Goal: Information Seeking & Learning: Learn about a topic

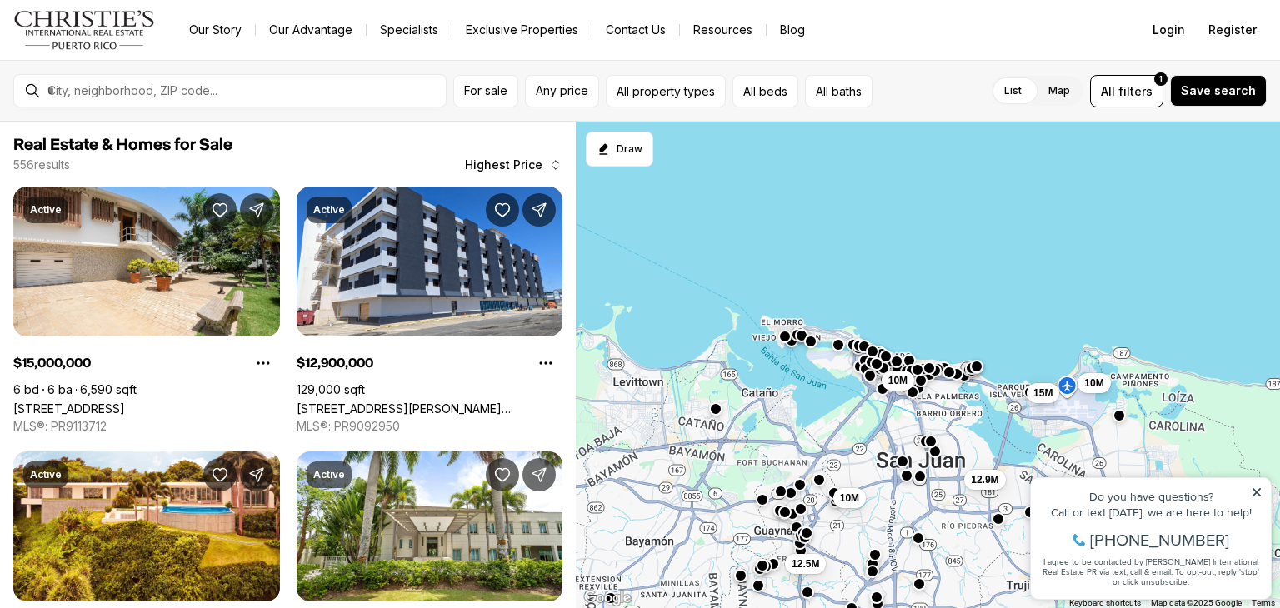
click at [257, 82] on div at bounding box center [243, 91] width 405 height 28
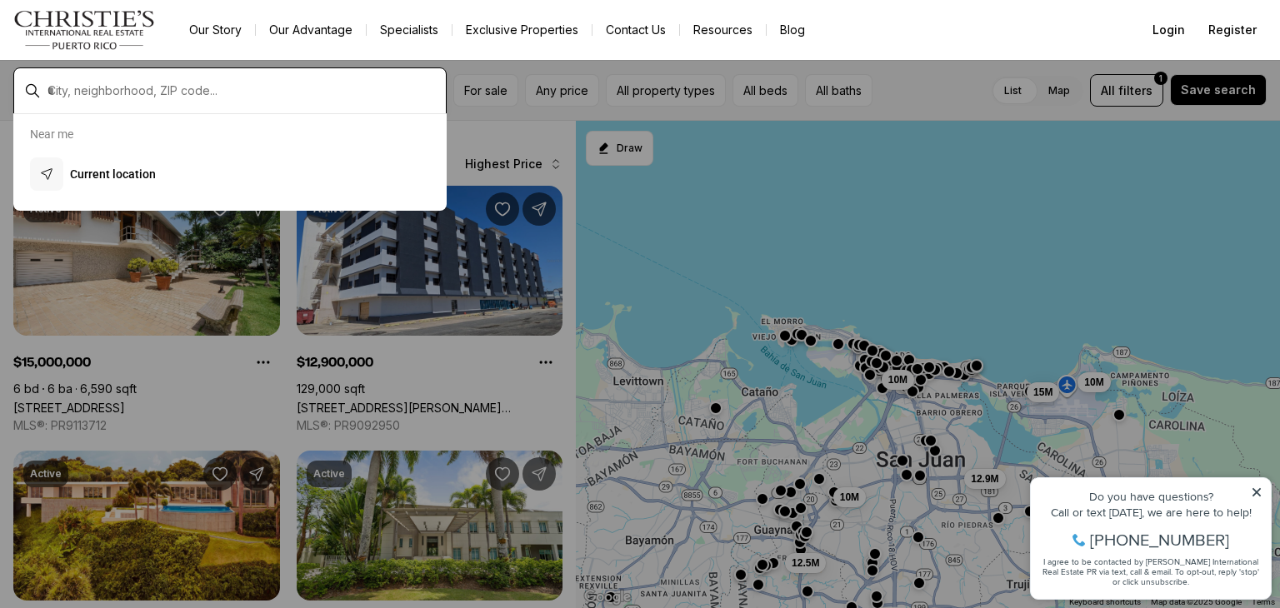
click at [261, 92] on input "text" at bounding box center [243, 90] width 392 height 15
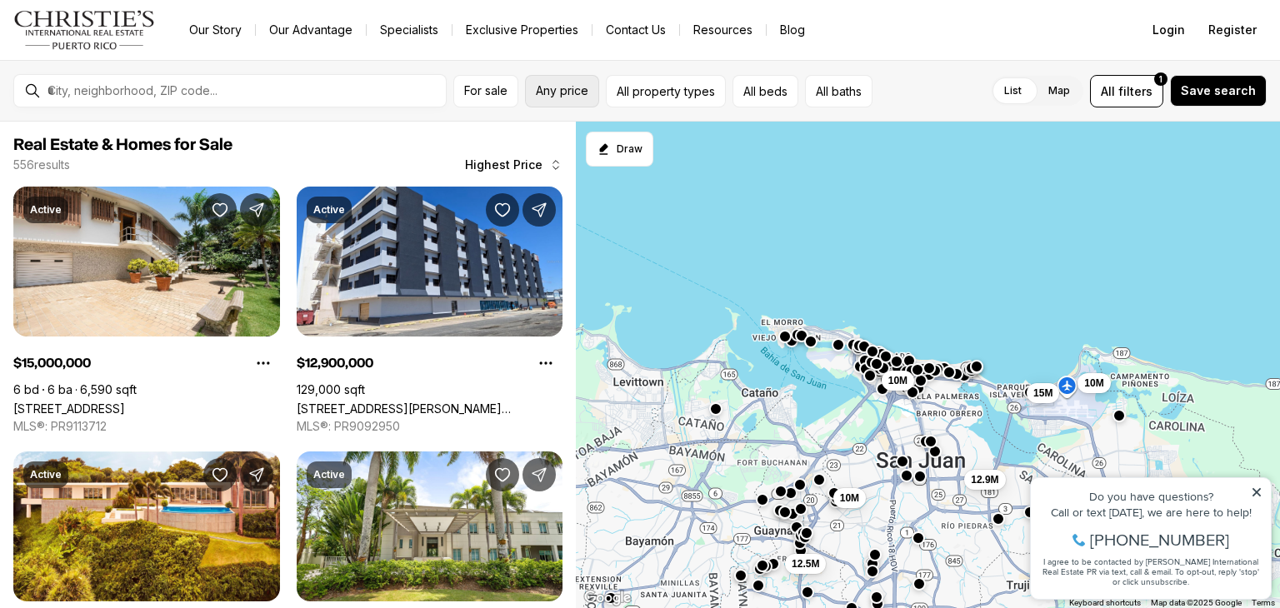
click at [559, 90] on span "Any price" at bounding box center [562, 90] width 52 height 13
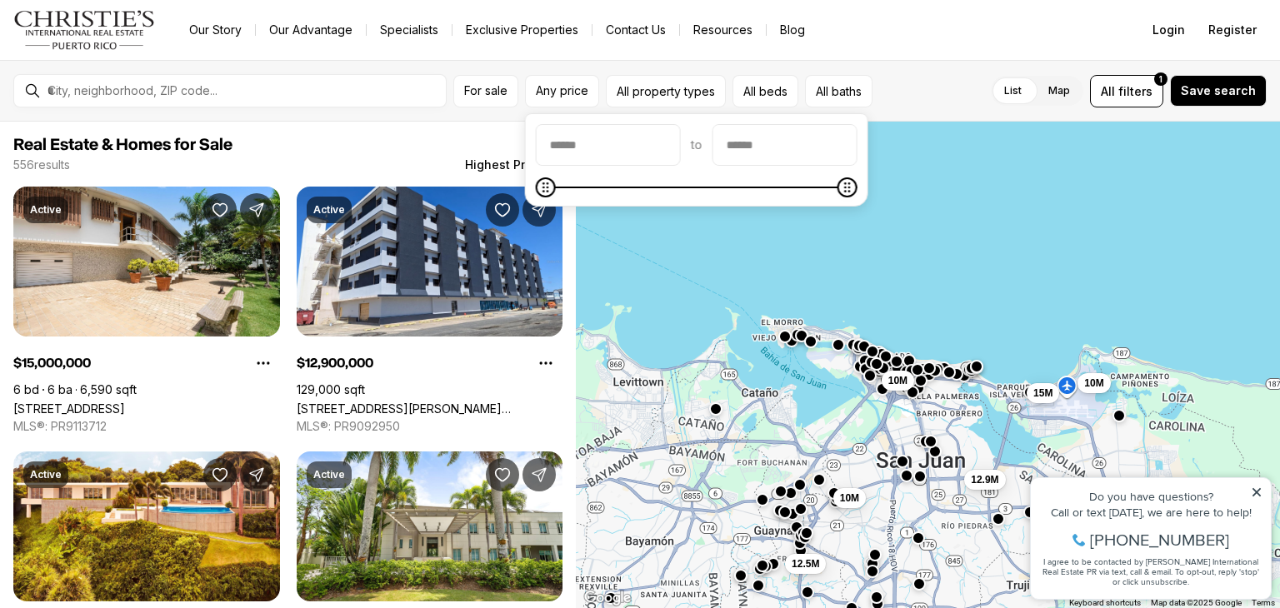
click at [639, 148] on input "priceMin" at bounding box center [608, 145] width 143 height 40
type input "*******"
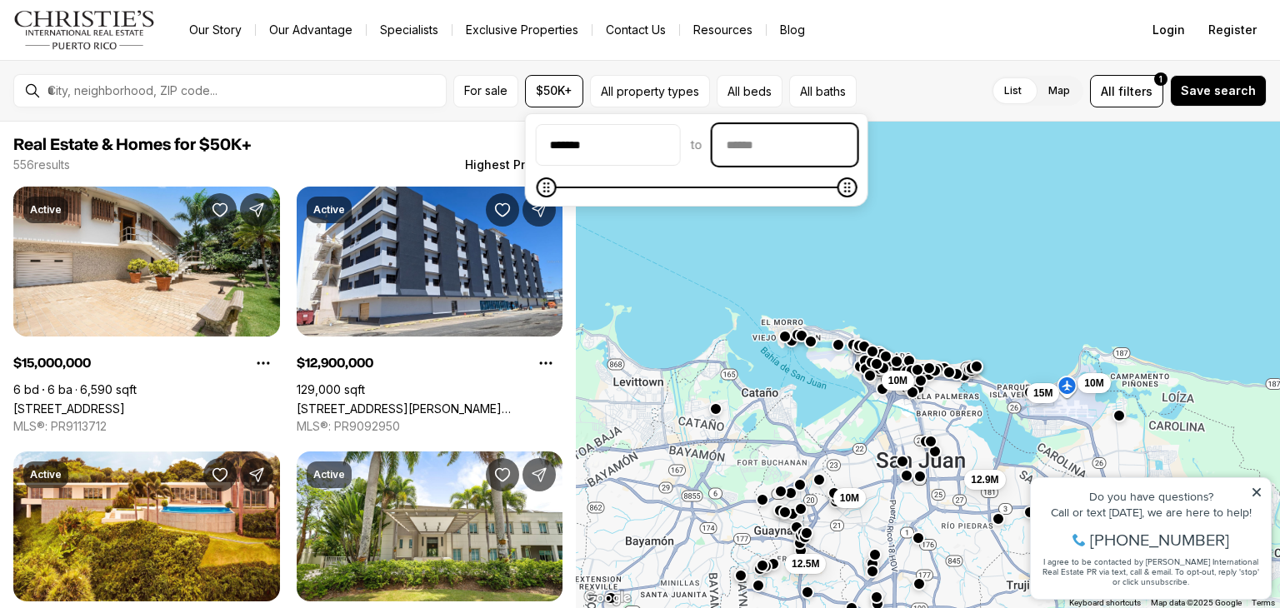
click at [763, 147] on input "priceMax" at bounding box center [784, 145] width 143 height 40
type input "********"
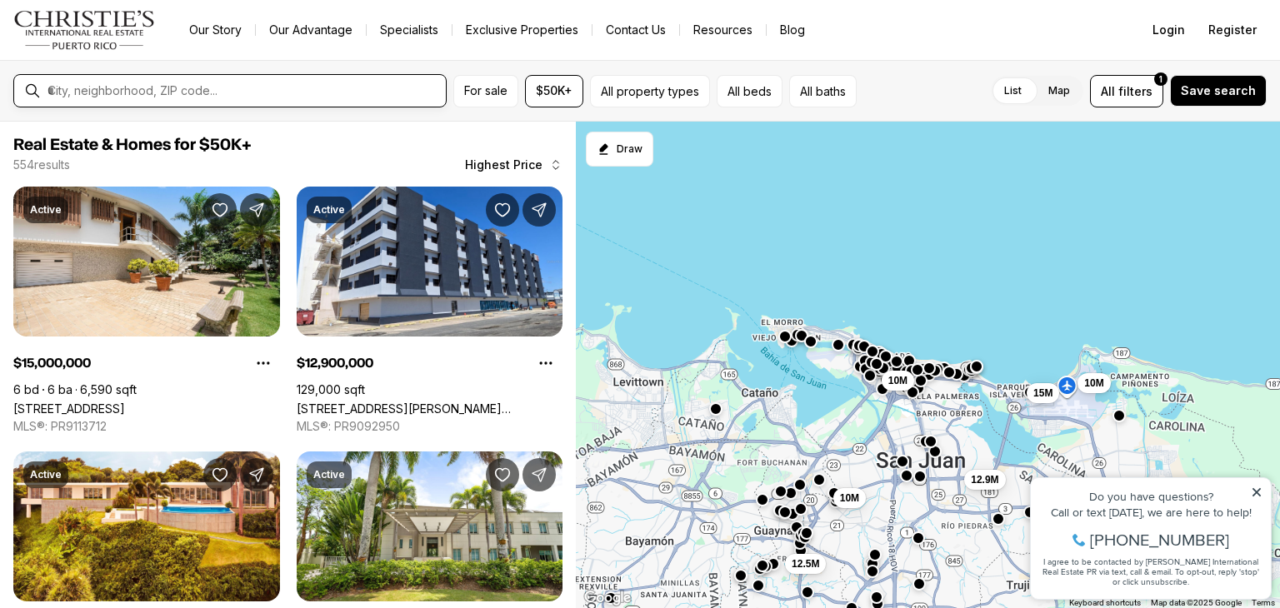
click at [322, 90] on input "text" at bounding box center [243, 90] width 392 height 15
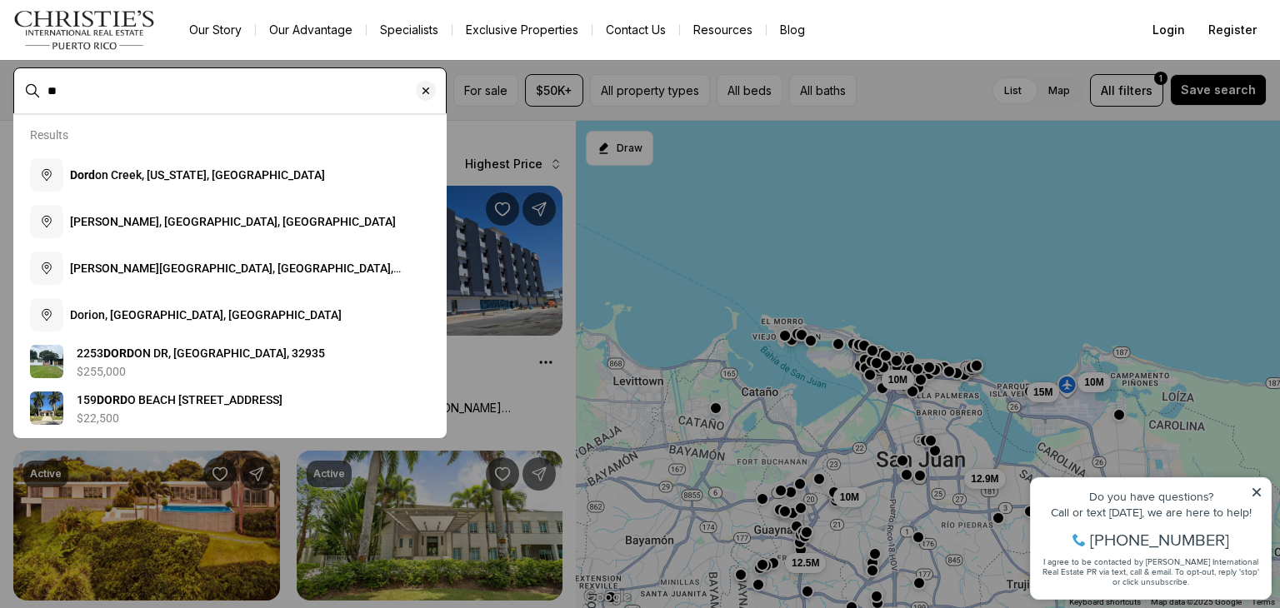
type input "*"
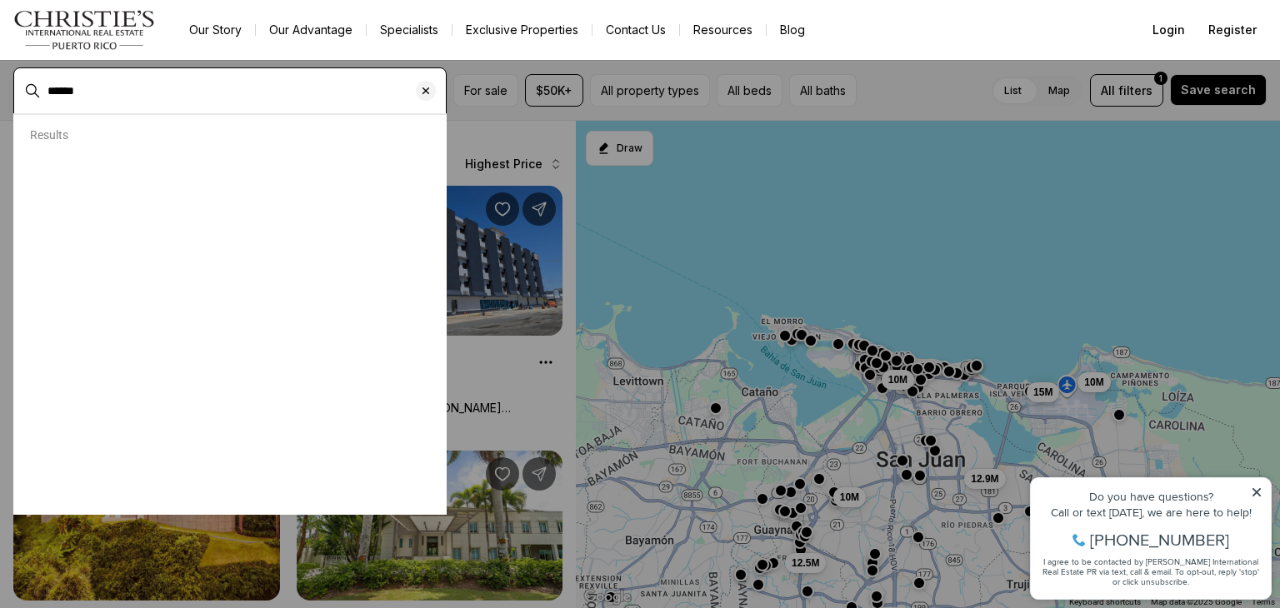
type input "******"
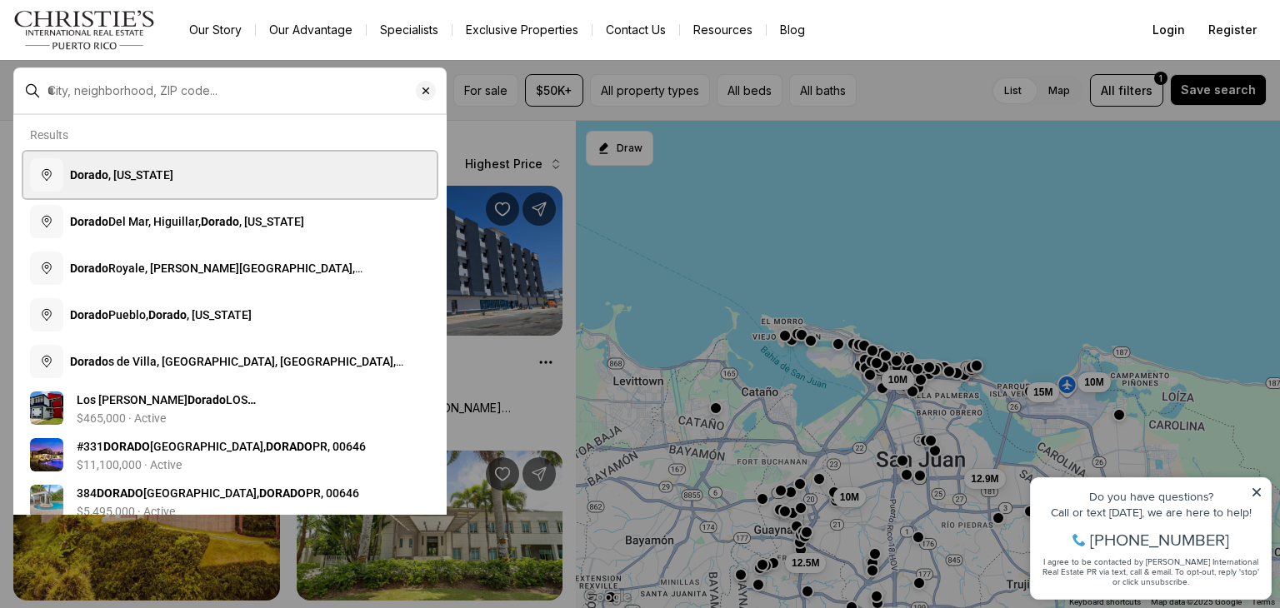
click at [140, 182] on span "Dorado , Puerto Rico" at bounding box center [121, 174] width 103 height 13
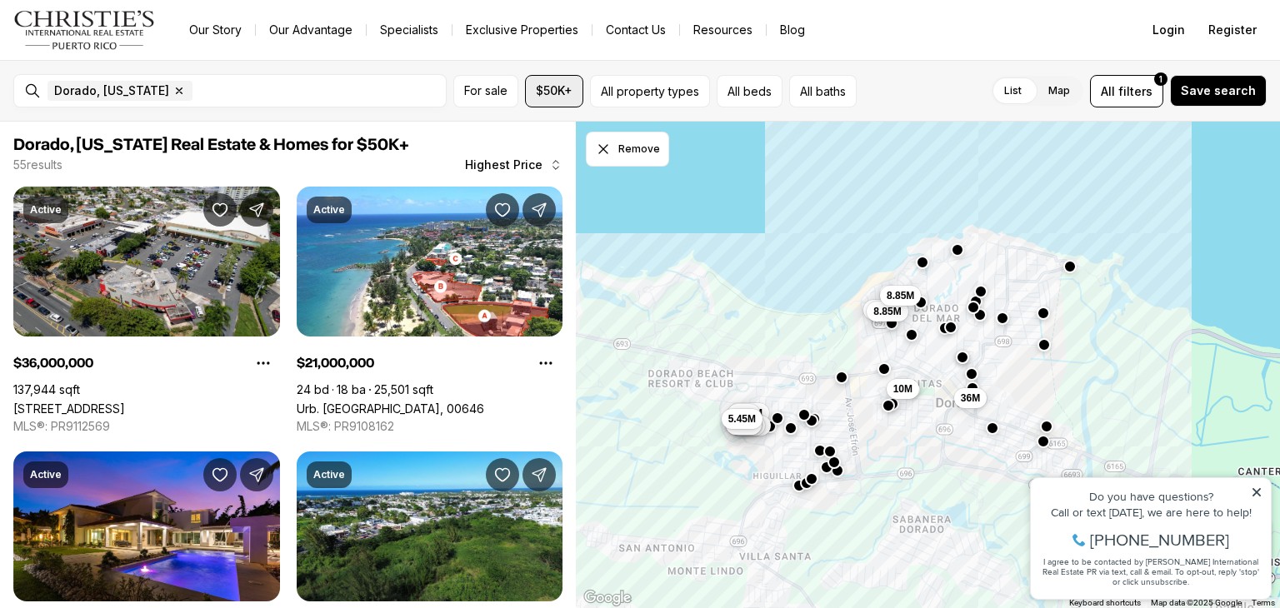
click at [557, 91] on span "$50K+" at bounding box center [554, 90] width 37 height 13
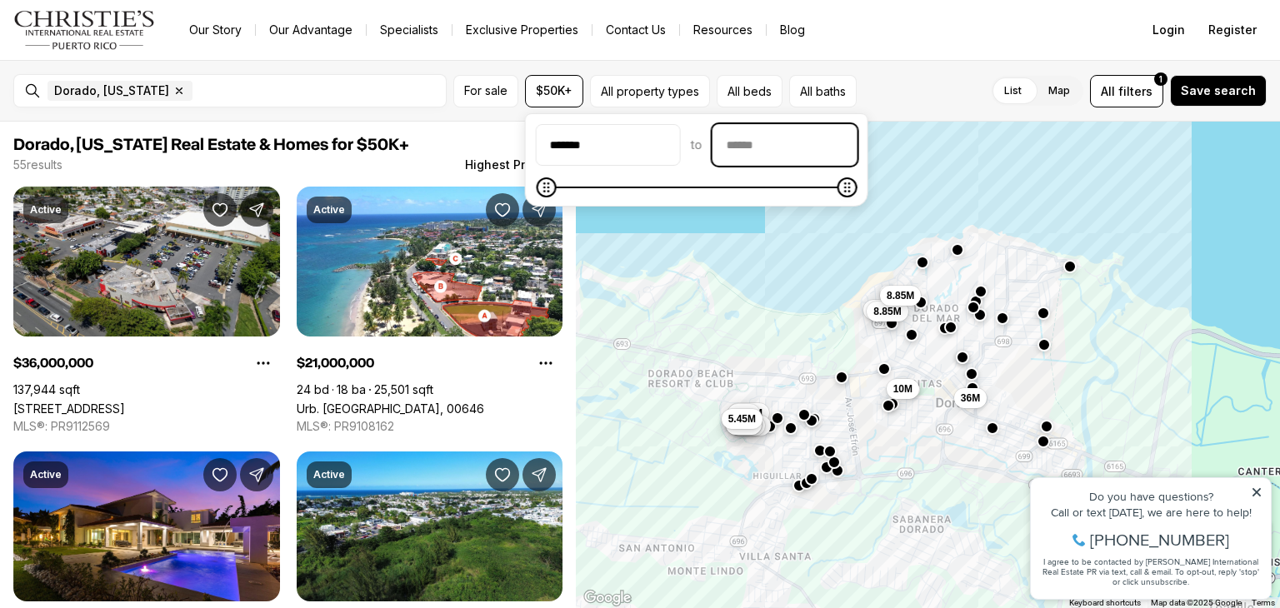
click at [757, 149] on input "priceMax" at bounding box center [784, 145] width 143 height 40
type input "**"
type input "********"
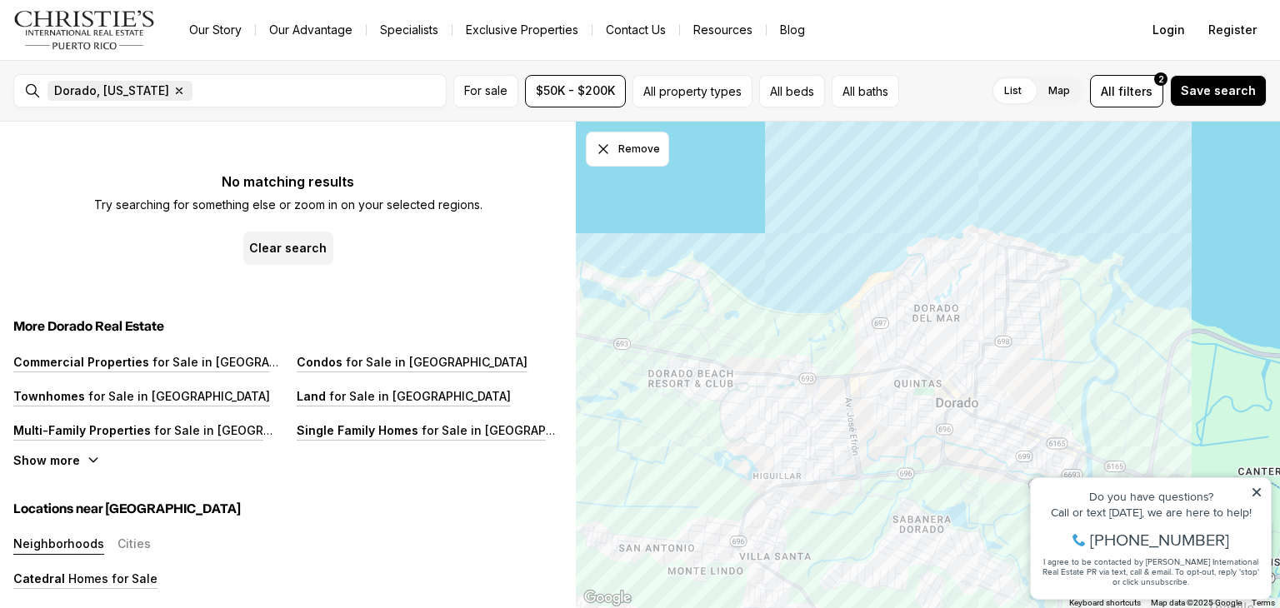
click at [178, 92] on icon "button" at bounding box center [178, 90] width 13 height 13
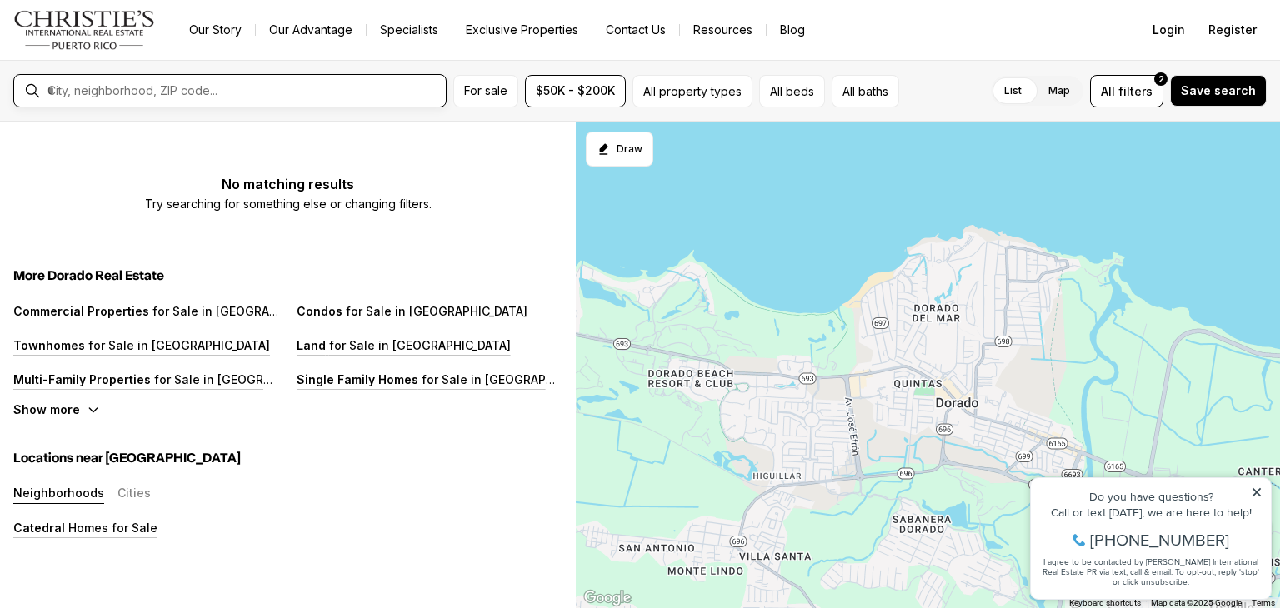
click at [210, 91] on input "text" at bounding box center [243, 90] width 392 height 15
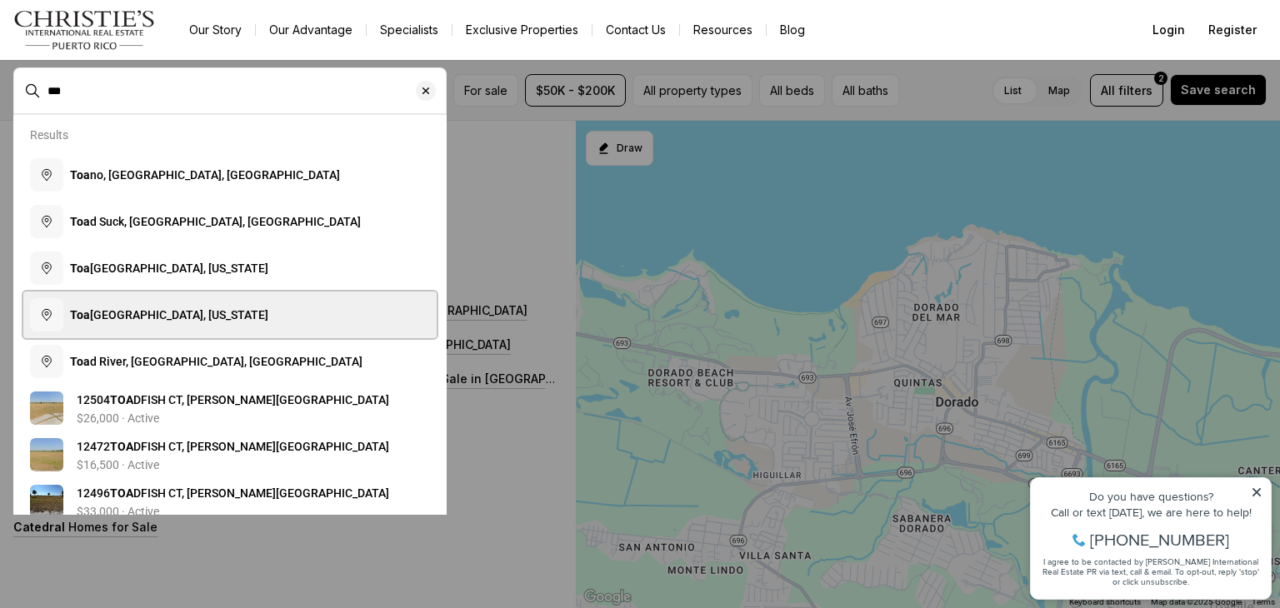
click at [139, 315] on span "Toa Baja, Puerto Rico" at bounding box center [169, 314] width 198 height 13
type input "**********"
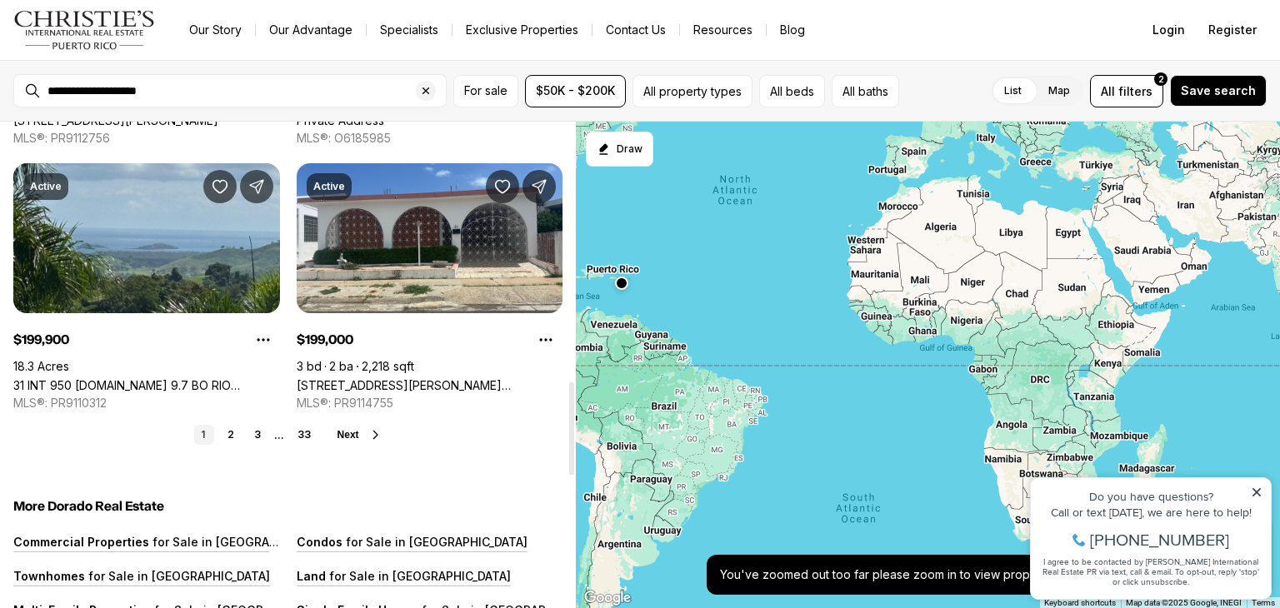
scroll to position [1333, 0]
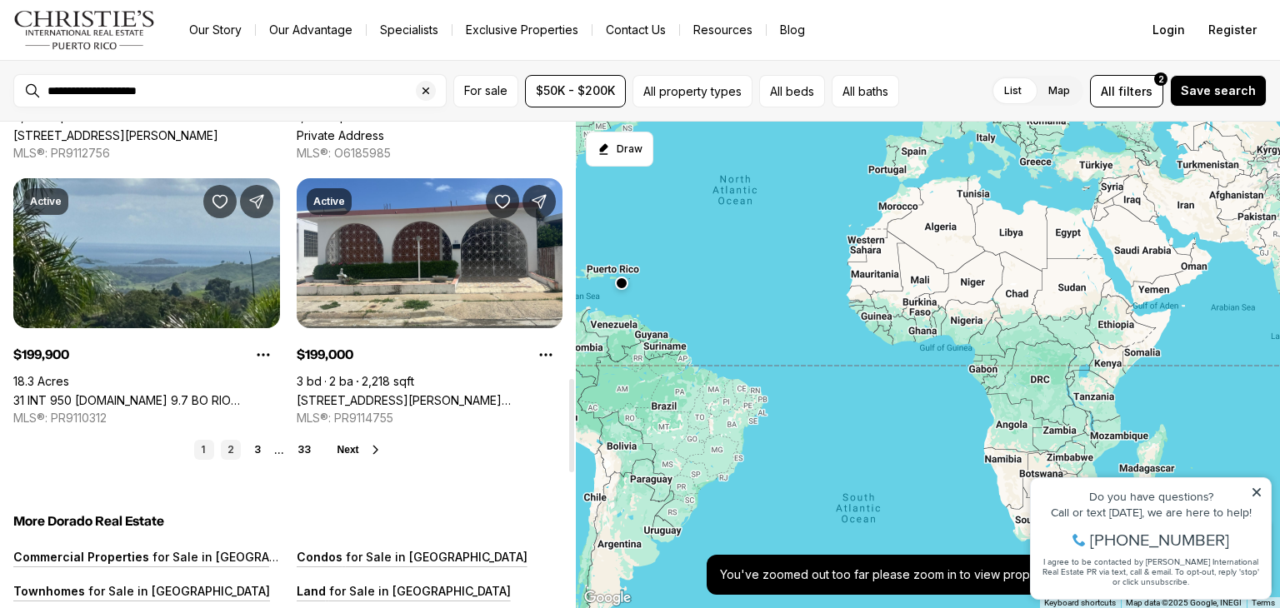
click at [233, 450] on link "2" at bounding box center [231, 450] width 20 height 20
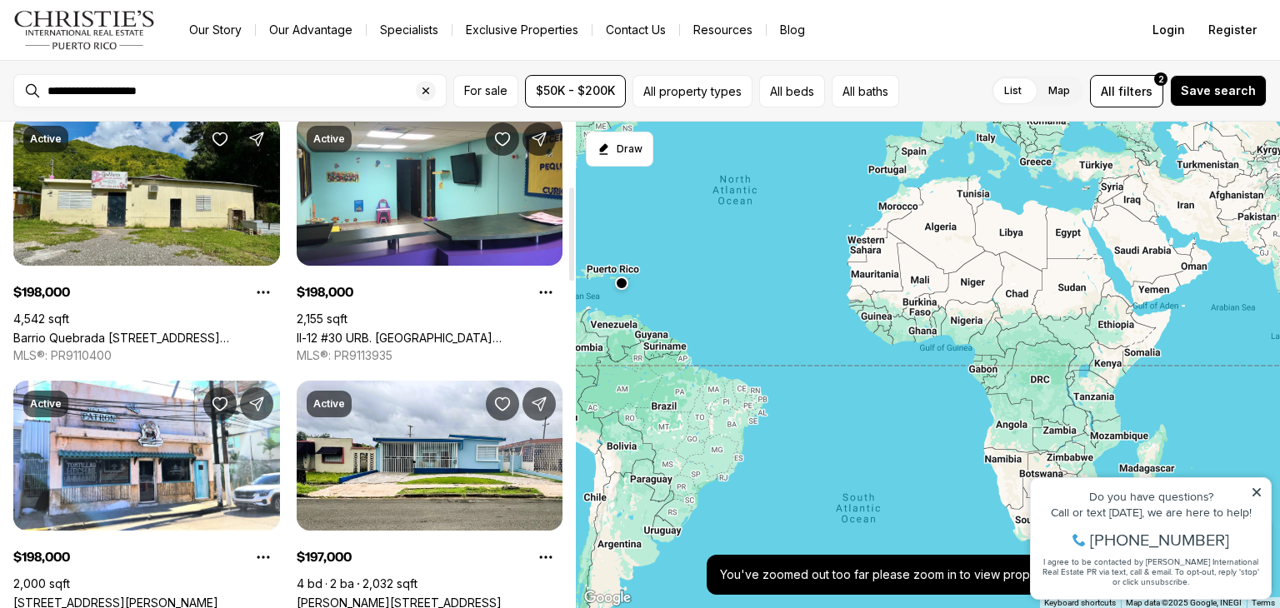
scroll to position [335, 0]
click at [716, 92] on button "All property types" at bounding box center [692, 91] width 120 height 32
click at [936, 77] on div "List Map List Map All filters 2 Save search" at bounding box center [1086, 91] width 361 height 32
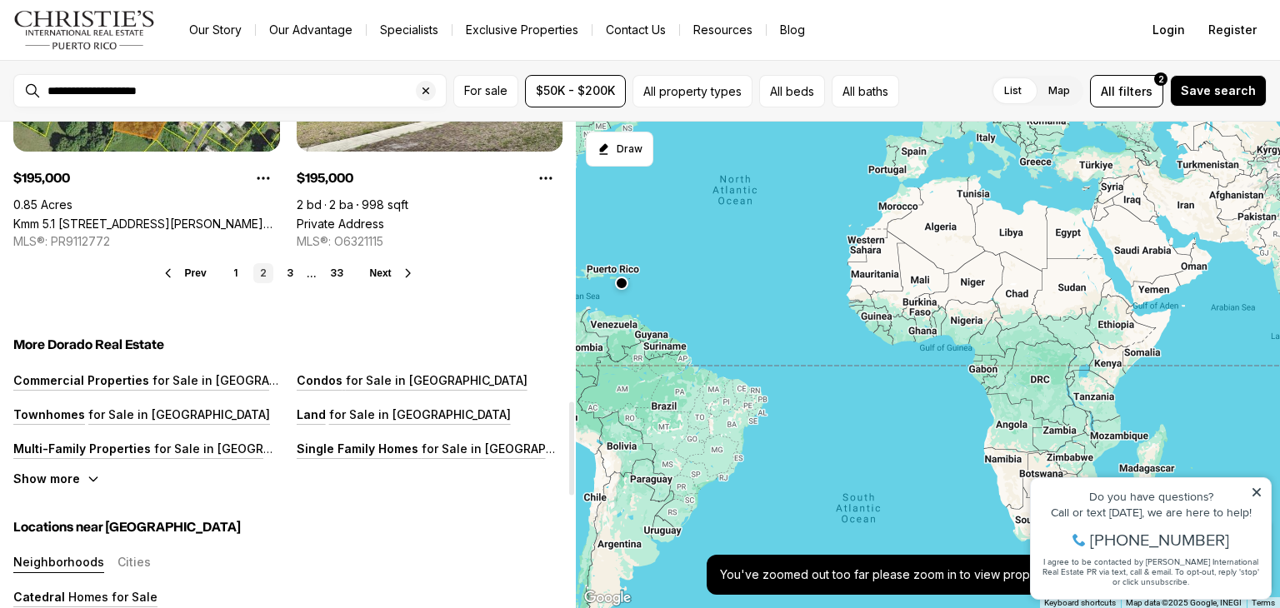
scroll to position [1510, 0]
click at [294, 277] on link "3" at bounding box center [290, 272] width 20 height 20
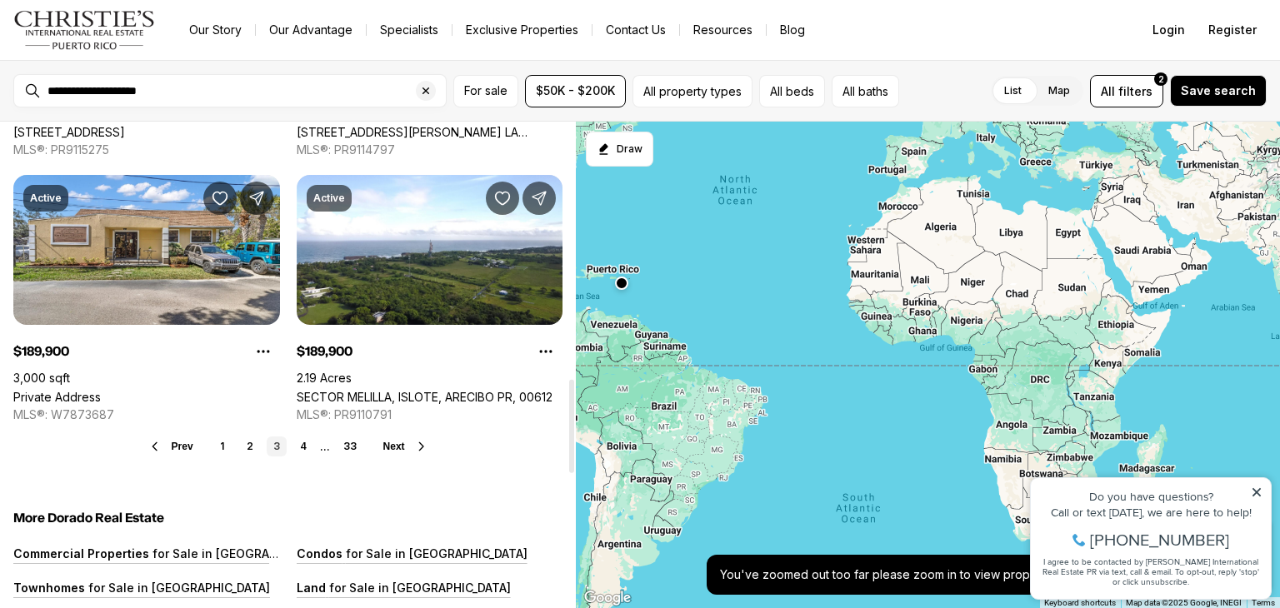
scroll to position [1376, 0]
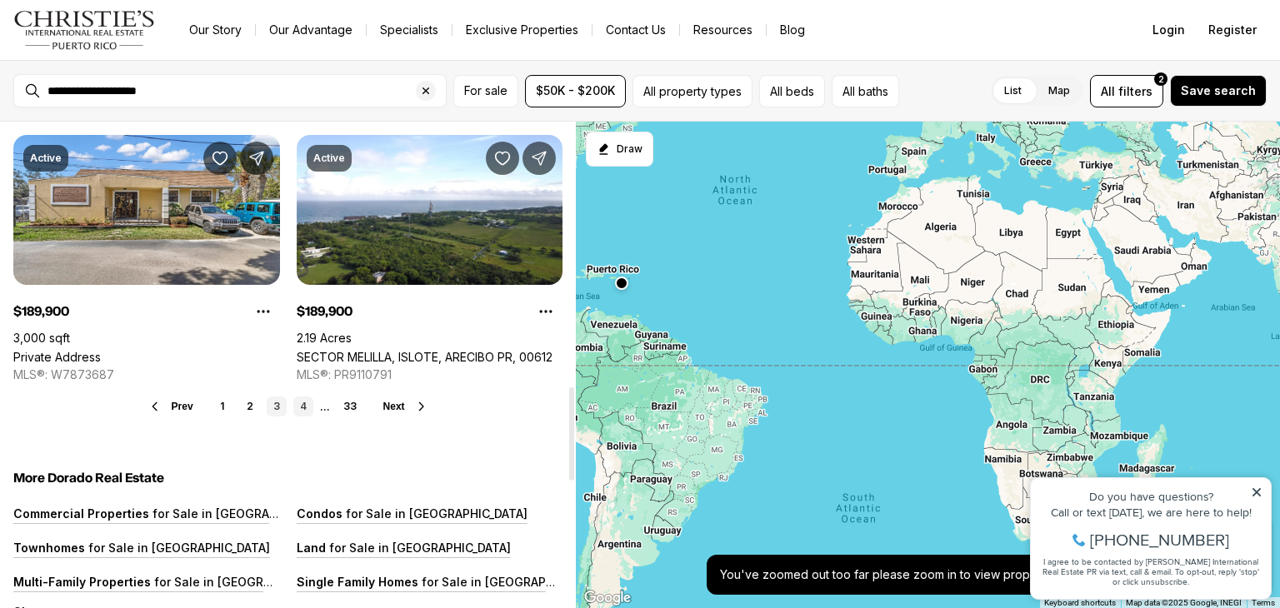
click at [300, 411] on link "4" at bounding box center [303, 407] width 20 height 20
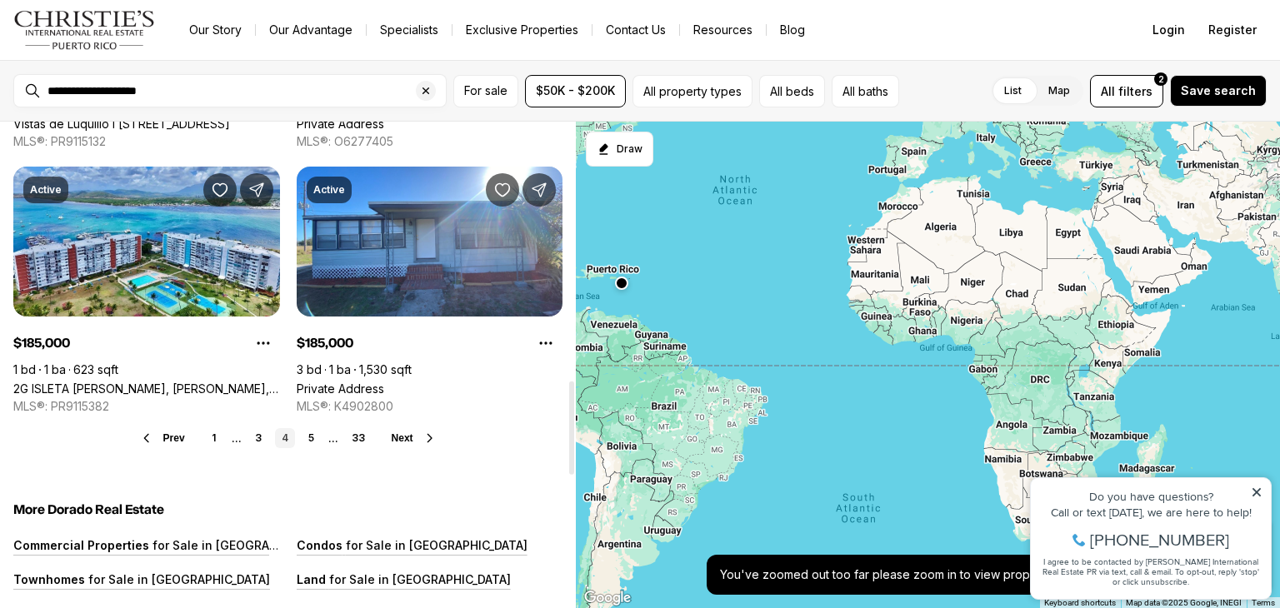
scroll to position [1345, 0]
click at [313, 435] on link "5" at bounding box center [312, 437] width 20 height 20
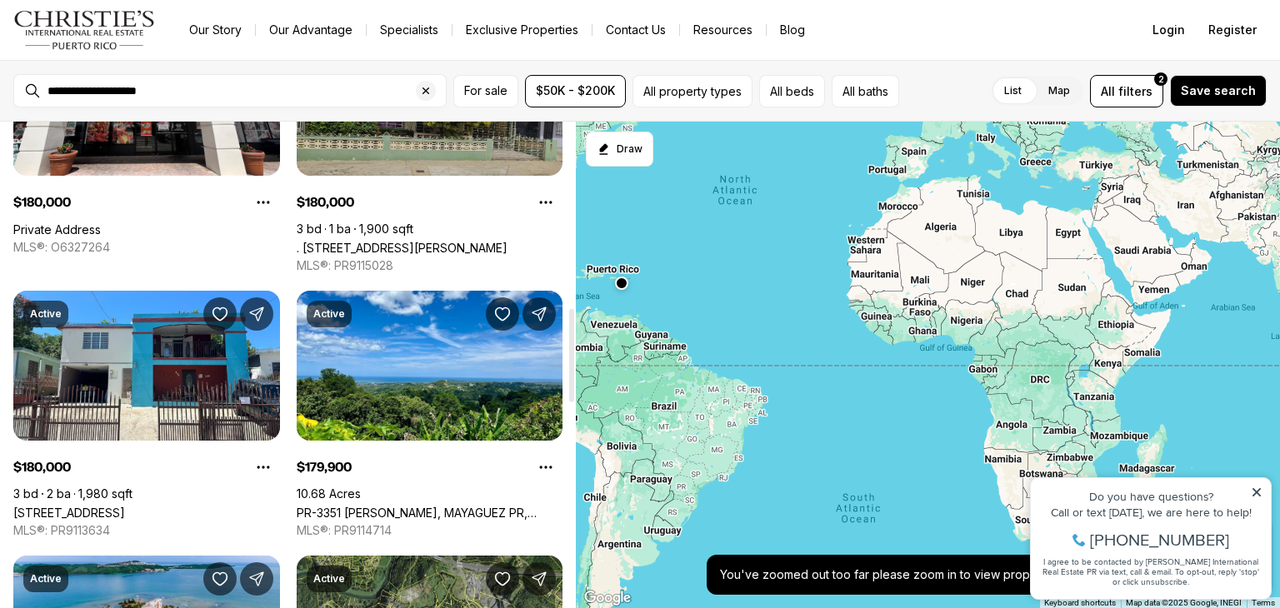
scroll to position [970, 0]
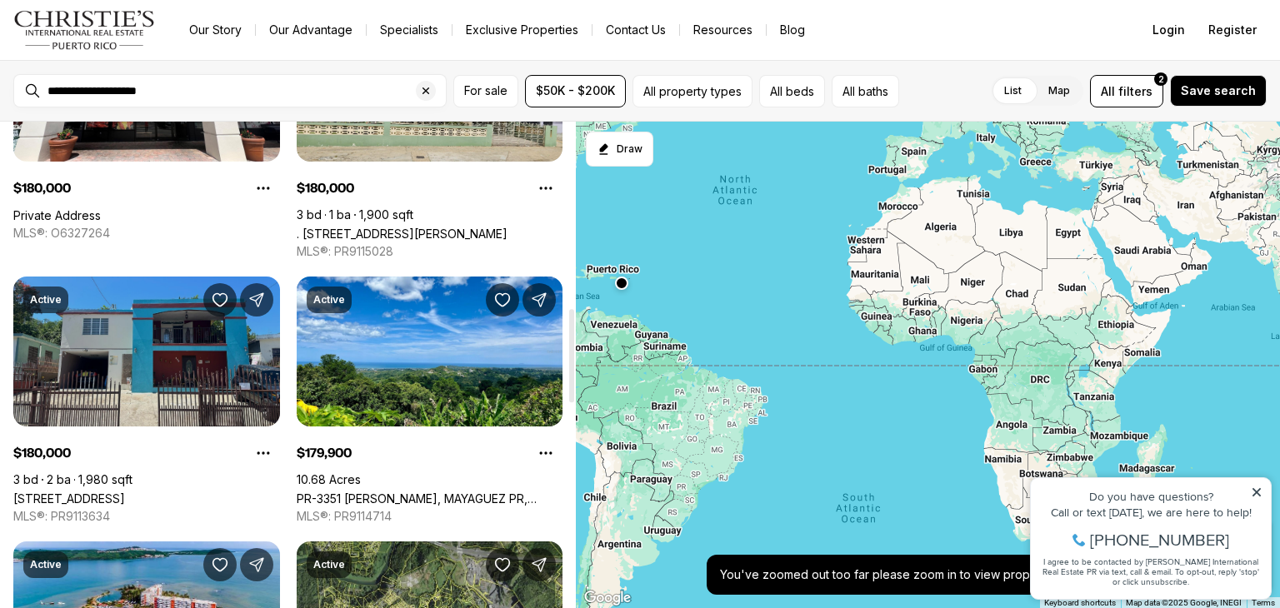
click at [96, 492] on link "26 CALLE 26, ARECIBO PR, 00612" at bounding box center [69, 499] width 112 height 14
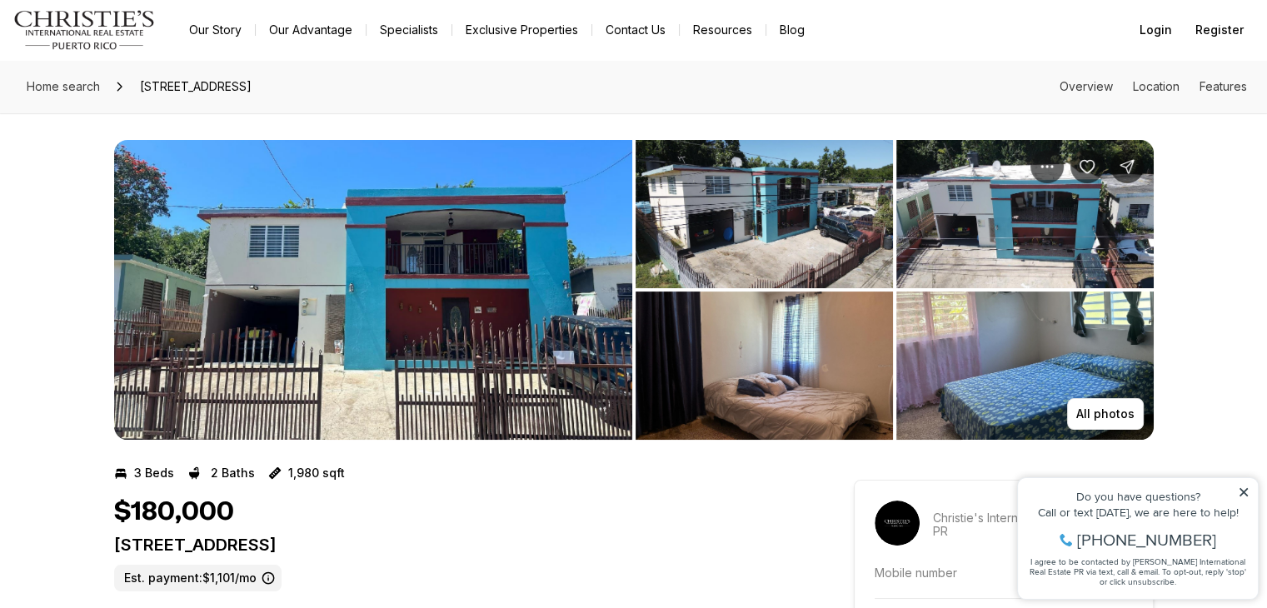
click at [517, 277] on img "View image gallery" at bounding box center [373, 290] width 518 height 300
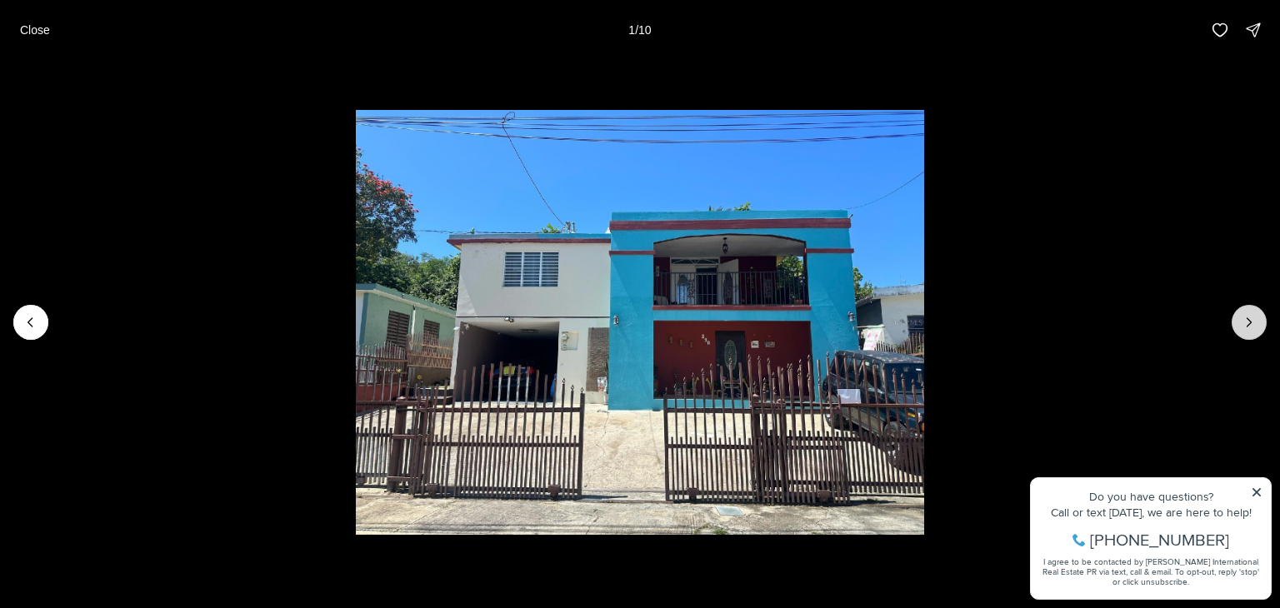
click at [1236, 324] on button "Next slide" at bounding box center [1248, 322] width 35 height 35
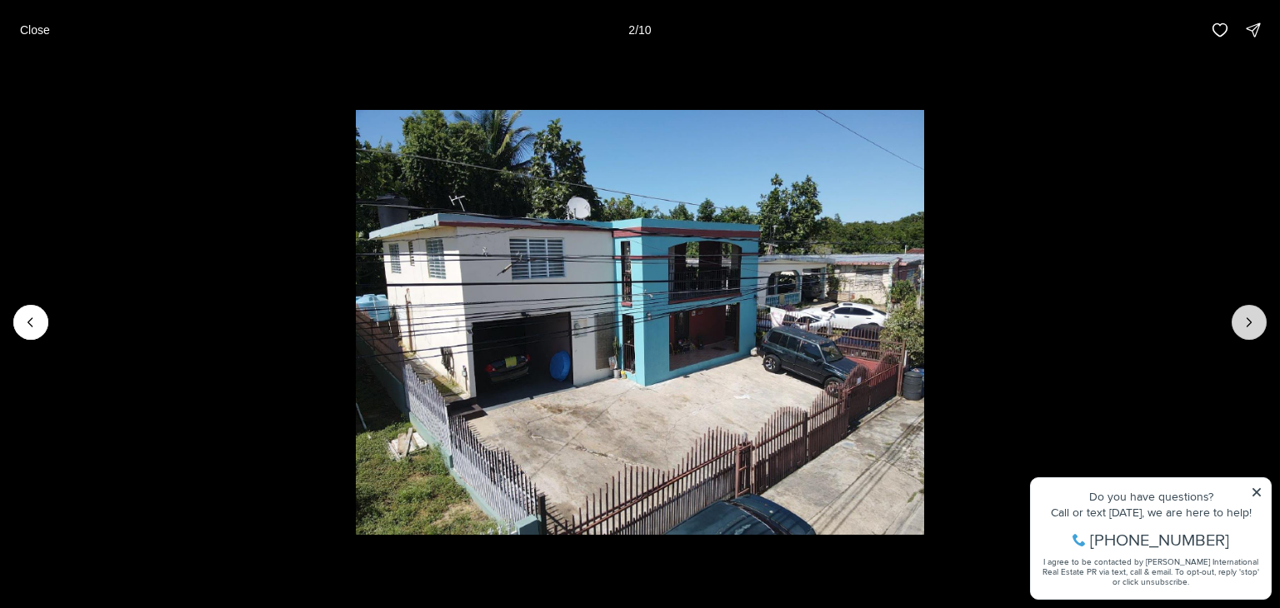
click at [1236, 324] on button "Next slide" at bounding box center [1248, 322] width 35 height 35
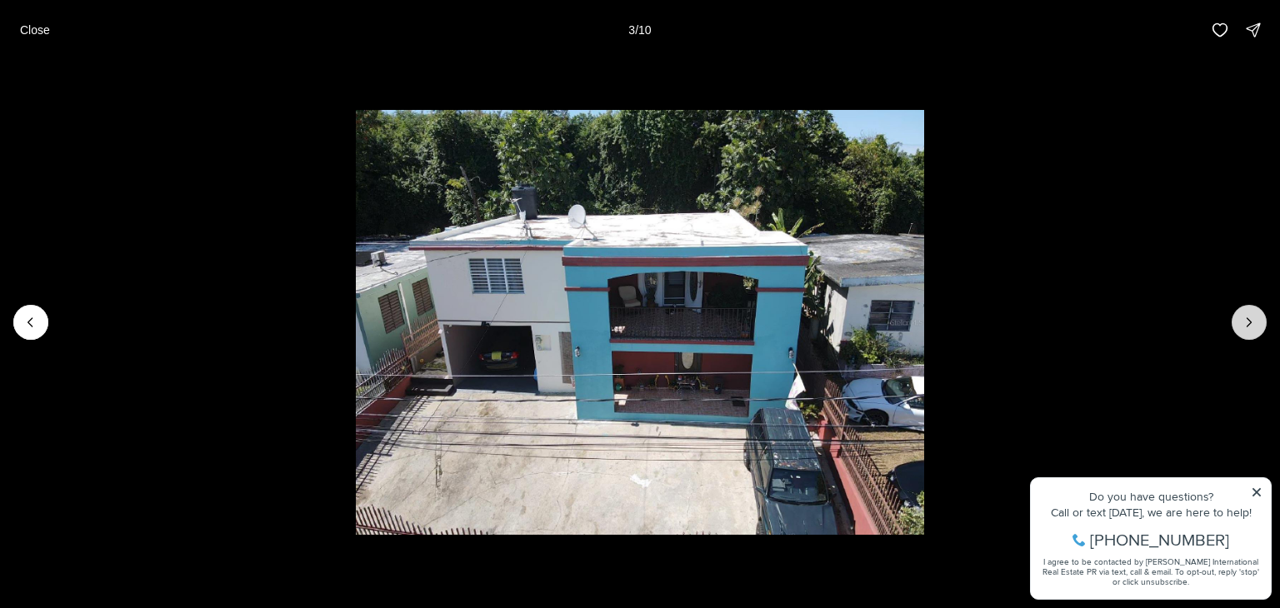
click at [1236, 324] on button "Next slide" at bounding box center [1248, 322] width 35 height 35
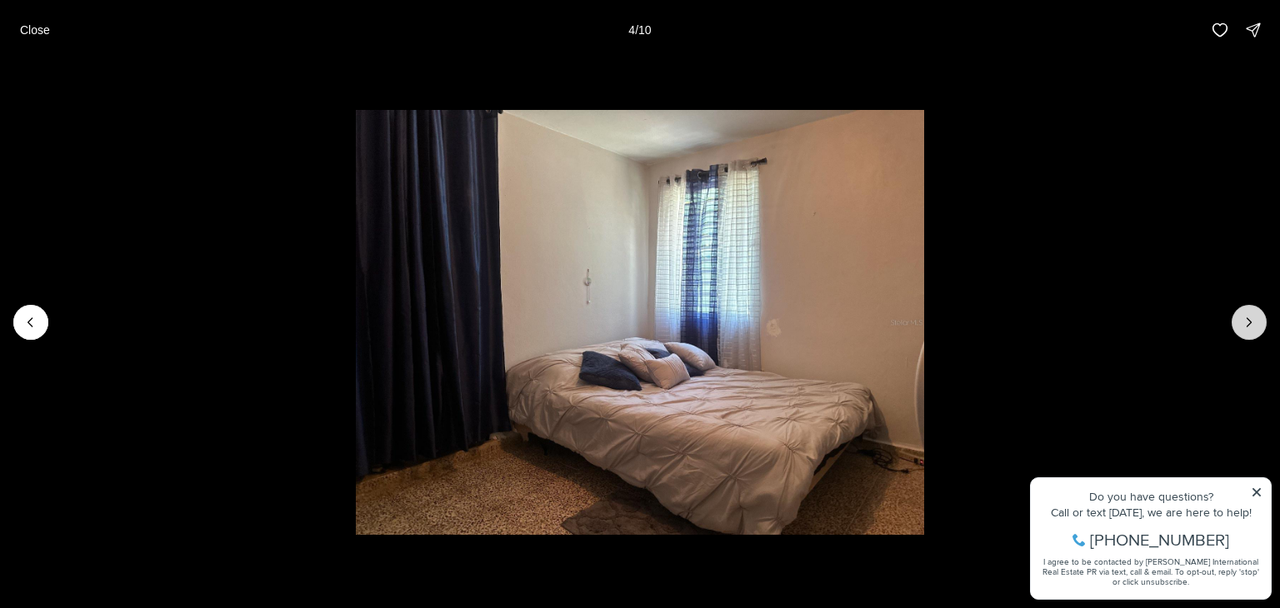
click at [1236, 324] on button "Next slide" at bounding box center [1248, 322] width 35 height 35
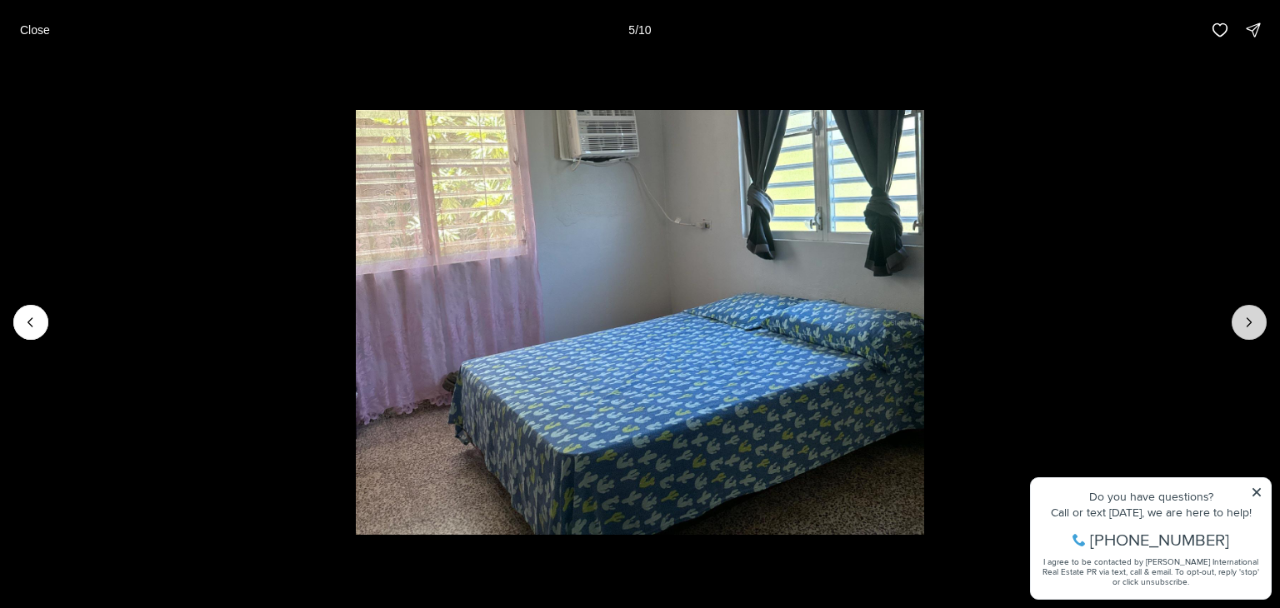
click at [1236, 324] on button "Next slide" at bounding box center [1248, 322] width 35 height 35
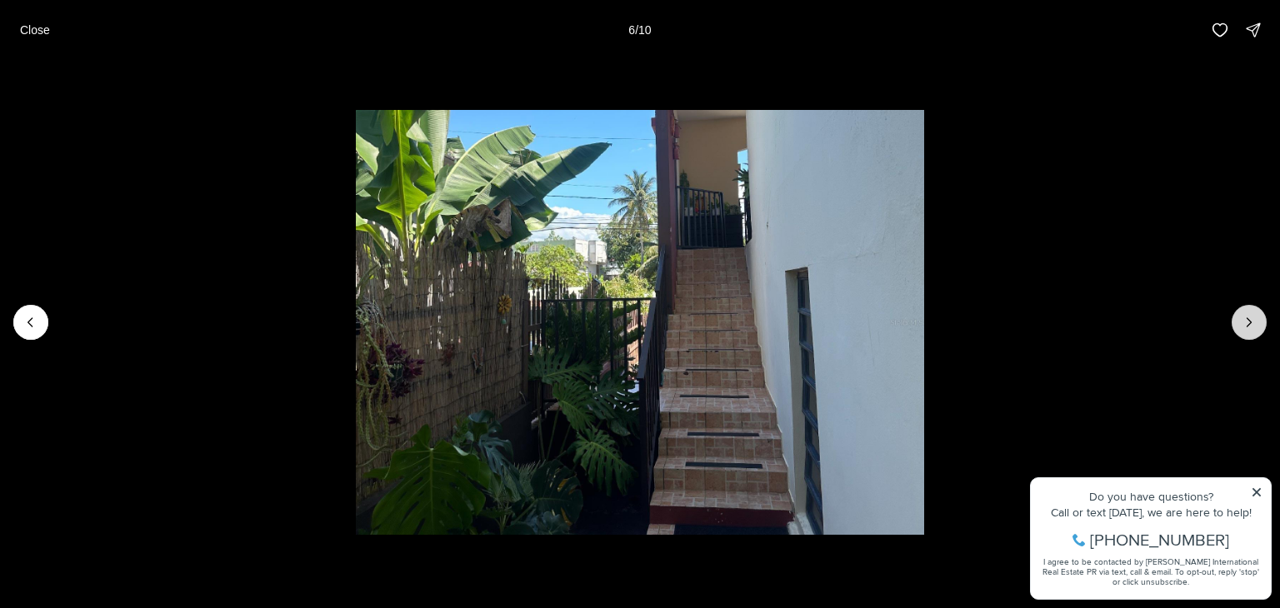
click at [1236, 324] on button "Next slide" at bounding box center [1248, 322] width 35 height 35
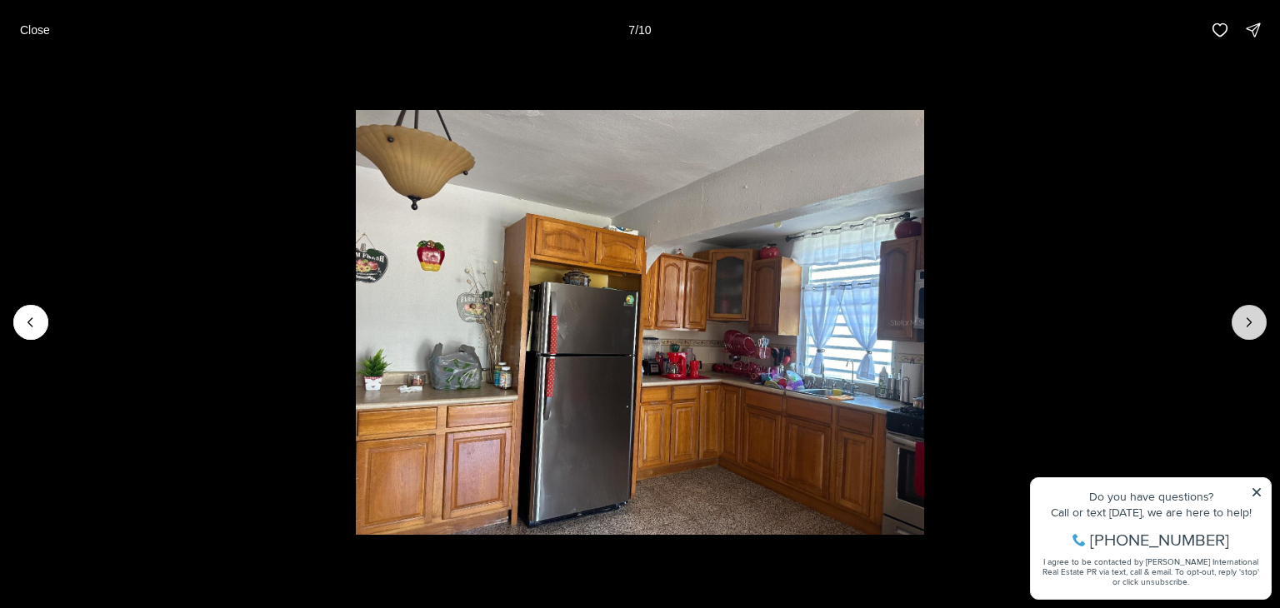
click at [1236, 324] on button "Next slide" at bounding box center [1248, 322] width 35 height 35
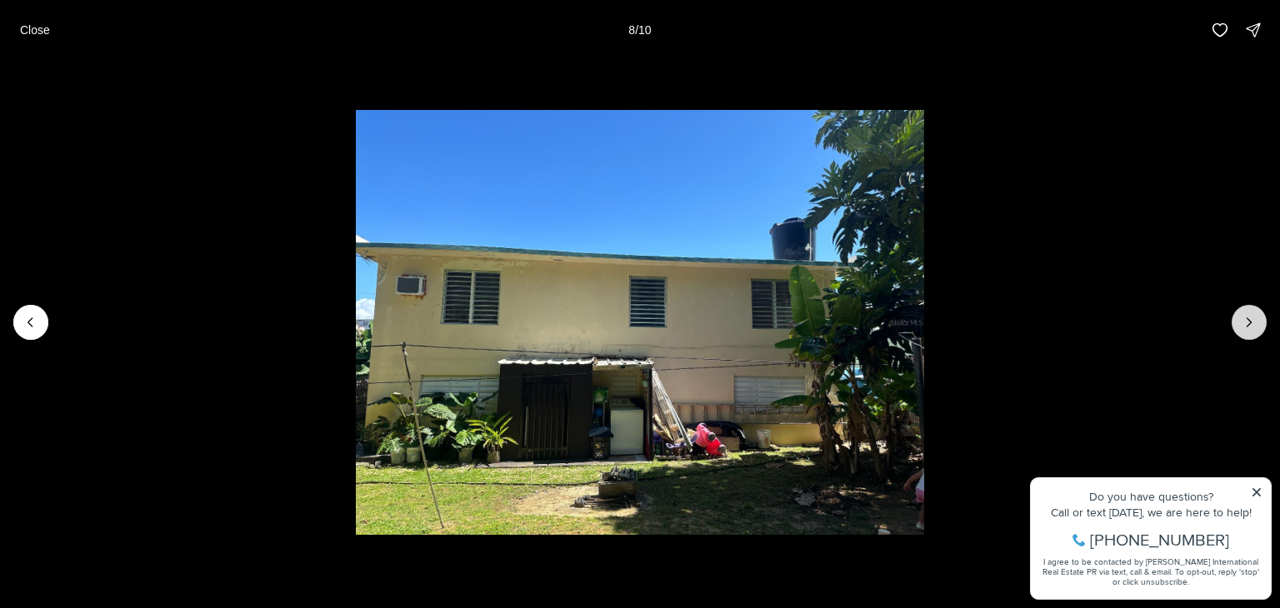
click at [1236, 324] on button "Next slide" at bounding box center [1248, 322] width 35 height 35
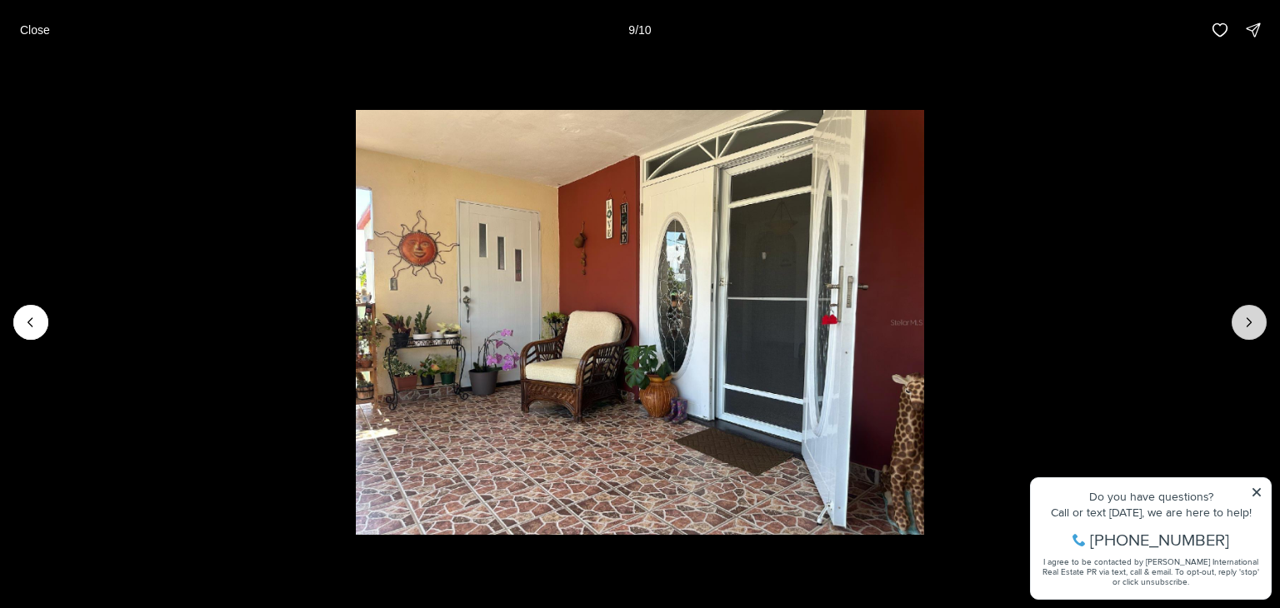
click at [1236, 324] on button "Next slide" at bounding box center [1248, 322] width 35 height 35
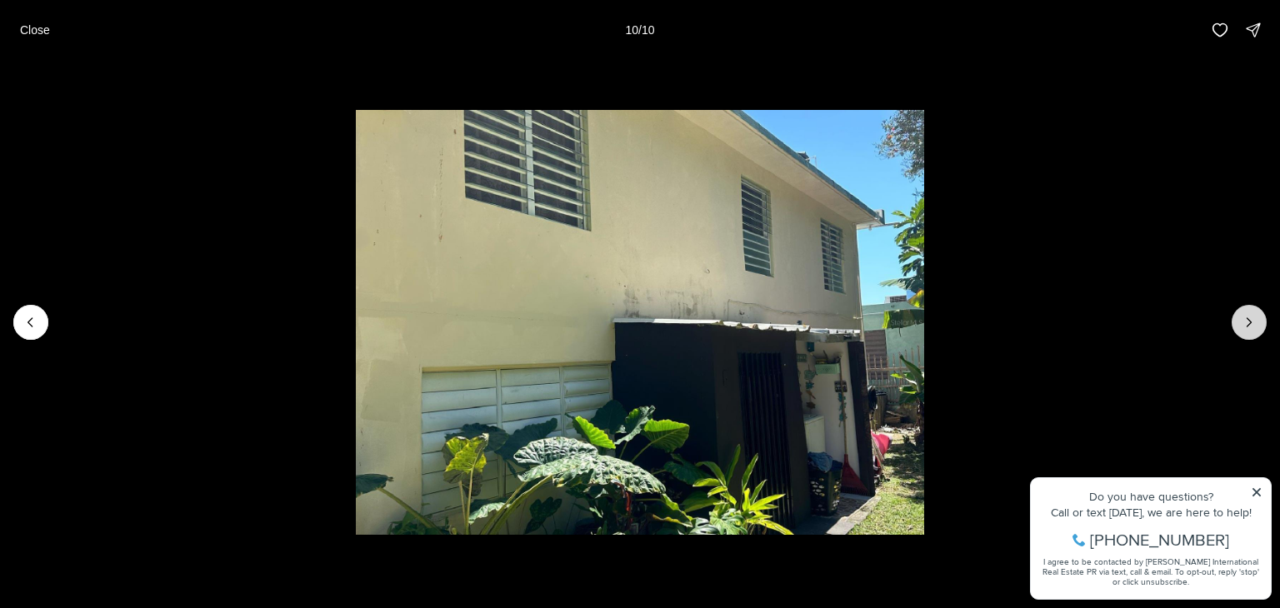
click at [1236, 324] on div at bounding box center [1248, 322] width 35 height 35
click at [1256, 324] on div at bounding box center [1248, 322] width 35 height 35
click at [1250, 317] on div at bounding box center [1248, 322] width 35 height 35
click at [36, 24] on p "Close" at bounding box center [35, 29] width 30 height 13
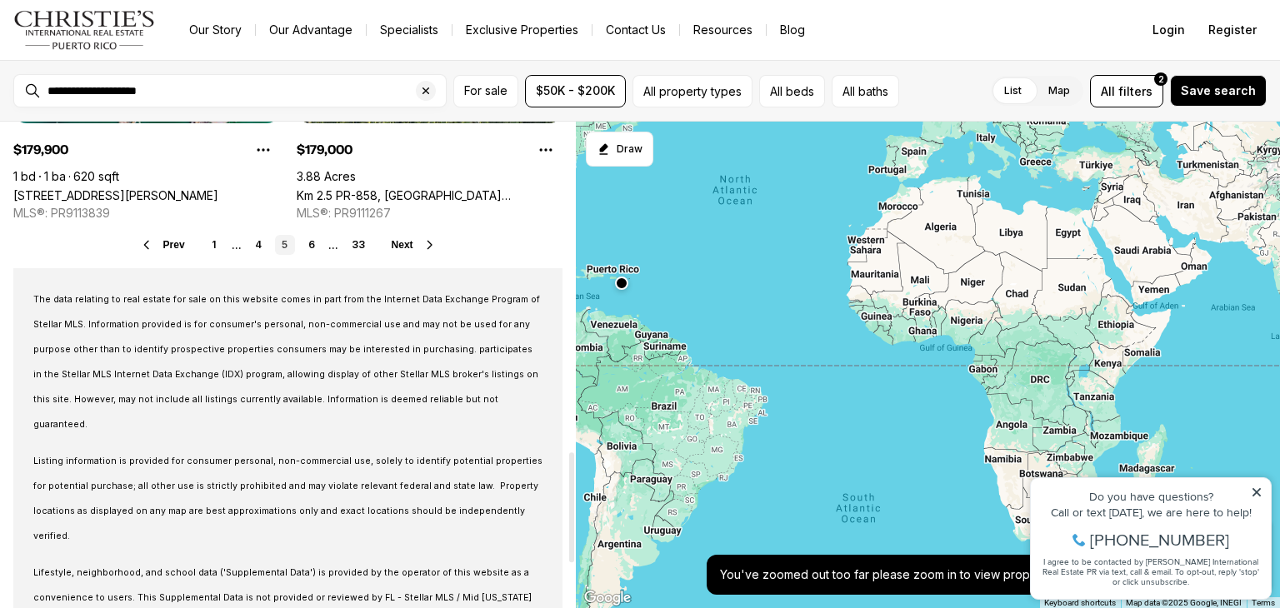
scroll to position [1458, 0]
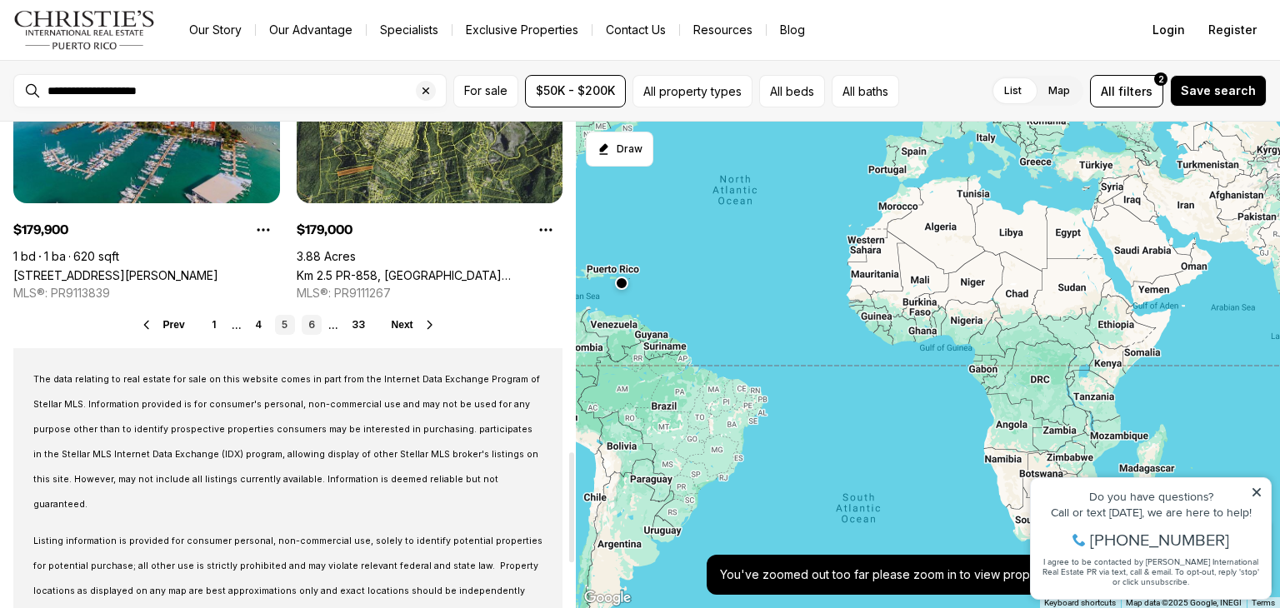
click at [307, 321] on link "6" at bounding box center [312, 325] width 20 height 20
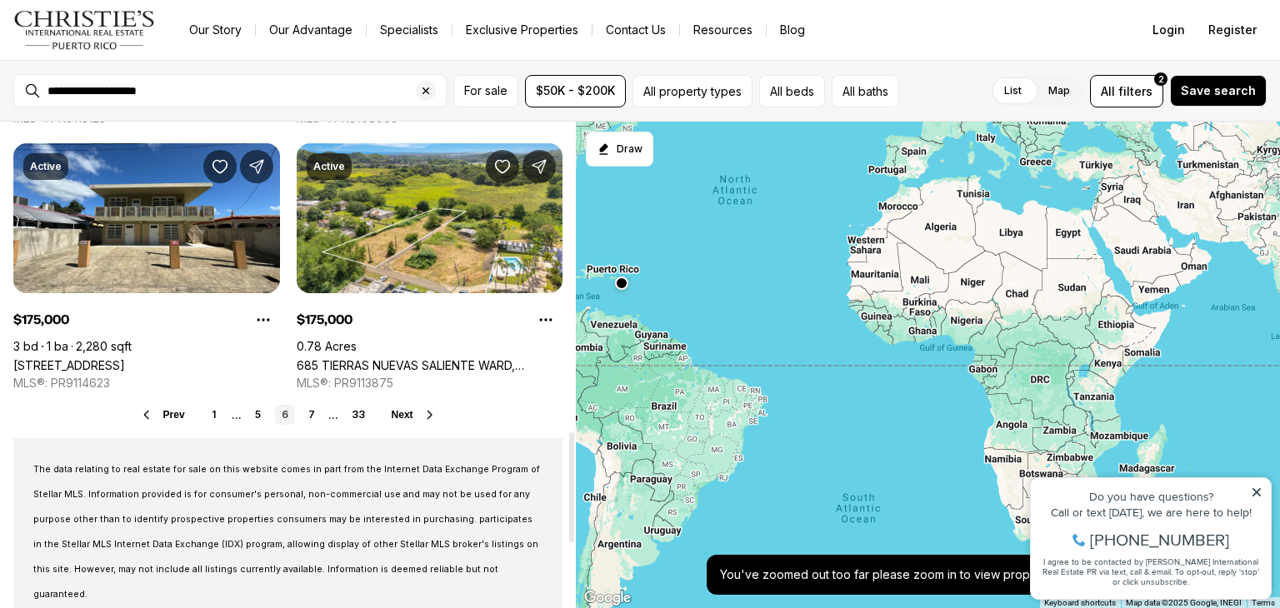
scroll to position [1367, 0]
click at [316, 414] on link "7" at bounding box center [312, 416] width 20 height 20
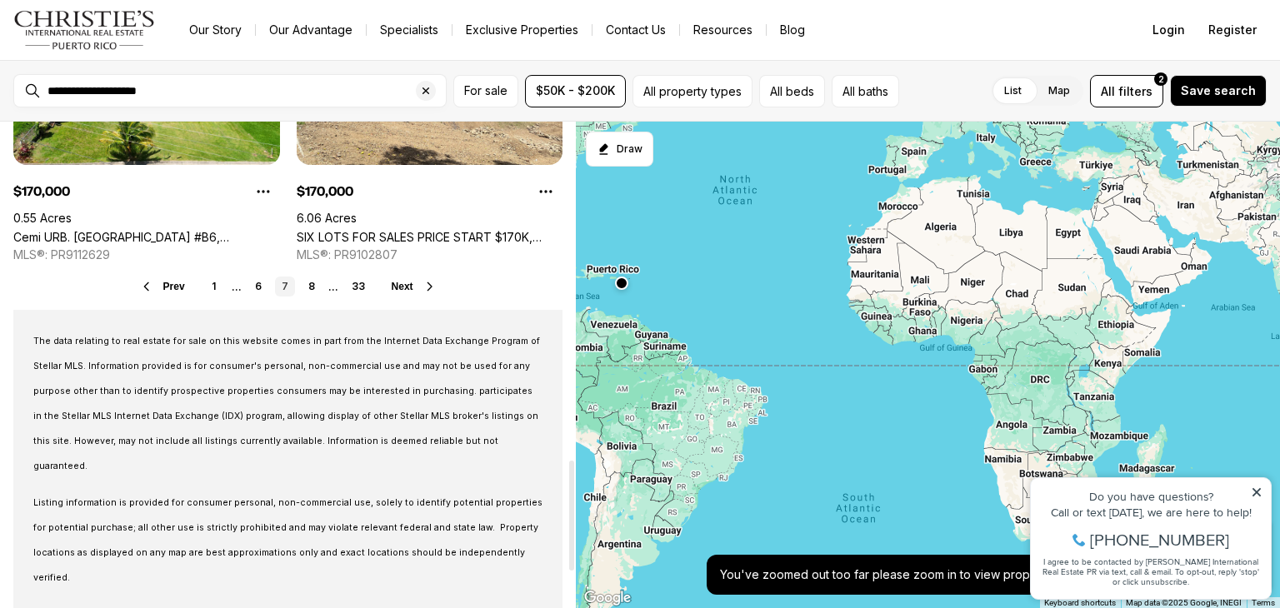
scroll to position [1494, 0]
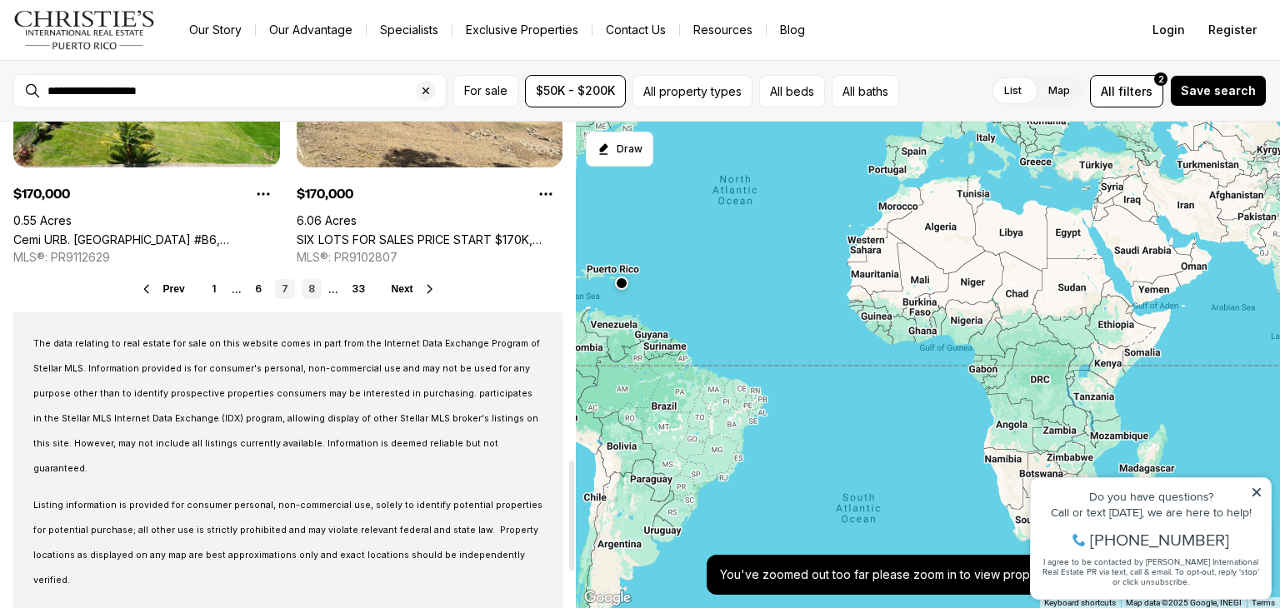
click at [311, 291] on link "8" at bounding box center [312, 289] width 20 height 20
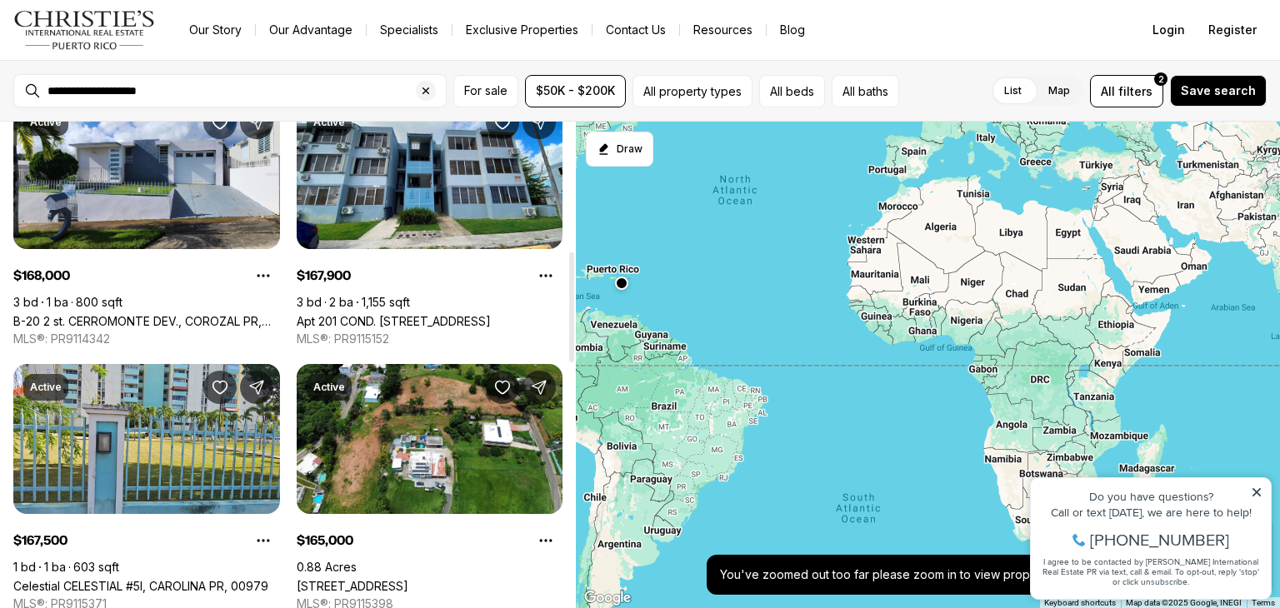
scroll to position [564, 0]
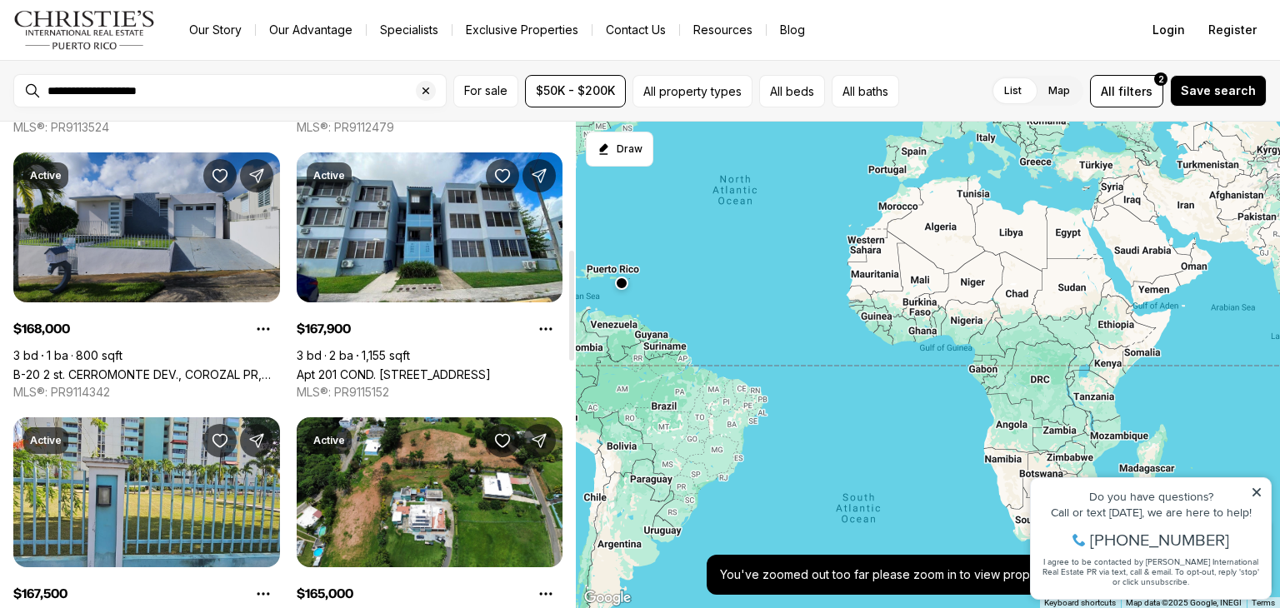
click at [166, 367] on link "B-20 2 st. CERROMONTE DEV., COROZAL PR, 00783" at bounding box center [146, 374] width 267 height 14
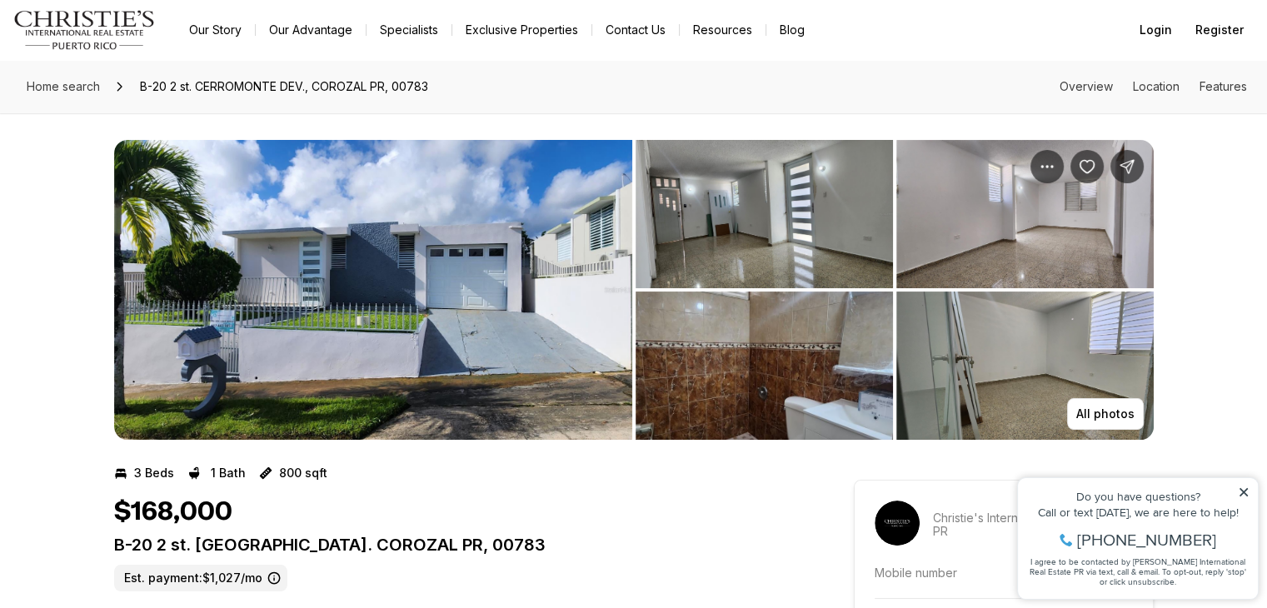
click at [547, 272] on img "View image gallery" at bounding box center [373, 290] width 518 height 300
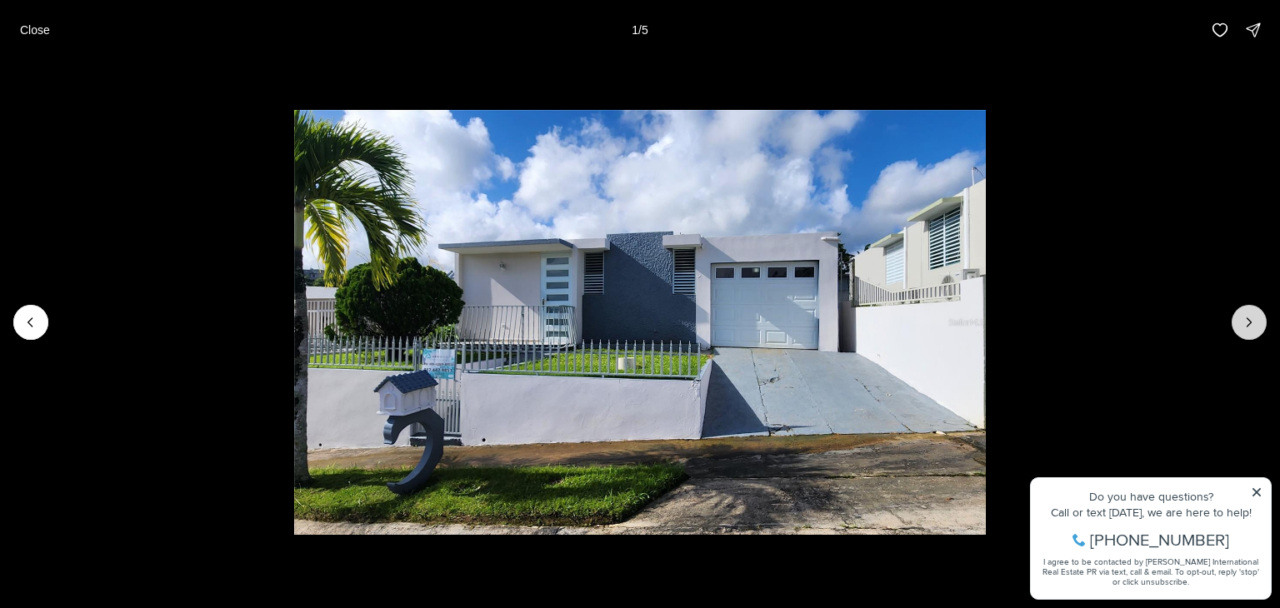
click at [1249, 322] on icon "Next slide" at bounding box center [1249, 322] width 17 height 17
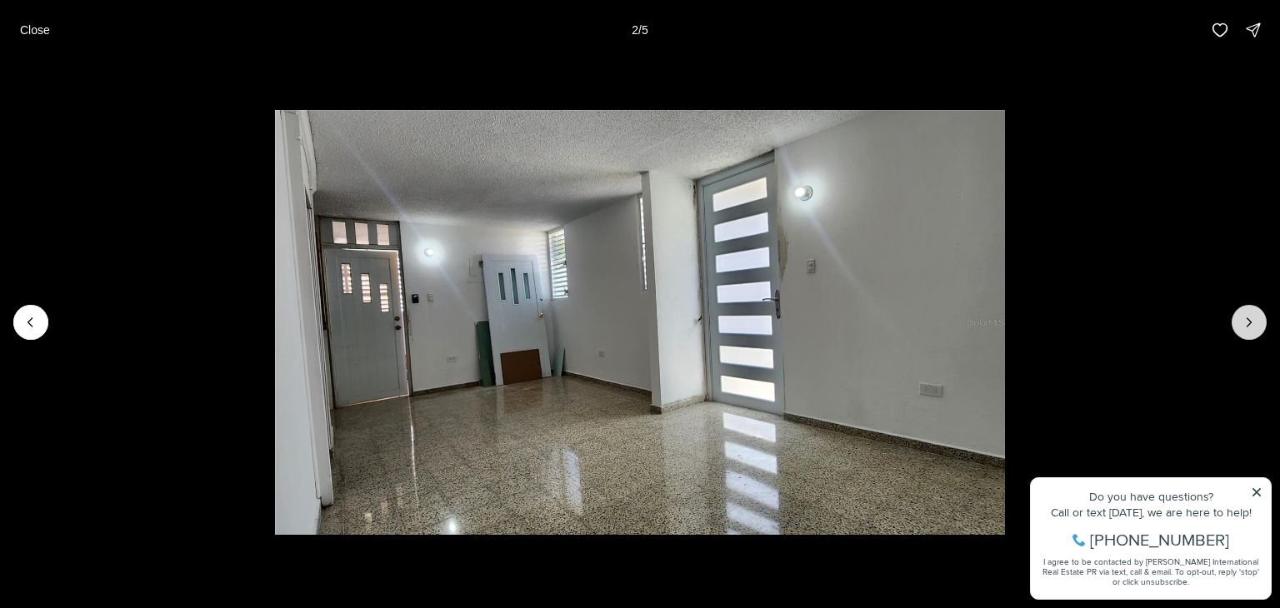
click at [1249, 322] on icon "Next slide" at bounding box center [1249, 322] width 17 height 17
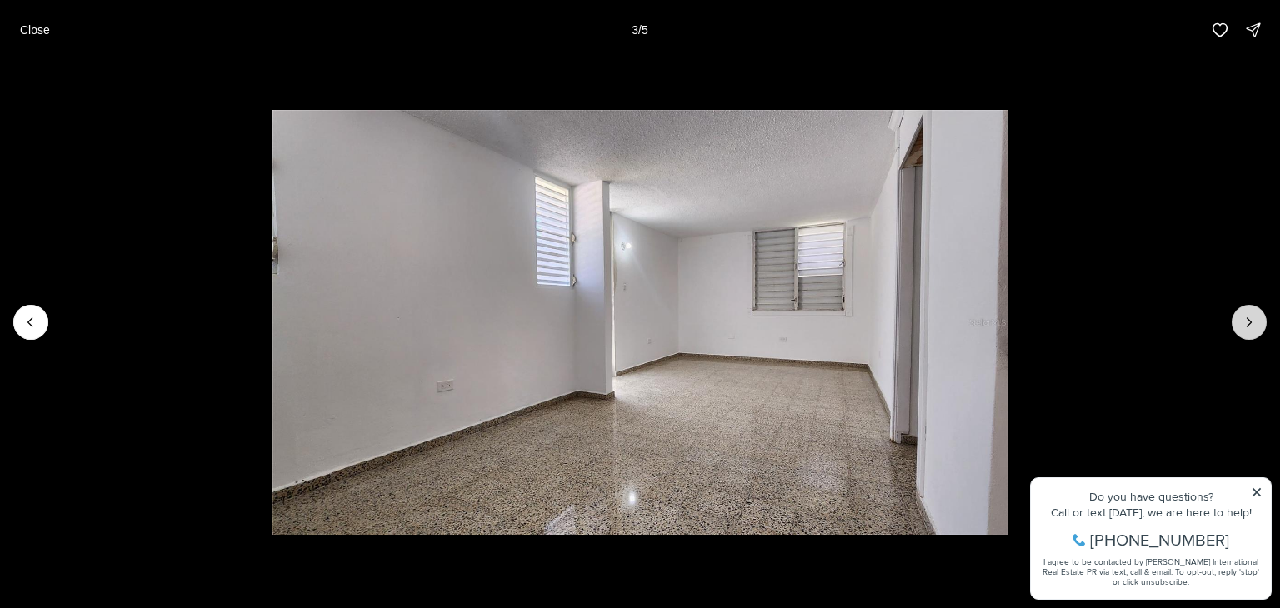
click at [1249, 322] on icon "Next slide" at bounding box center [1249, 322] width 17 height 17
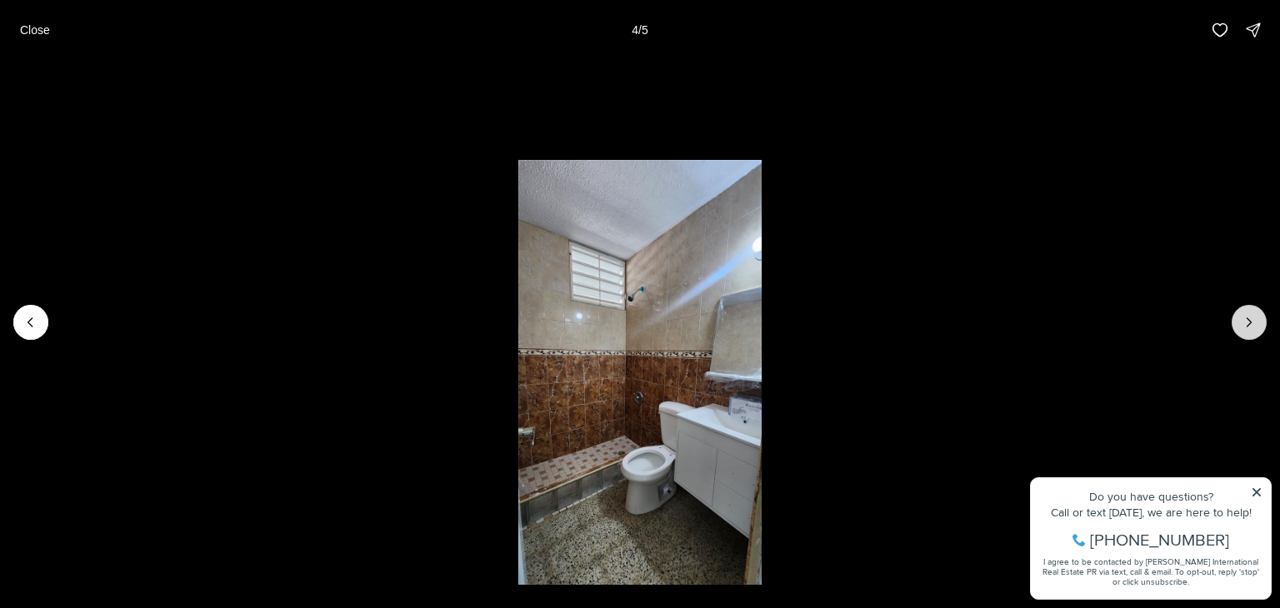
click at [1249, 322] on icon "Next slide" at bounding box center [1249, 322] width 17 height 17
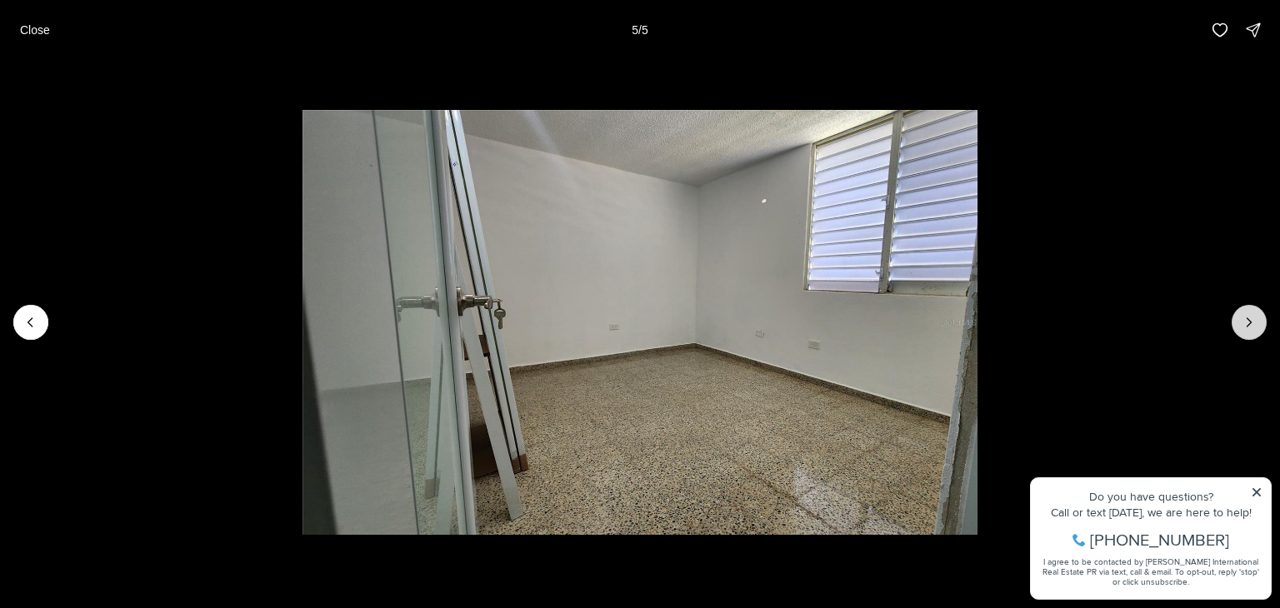
click at [1249, 322] on div at bounding box center [1248, 322] width 35 height 35
click at [43, 32] on p "Close" at bounding box center [35, 29] width 30 height 13
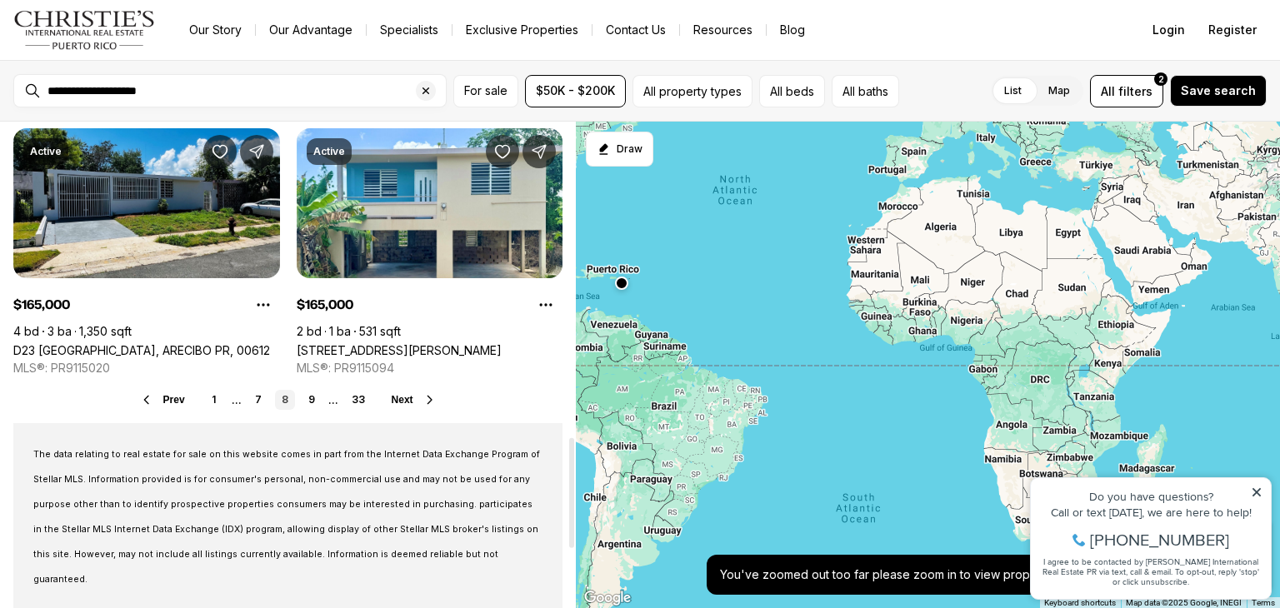
scroll to position [1393, 0]
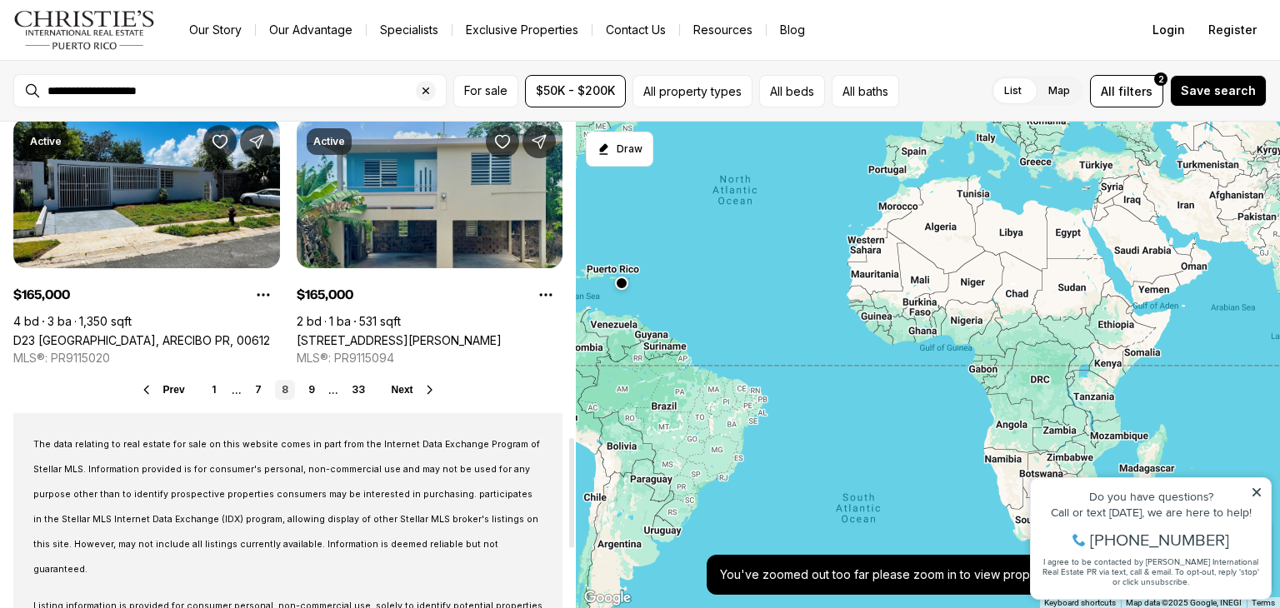
click at [410, 333] on link "[STREET_ADDRESS][PERSON_NAME]" at bounding box center [399, 340] width 205 height 14
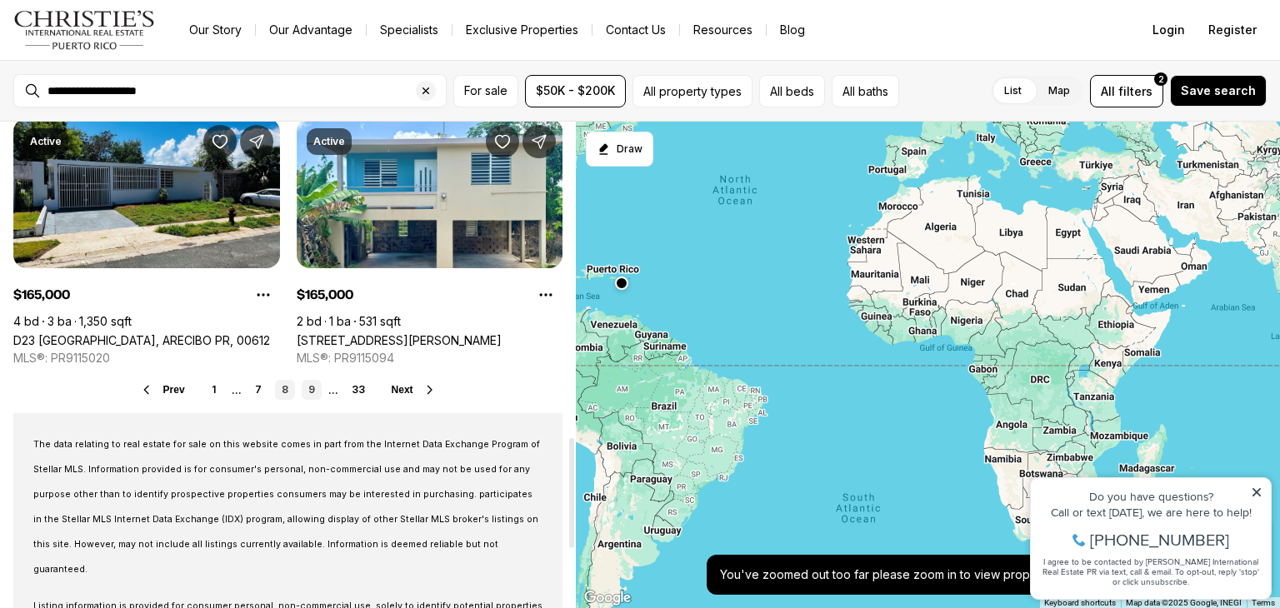
click at [312, 387] on link "9" at bounding box center [312, 390] width 20 height 20
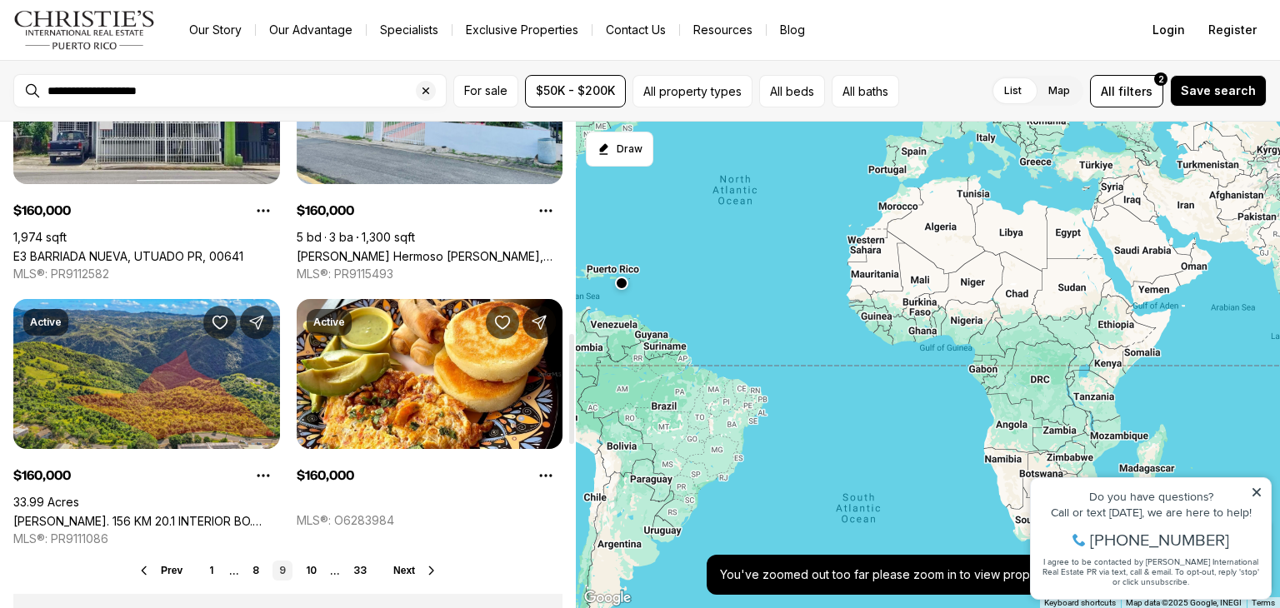
scroll to position [1280, 0]
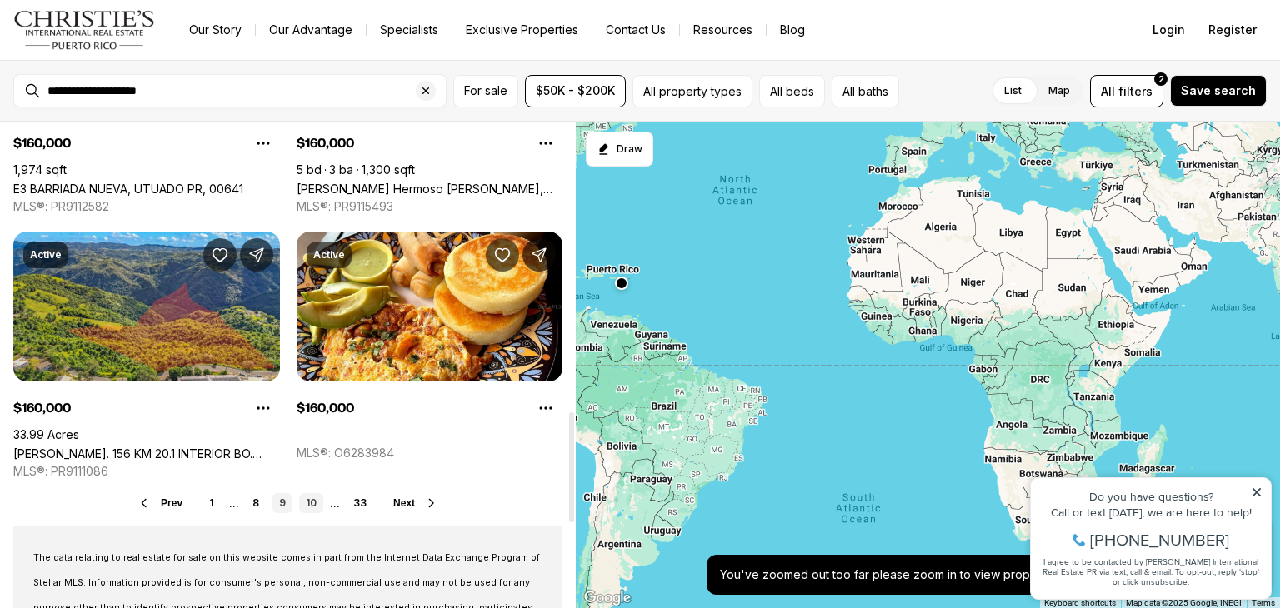
click at [310, 504] on link "10" at bounding box center [311, 503] width 24 height 20
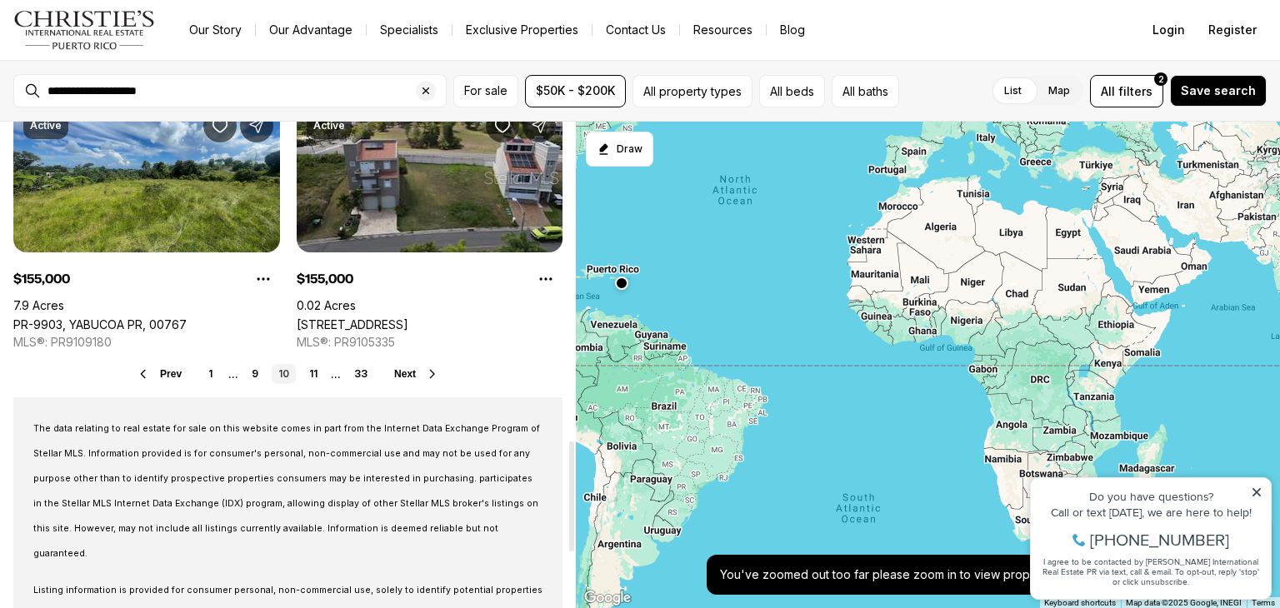
scroll to position [1408, 0]
click at [309, 375] on link "11" at bounding box center [313, 375] width 22 height 20
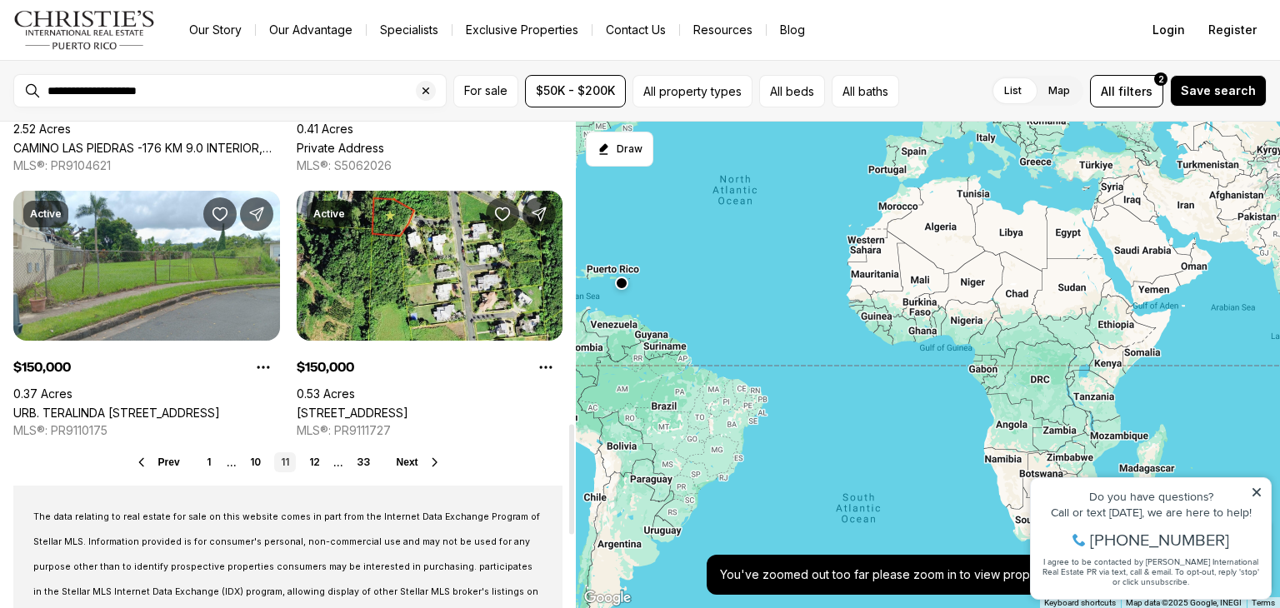
scroll to position [1394, 0]
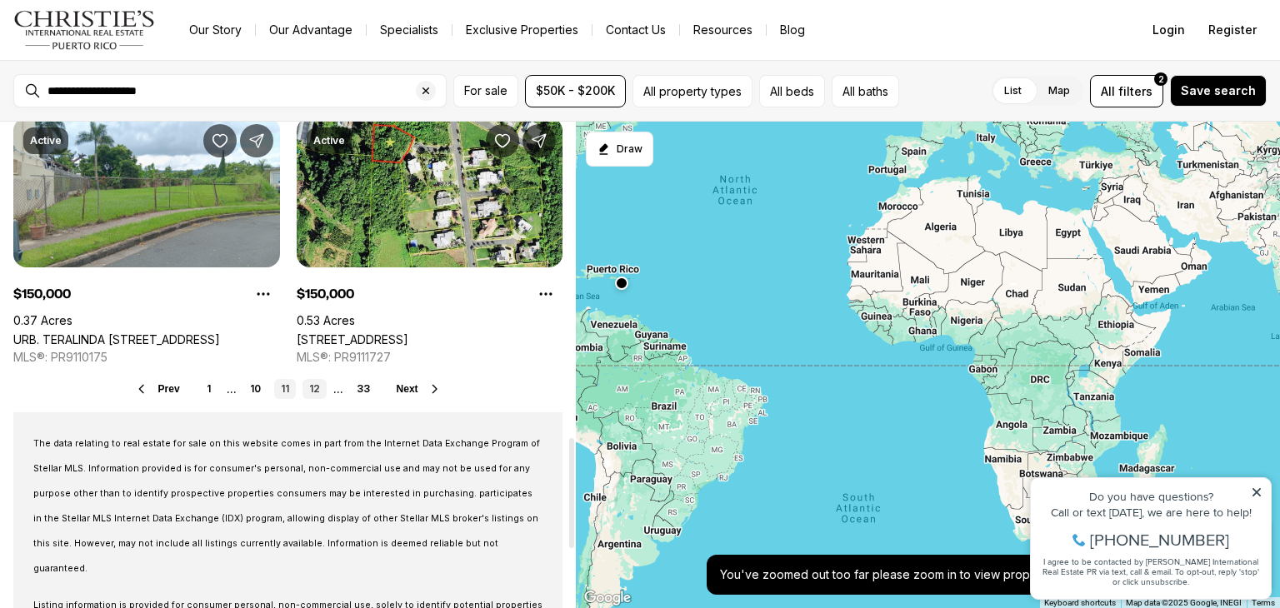
click at [311, 384] on link "12" at bounding box center [314, 389] width 24 height 20
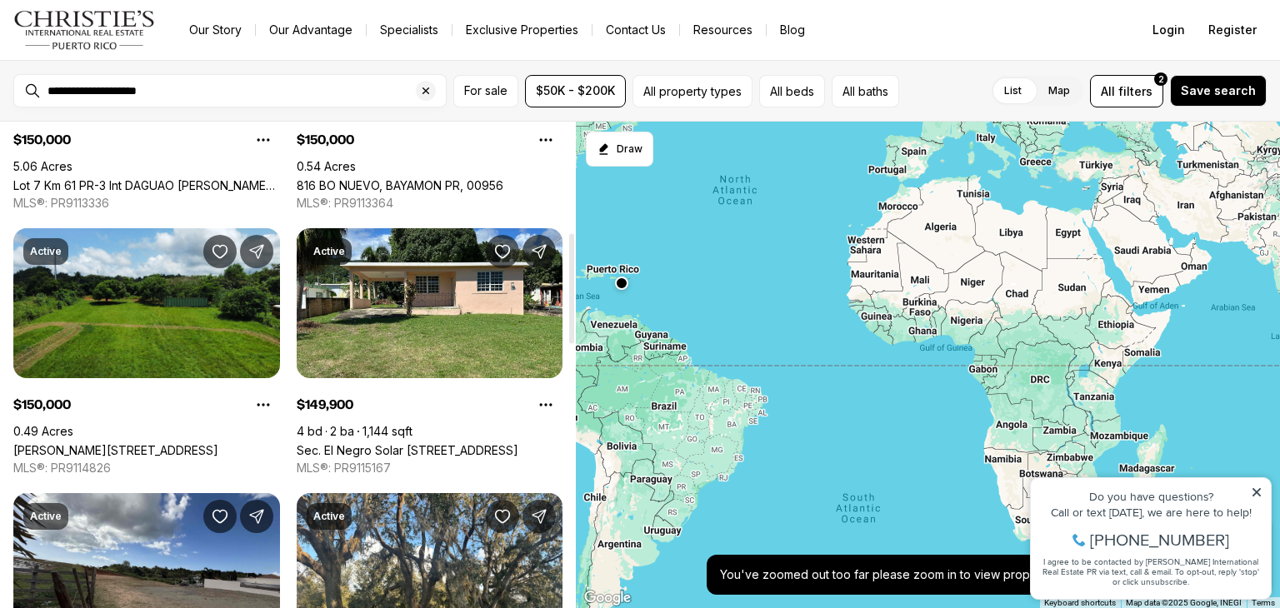
scroll to position [532, 0]
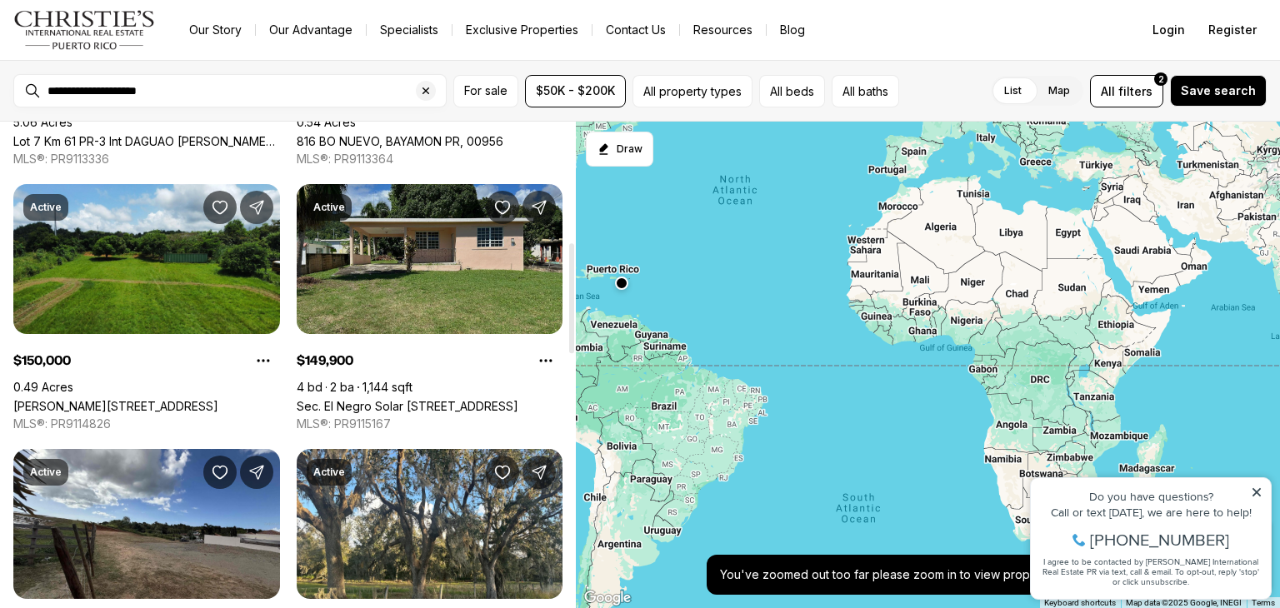
click at [492, 399] on link "Sec. El Negro Solar 106 BO CAMINO NUEVO, YABUCOA PR, 00767" at bounding box center [408, 406] width 222 height 14
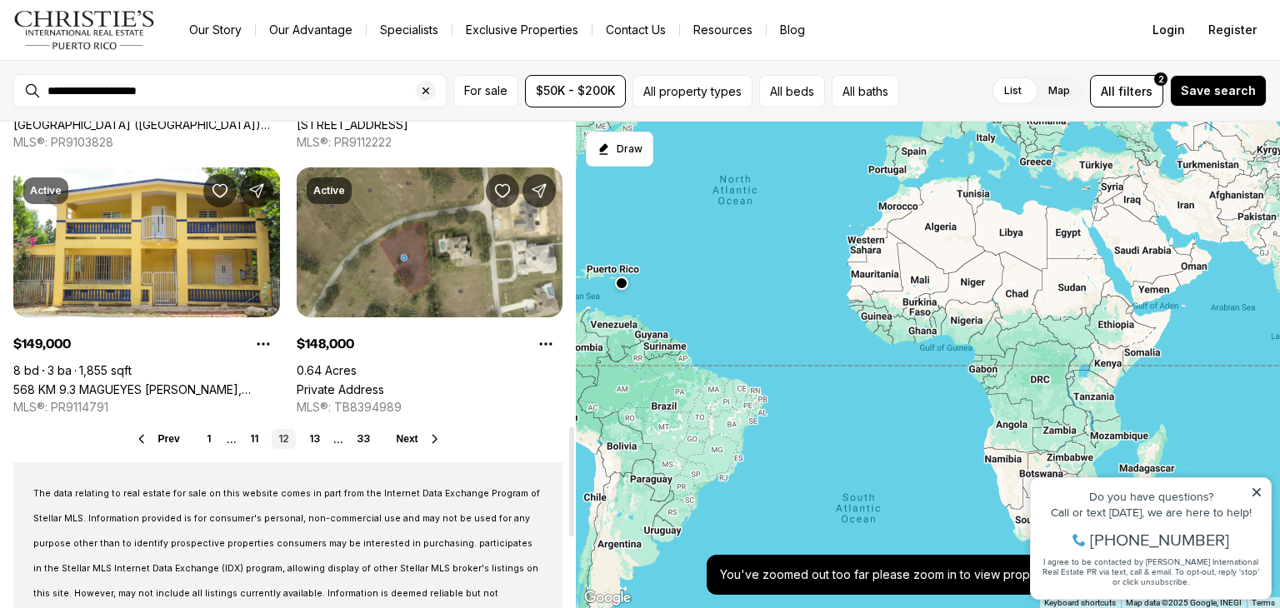
scroll to position [1345, 0]
click at [319, 433] on link "13" at bounding box center [314, 438] width 24 height 20
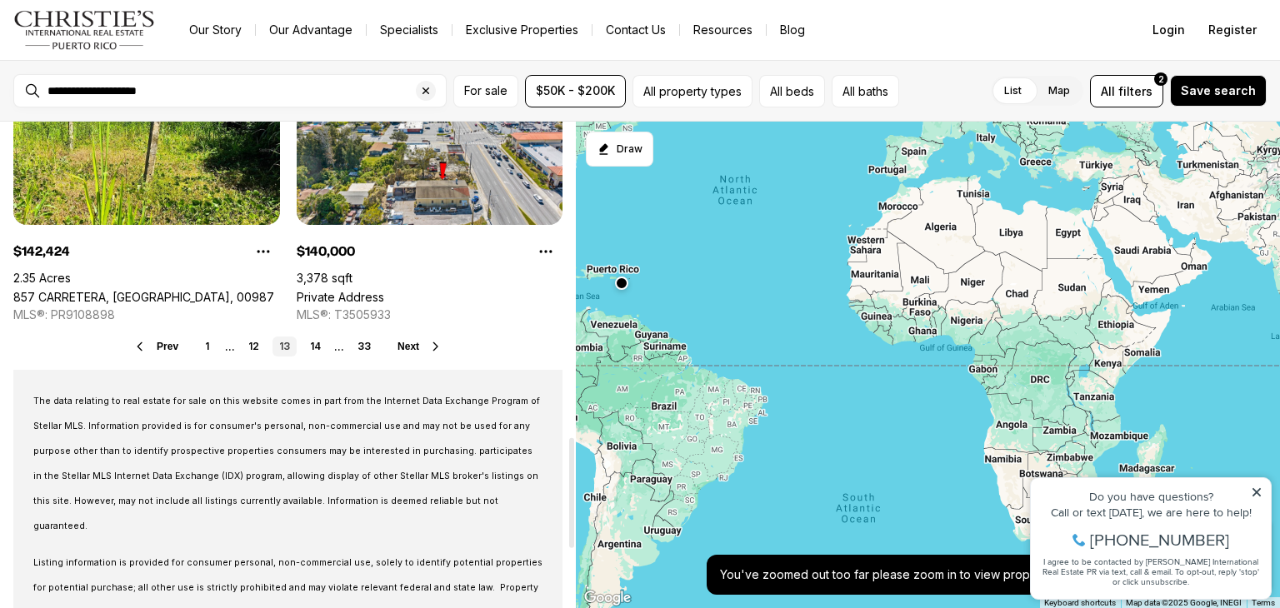
scroll to position [1446, 0]
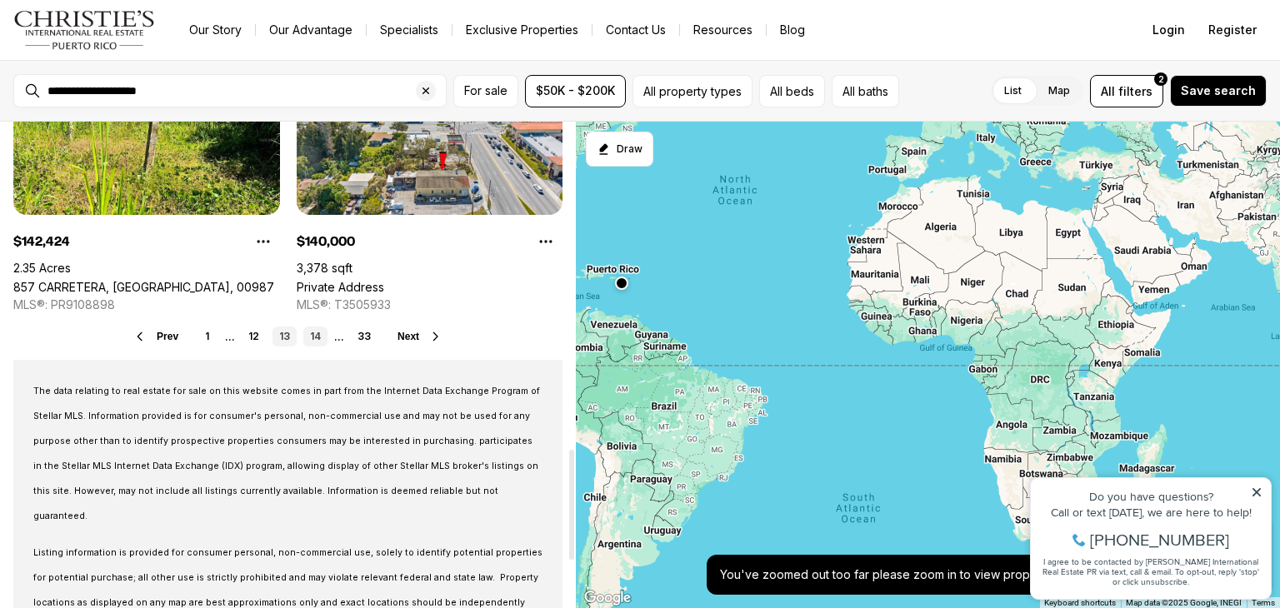
click at [316, 344] on link "14" at bounding box center [315, 337] width 24 height 20
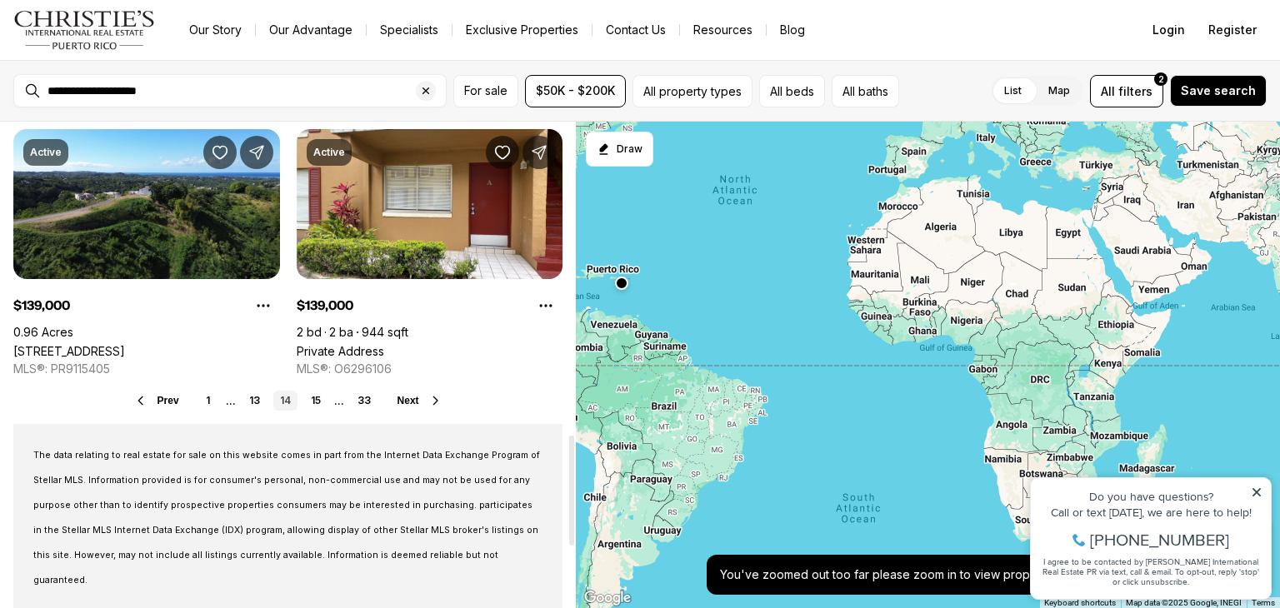
scroll to position [1383, 0]
click at [316, 405] on link "15" at bounding box center [315, 400] width 23 height 20
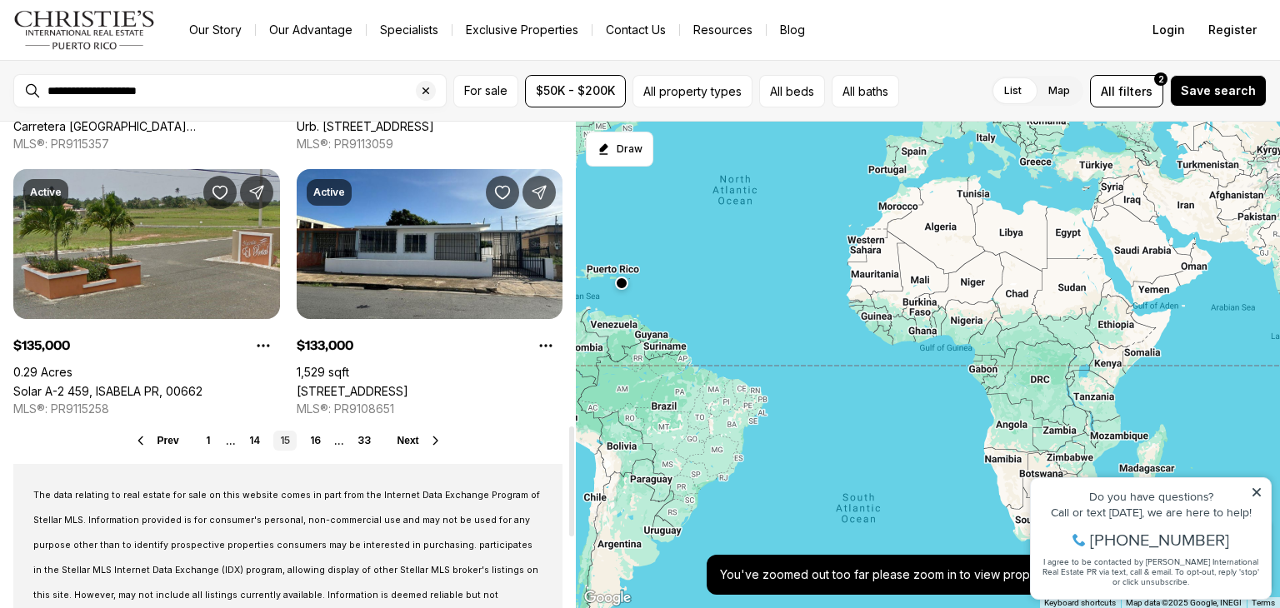
scroll to position [1340, 0]
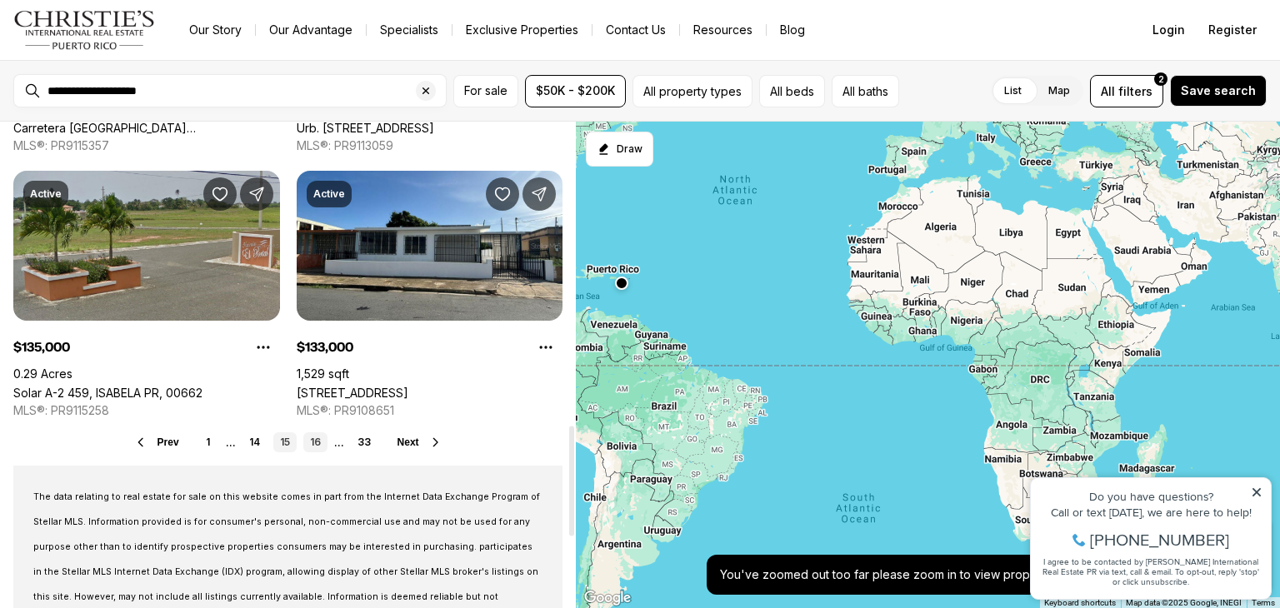
click at [307, 442] on link "16" at bounding box center [315, 442] width 24 height 20
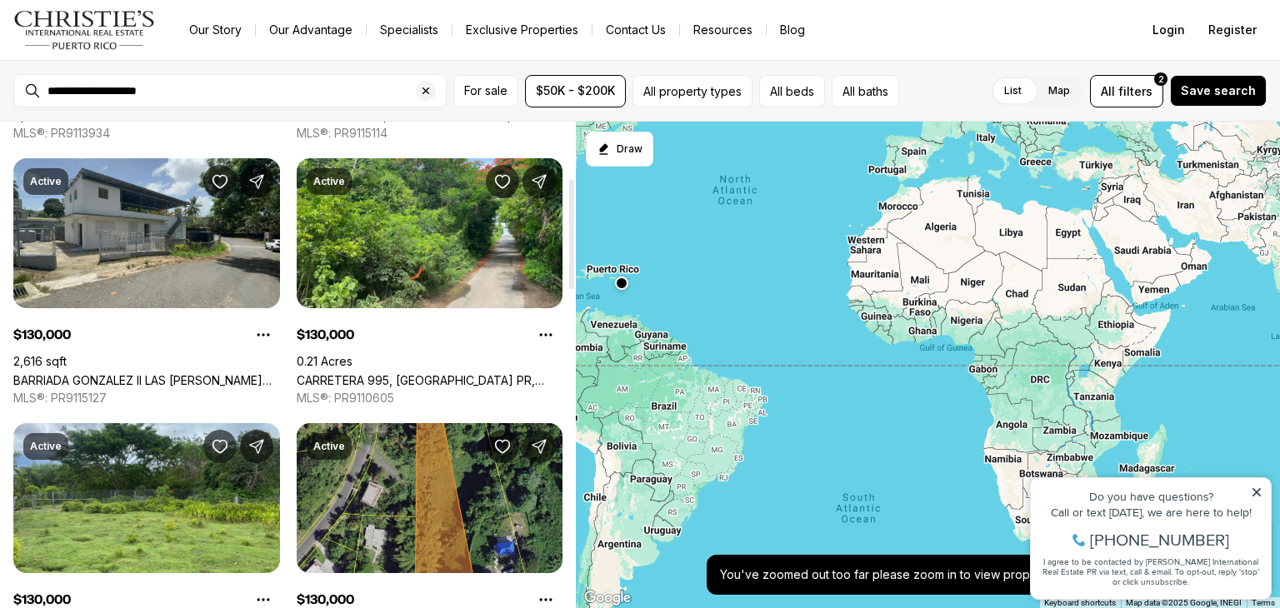
scroll to position [314, 0]
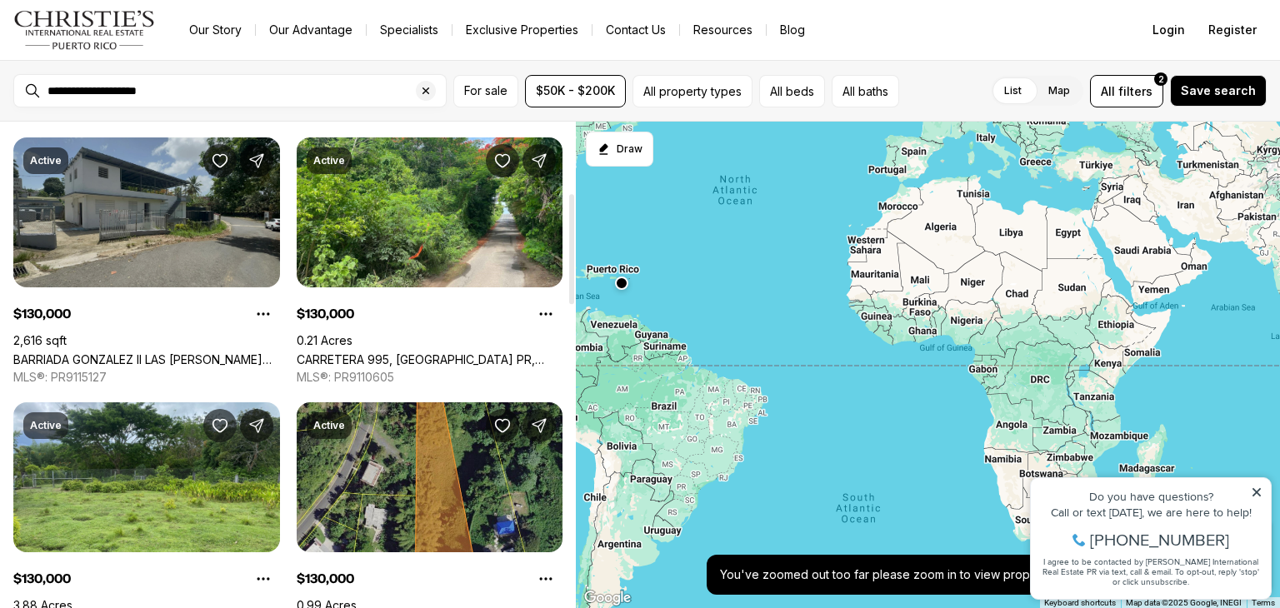
click at [210, 352] on link "BARRIADA GONZALEZ II LAS CUEVAS #6, TRUJILLO ALTO PR, 00976" at bounding box center [146, 359] width 267 height 14
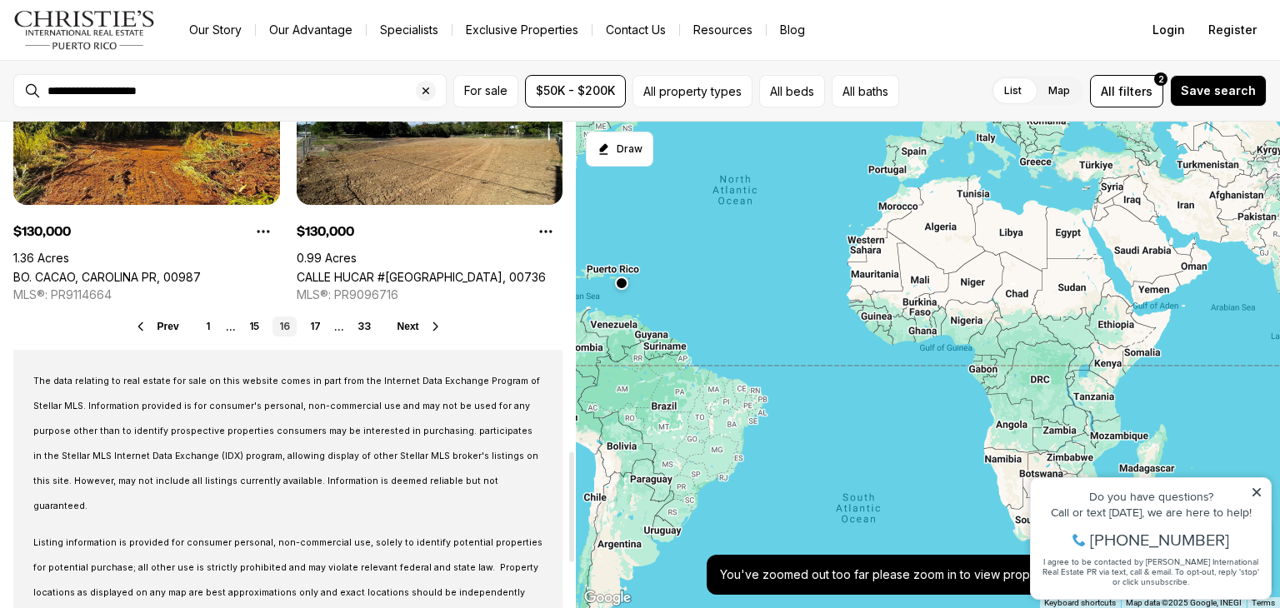
scroll to position [1480, 0]
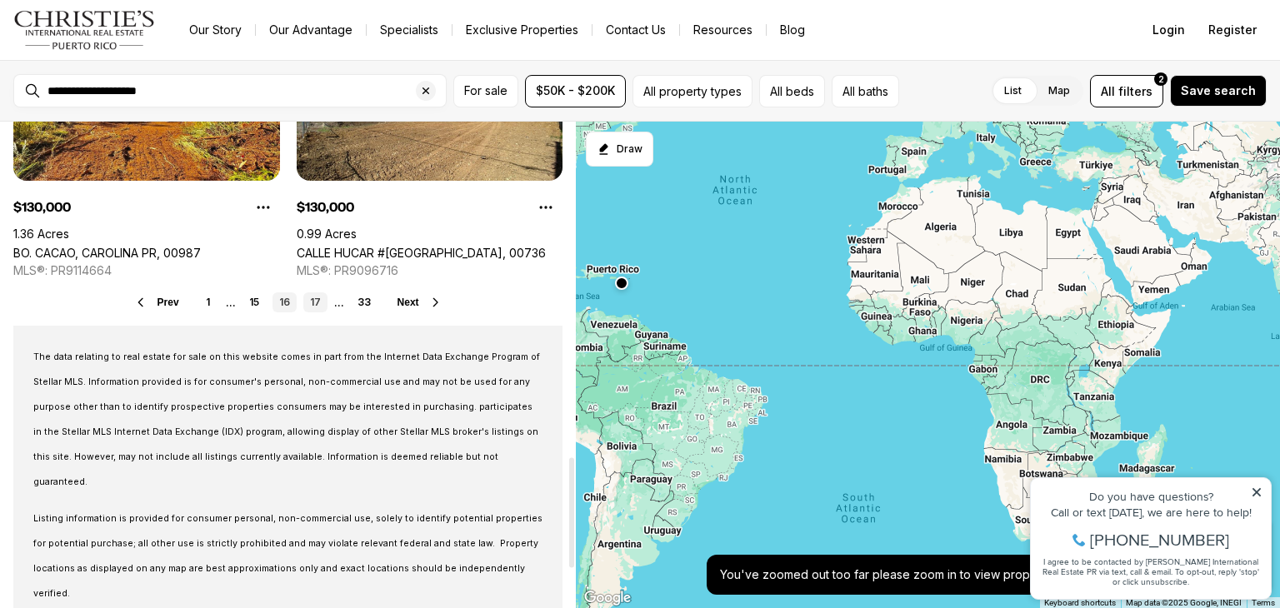
click at [320, 304] on link "17" at bounding box center [315, 302] width 24 height 20
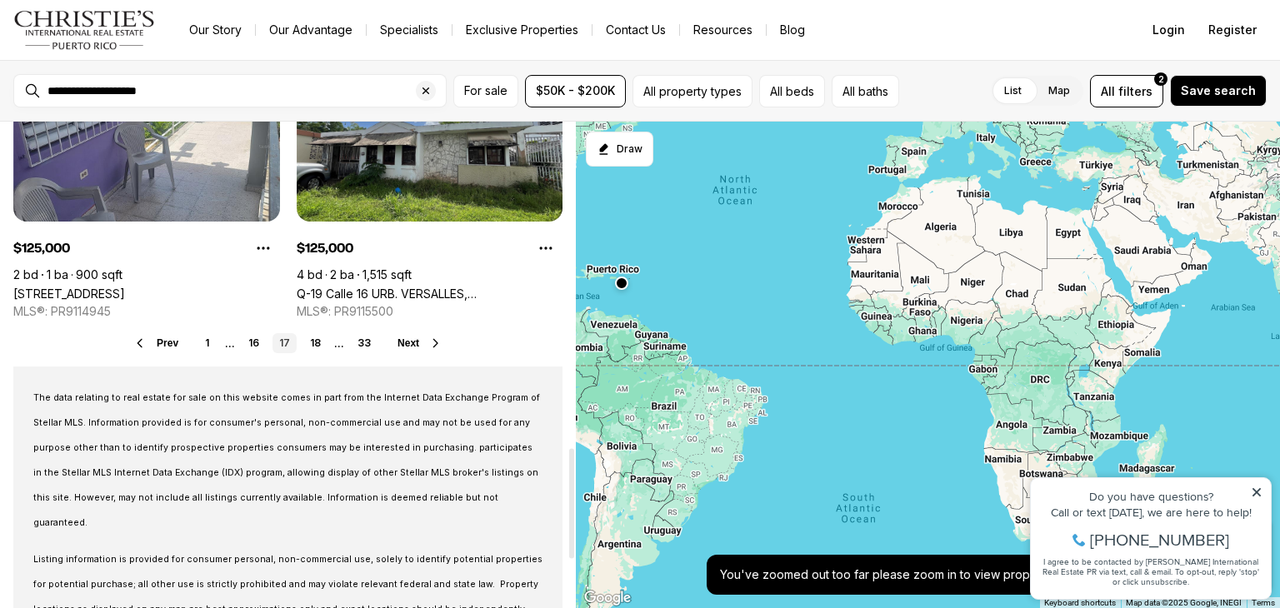
scroll to position [1440, 0]
click at [318, 338] on link "18" at bounding box center [315, 343] width 24 height 20
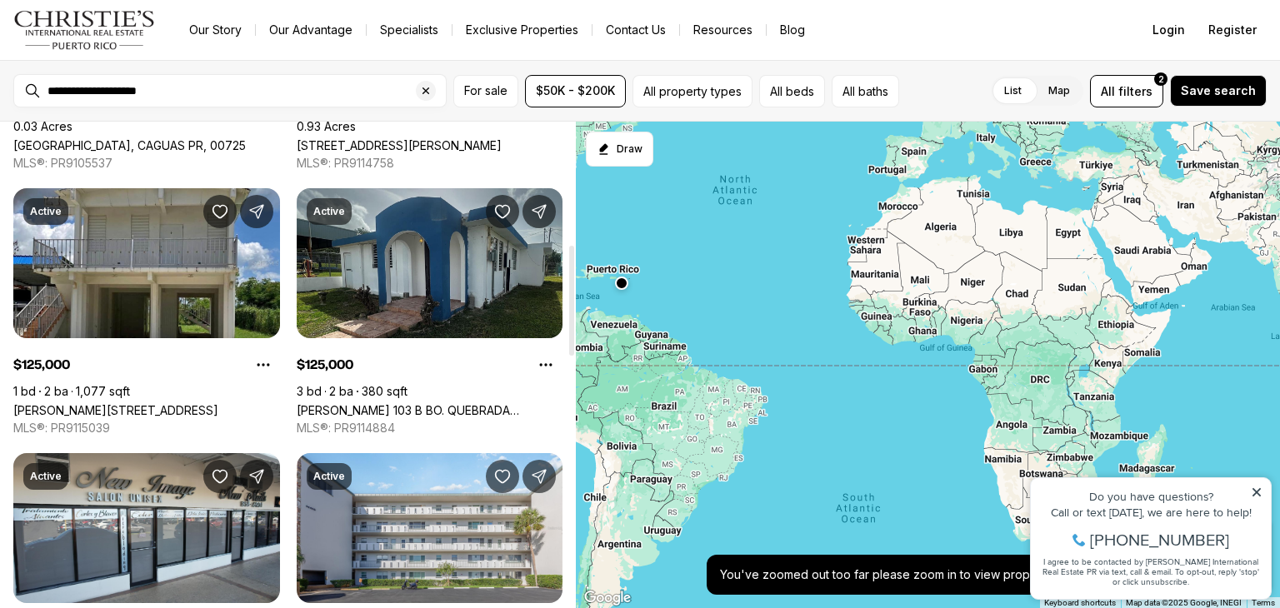
scroll to position [542, 0]
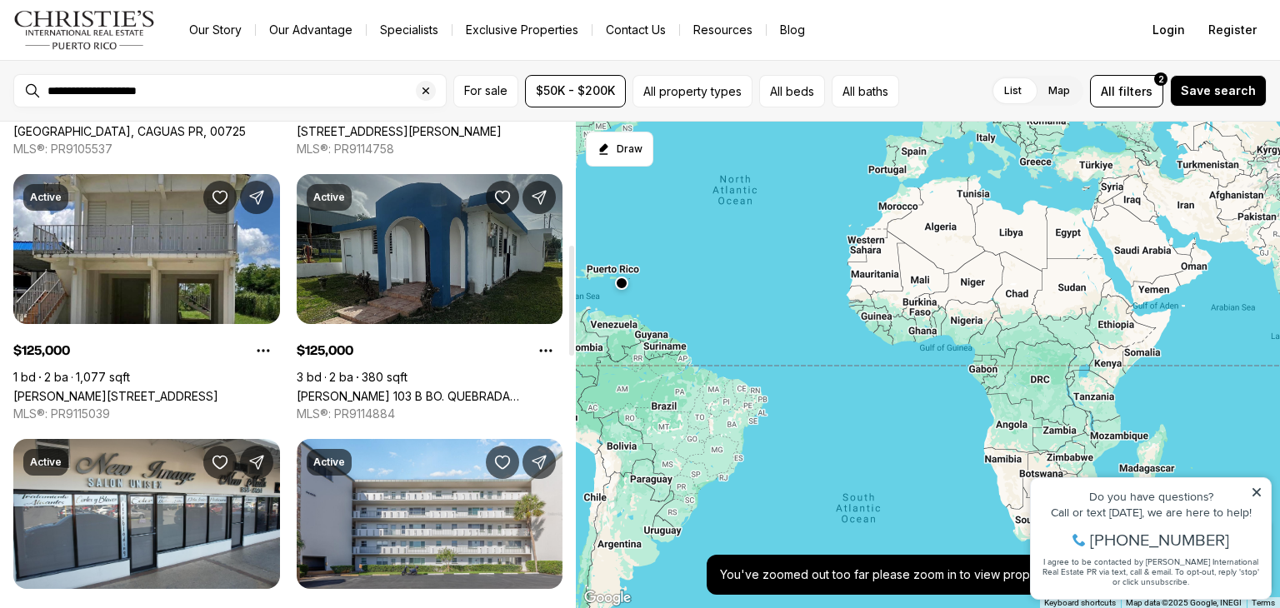
click at [448, 389] on link "[PERSON_NAME] 103 B BO. QUEBRADA VUELTAS, [PERSON_NAME], 00738" at bounding box center [430, 396] width 267 height 14
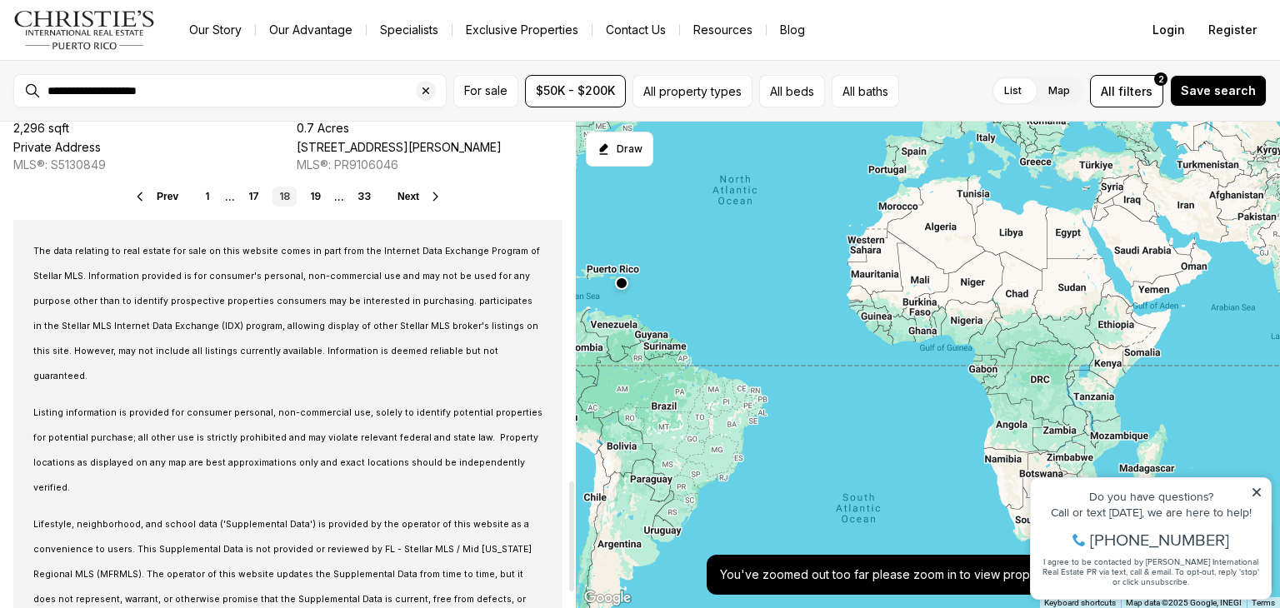
scroll to position [1586, 0]
click at [320, 201] on link "19" at bounding box center [315, 197] width 24 height 20
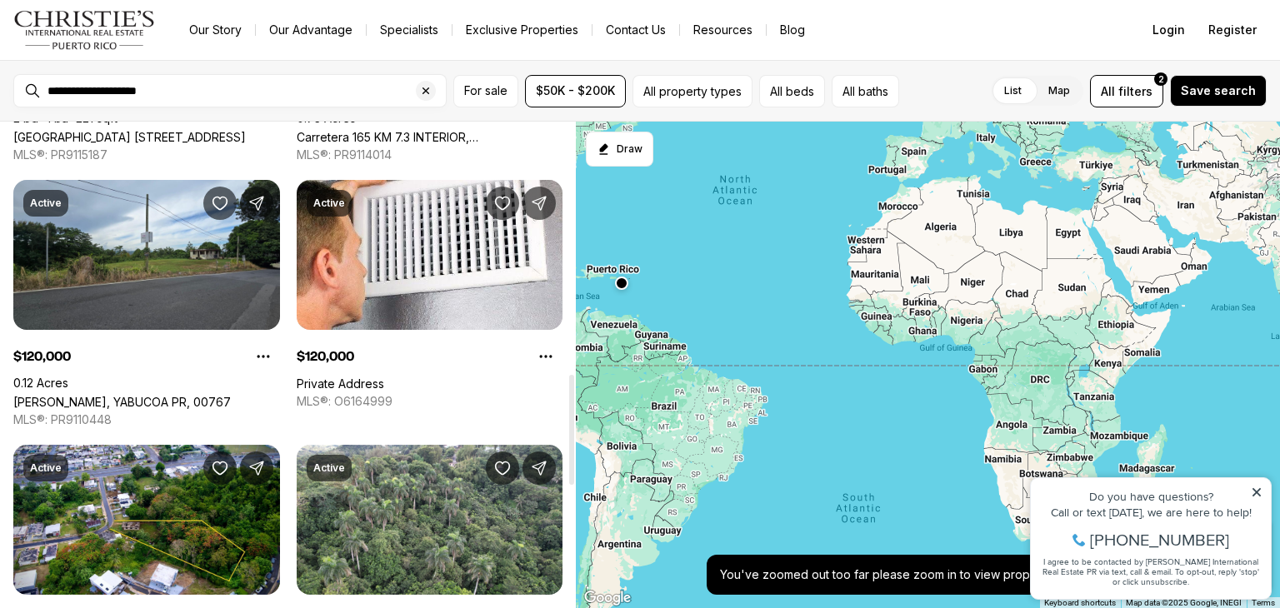
scroll to position [1373, 0]
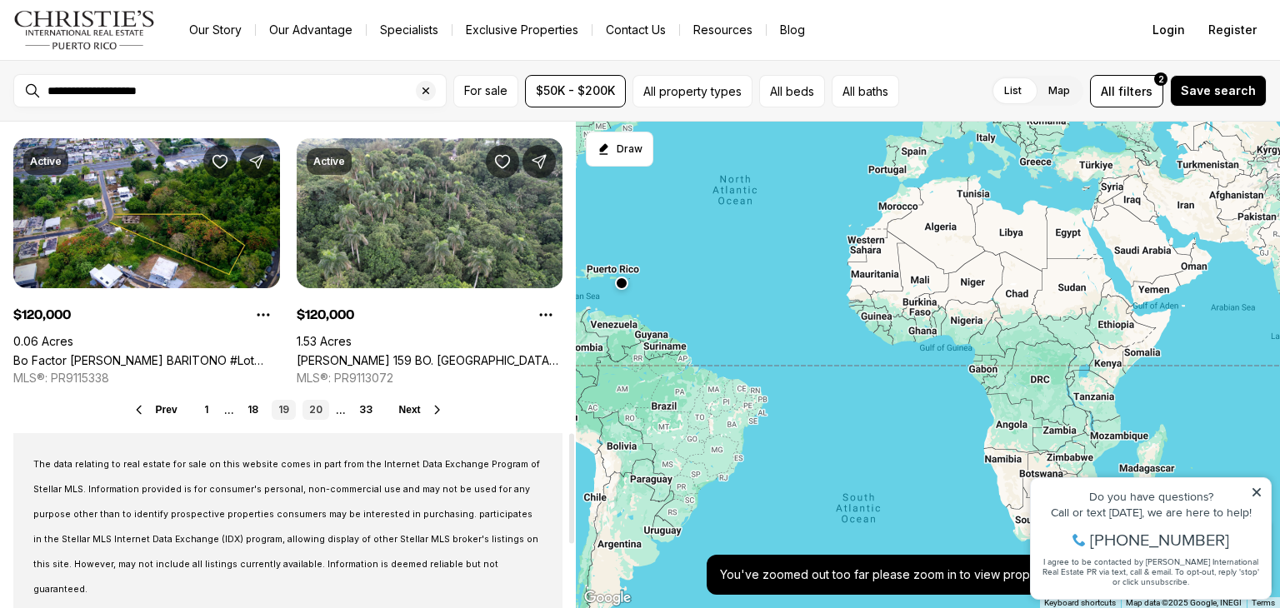
click at [317, 417] on link "20" at bounding box center [315, 410] width 27 height 20
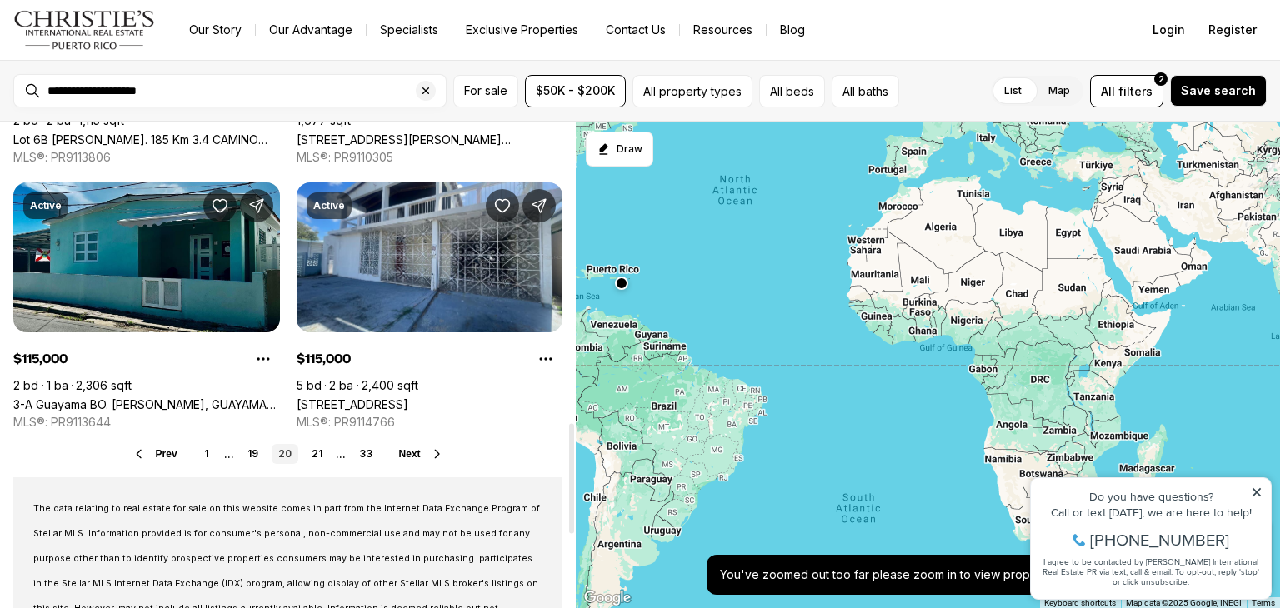
scroll to position [1330, 0]
click at [321, 454] on link "21" at bounding box center [317, 453] width 24 height 20
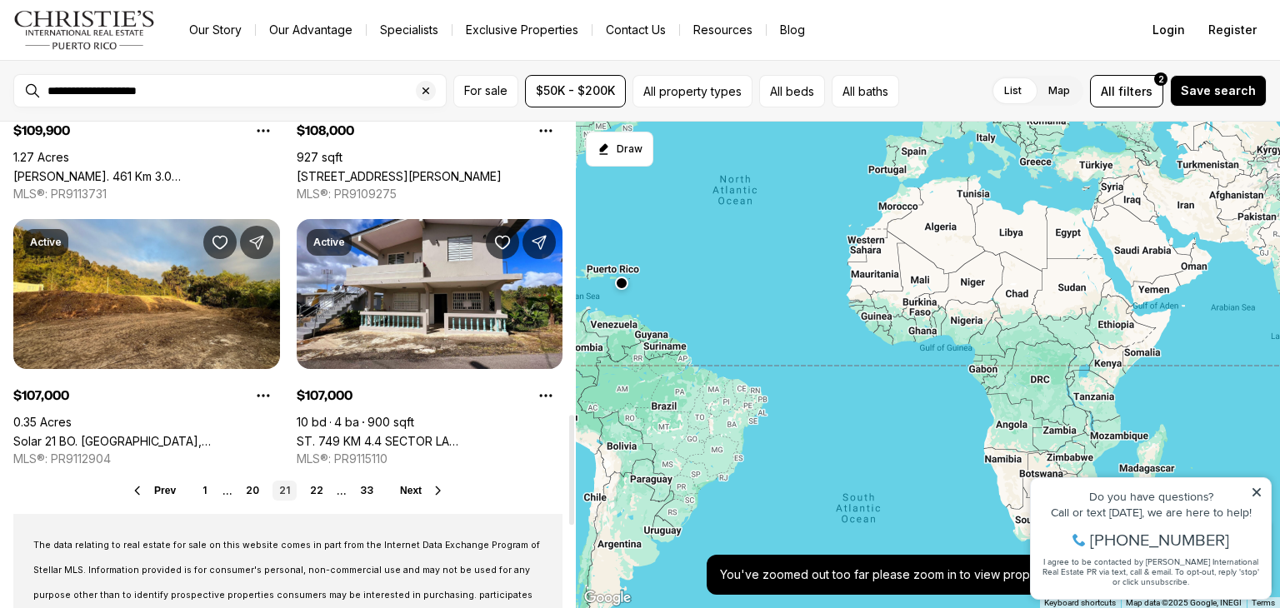
scroll to position [1296, 0]
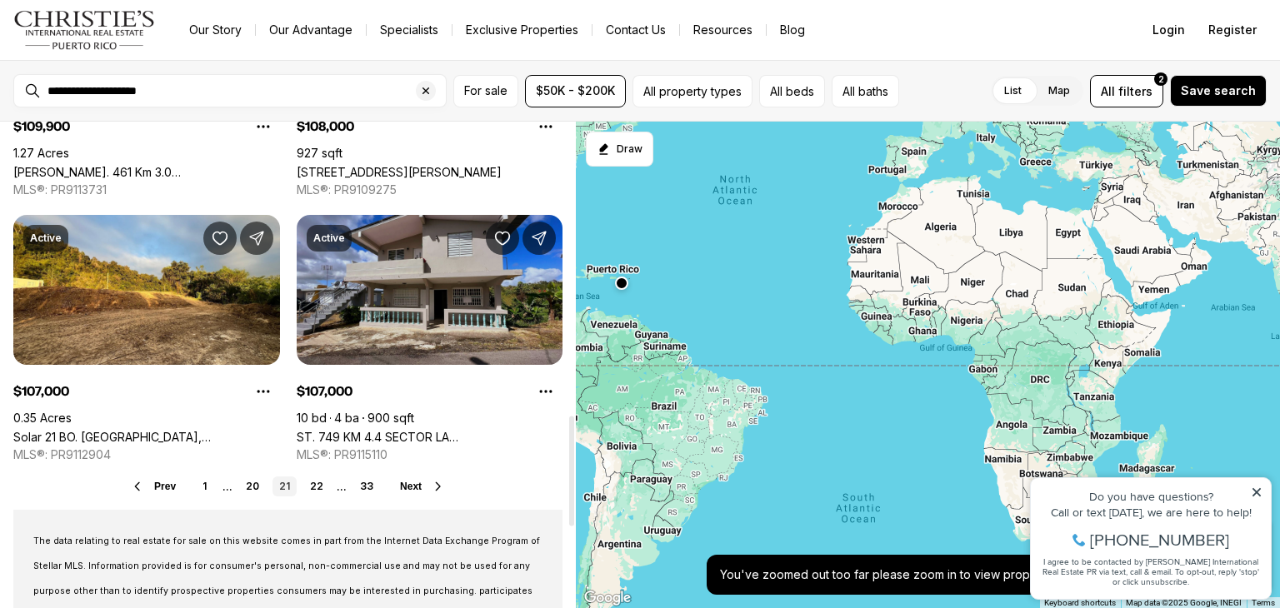
click at [440, 430] on link "ST. 749 KM 4.4 SECTOR LA [GEOGRAPHIC_DATA]. [GEOGRAPHIC_DATA], [GEOGRAPHIC_DATA…" at bounding box center [430, 437] width 267 height 14
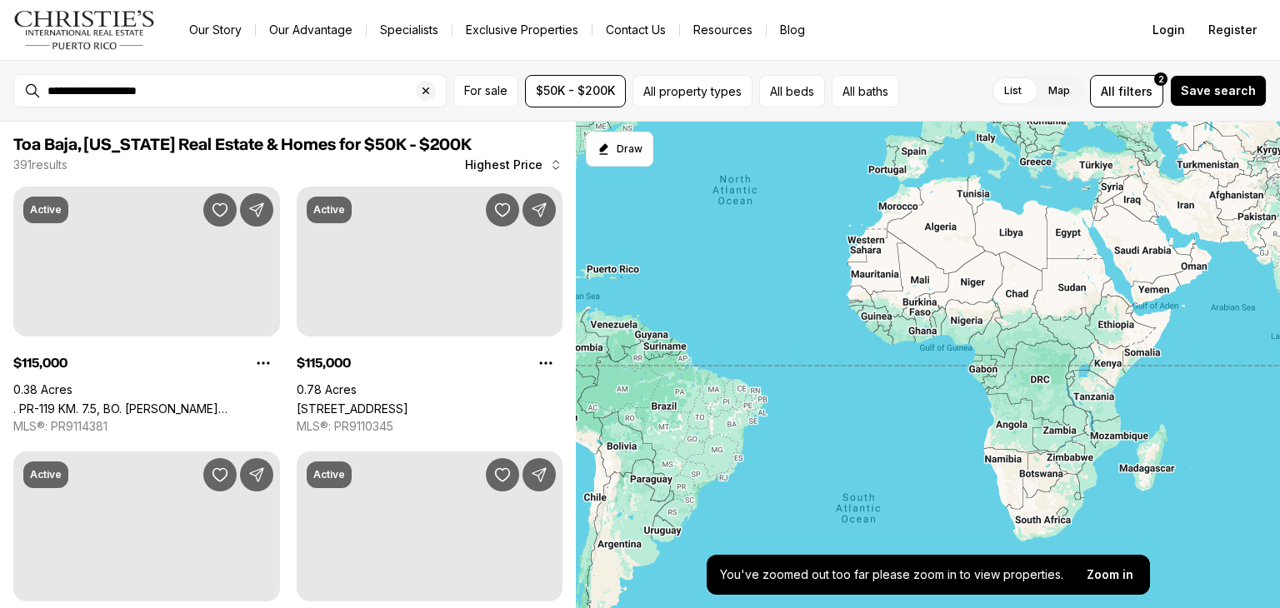
scroll to position [1296, 0]
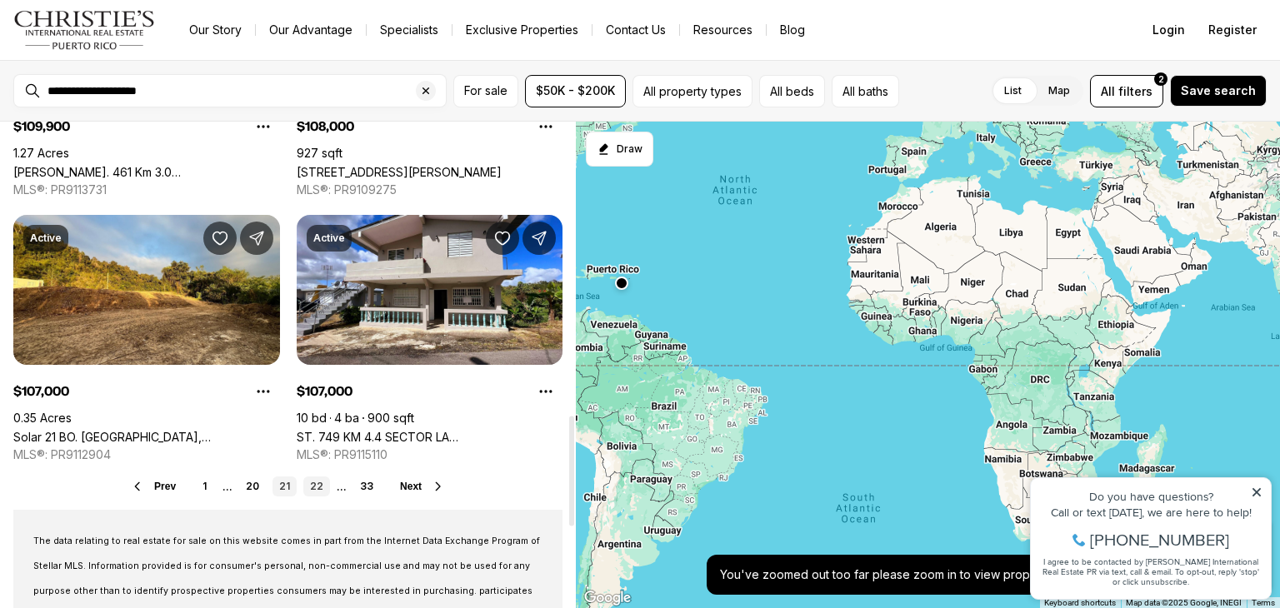
click at [317, 481] on link "22" at bounding box center [316, 487] width 27 height 20
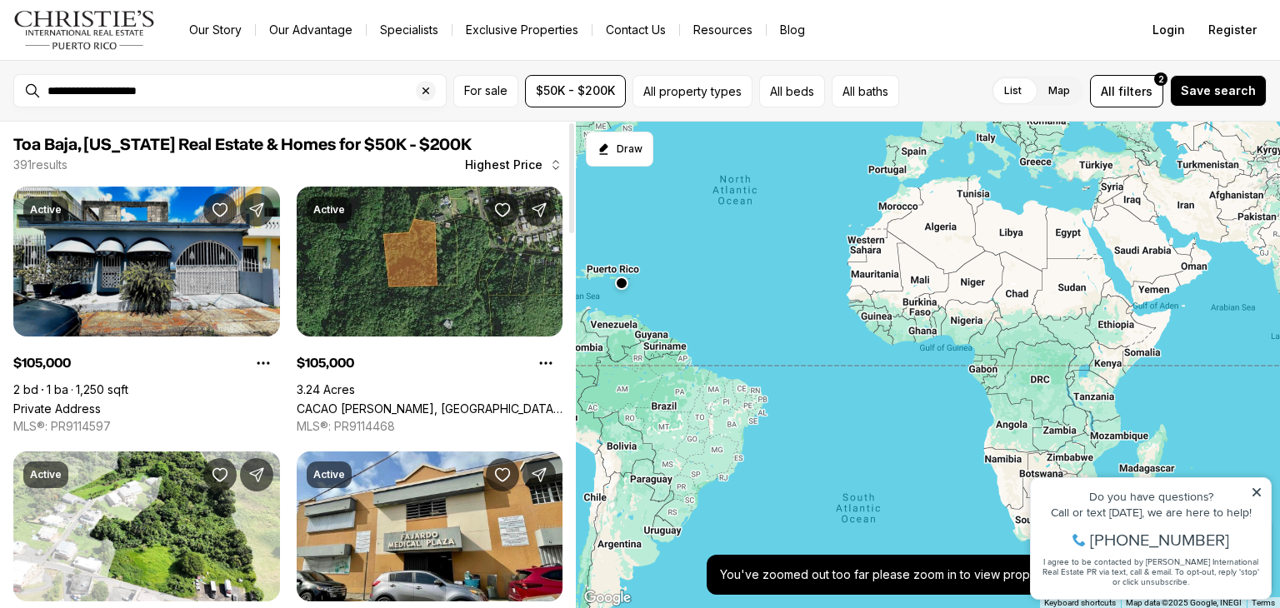
click at [101, 402] on link "Private Address" at bounding box center [56, 409] width 87 height 14
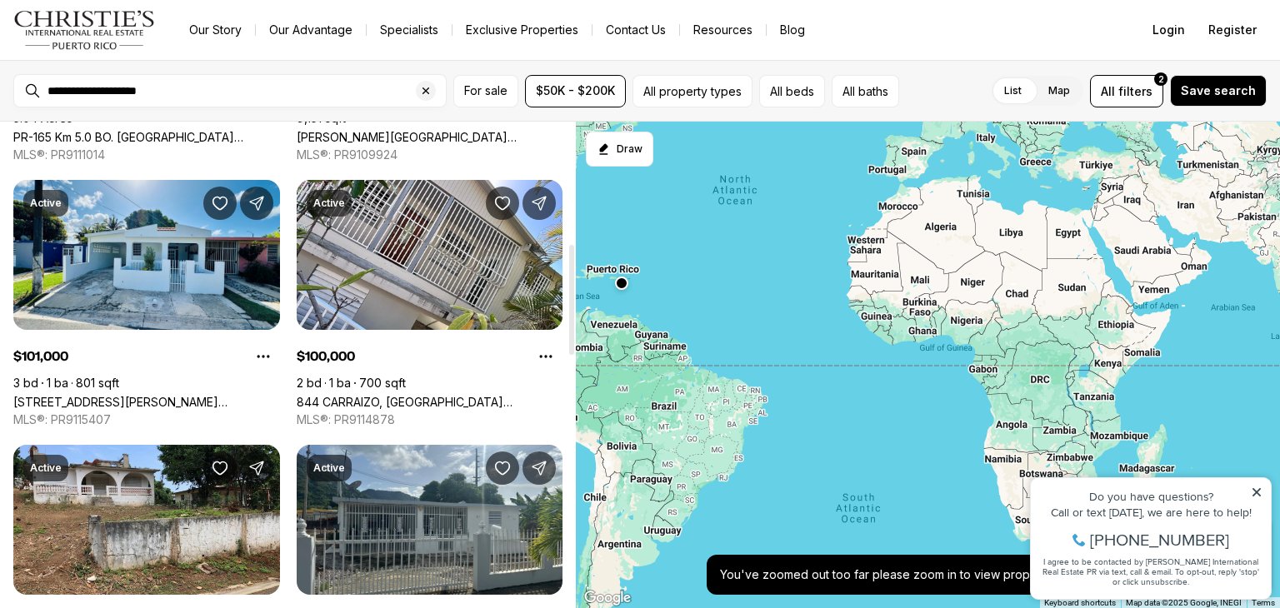
scroll to position [538, 0]
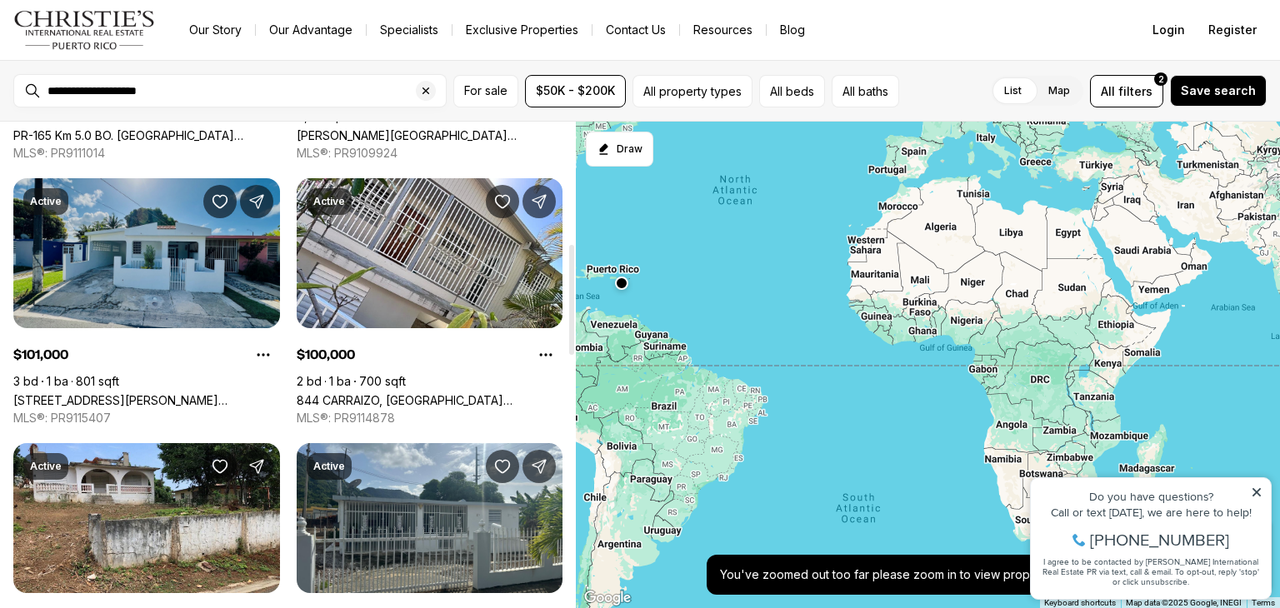
click at [152, 393] on link "[STREET_ADDRESS][PERSON_NAME][PERSON_NAME]" at bounding box center [146, 400] width 267 height 14
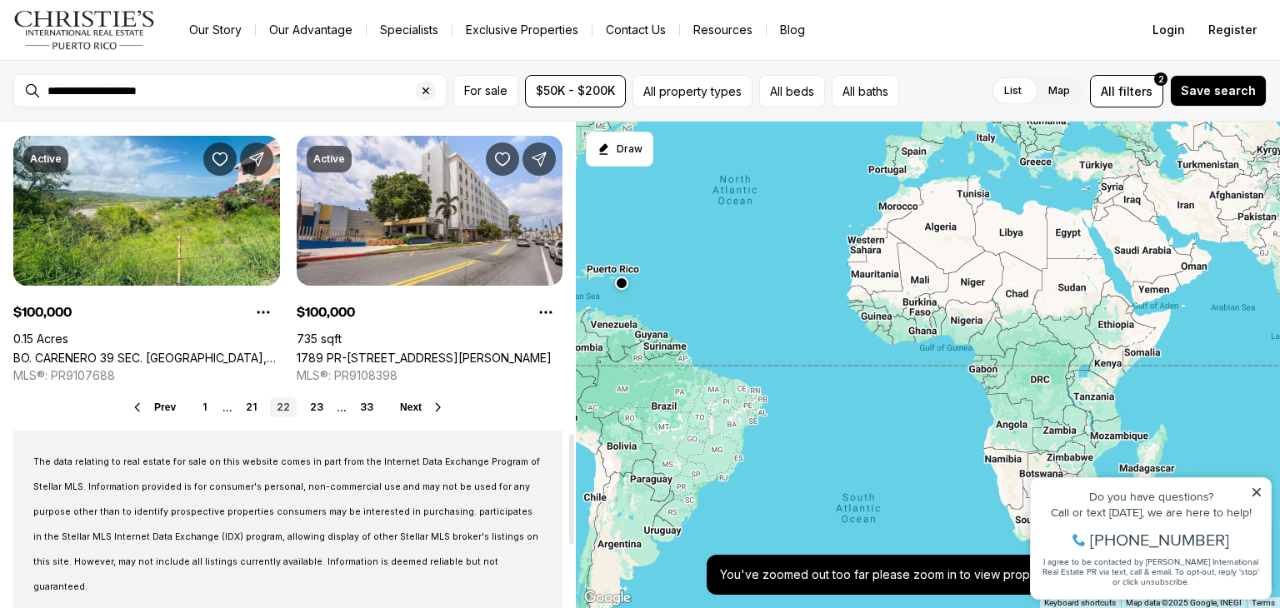
scroll to position [1377, 0]
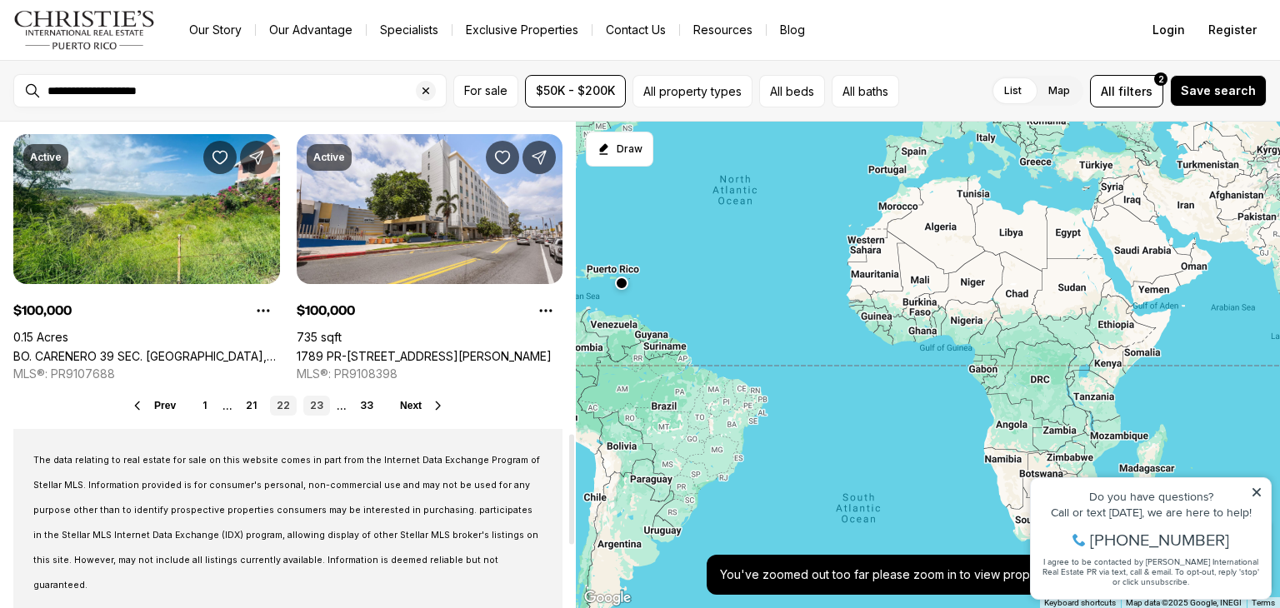
click at [313, 407] on link "23" at bounding box center [316, 406] width 27 height 20
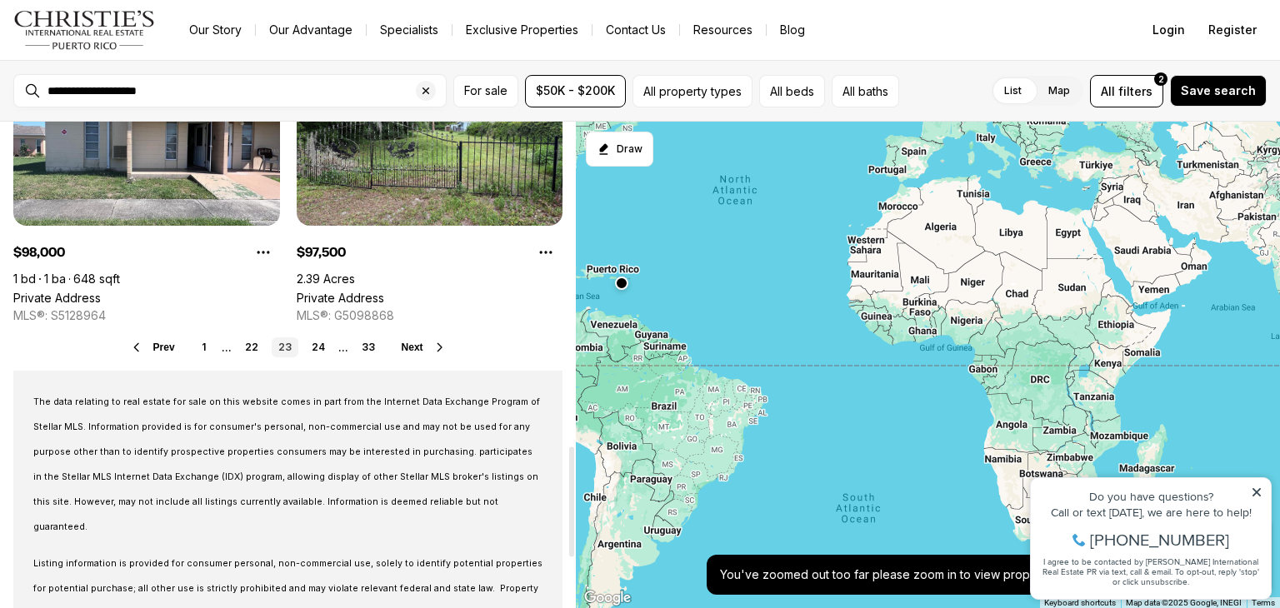
scroll to position [1266, 0]
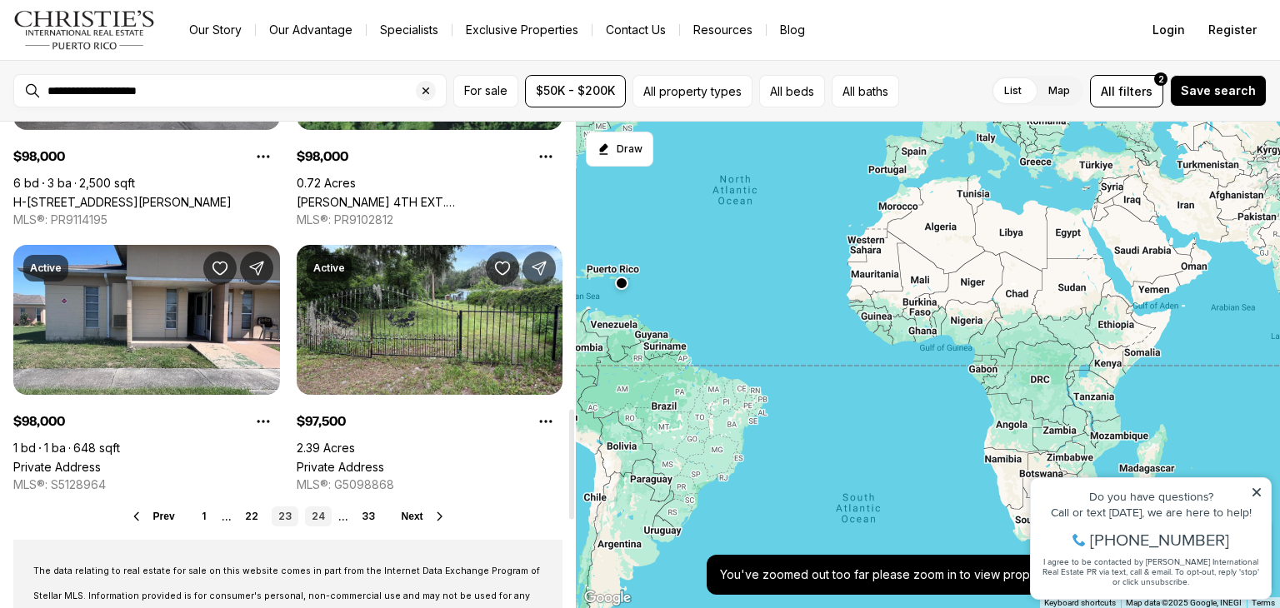
click at [326, 517] on link "24" at bounding box center [318, 517] width 27 height 20
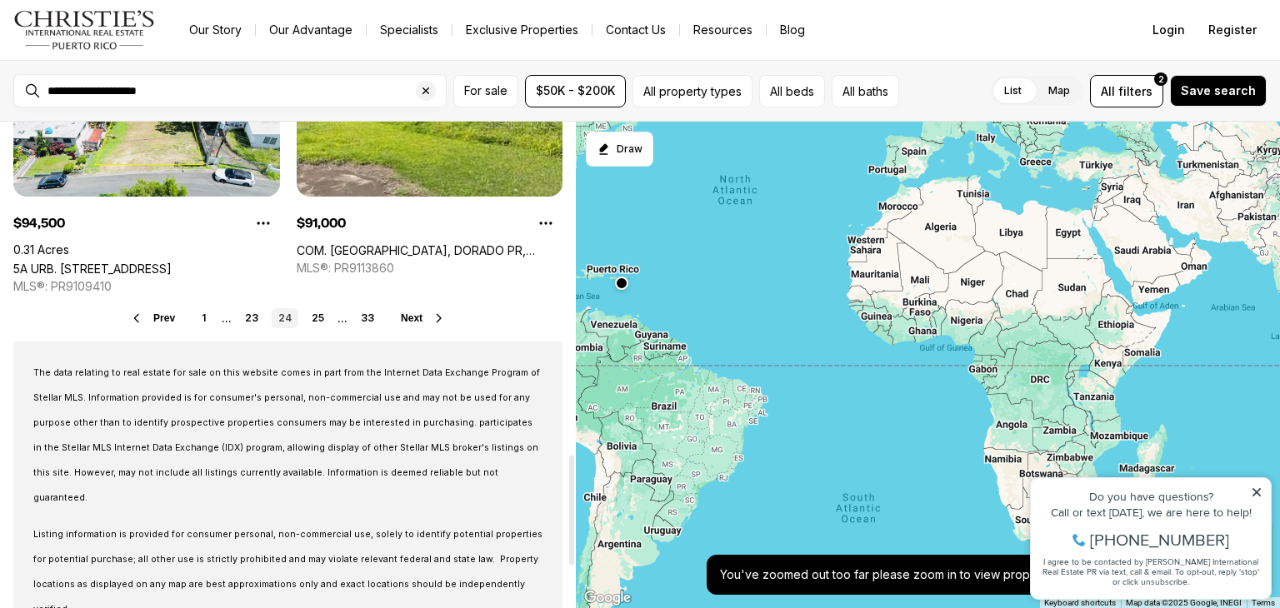
scroll to position [1471, 0]
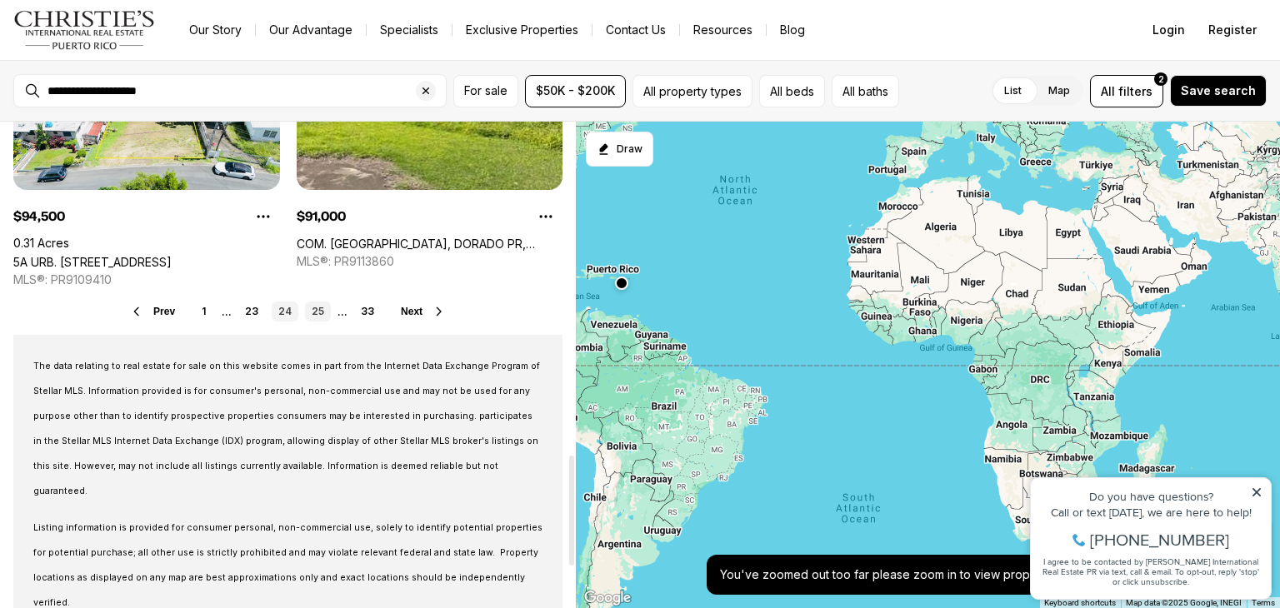
click at [320, 311] on link "25" at bounding box center [318, 312] width 26 height 20
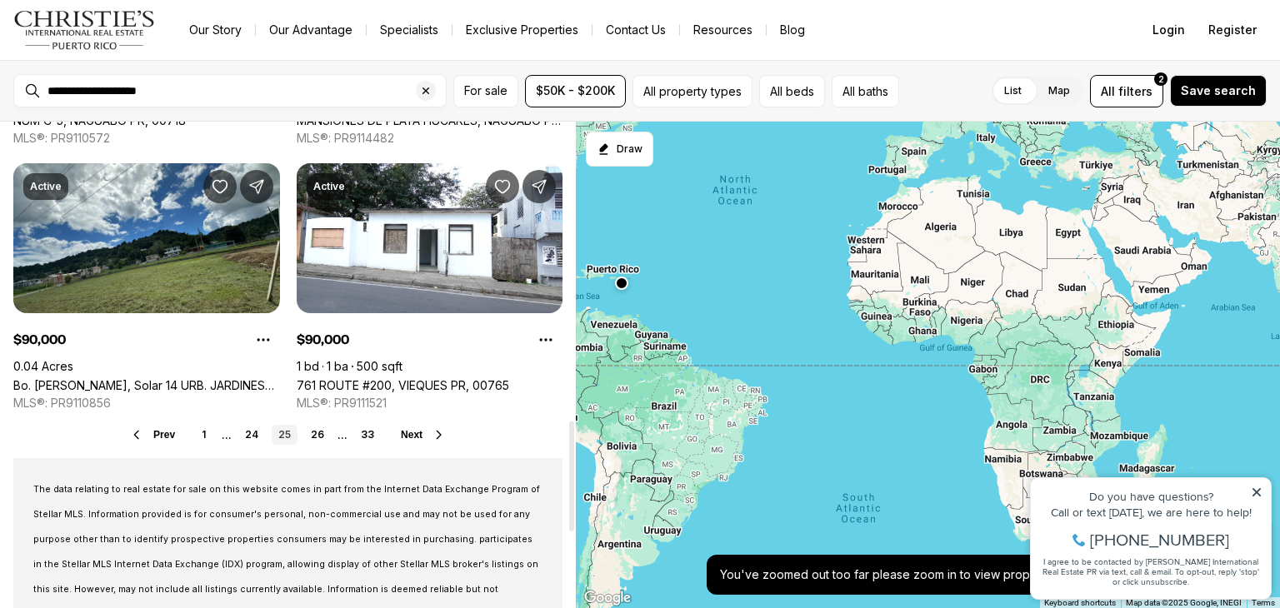
scroll to position [1353, 0]
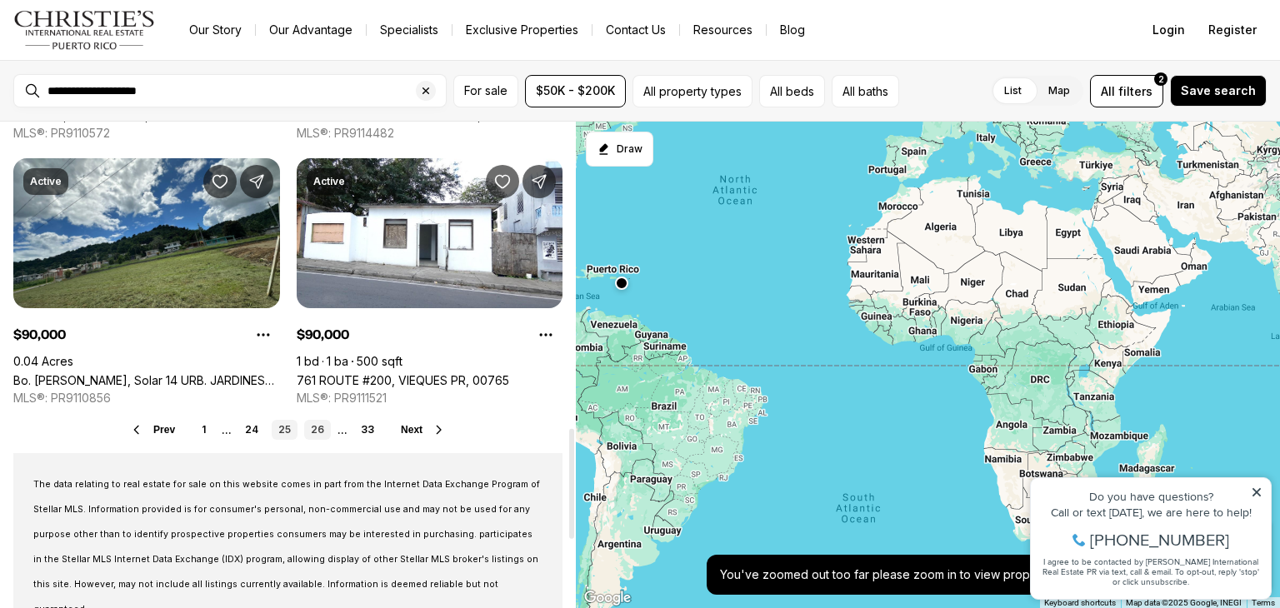
click at [323, 427] on link "26" at bounding box center [317, 430] width 27 height 20
